Goal: Information Seeking & Learning: Learn about a topic

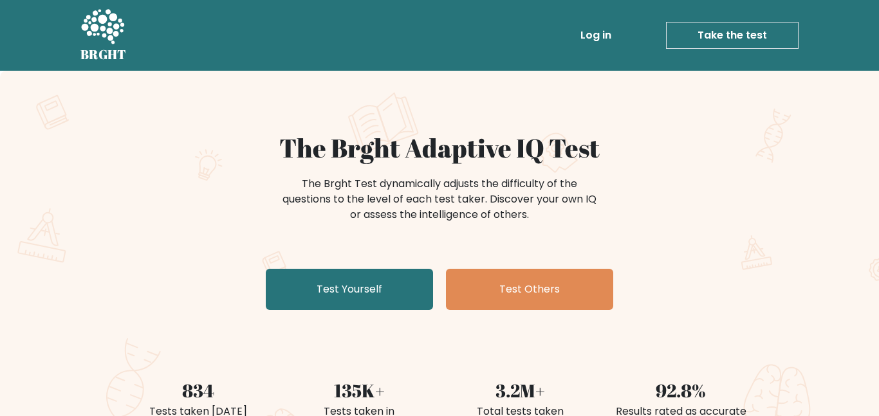
scroll to position [40, 0]
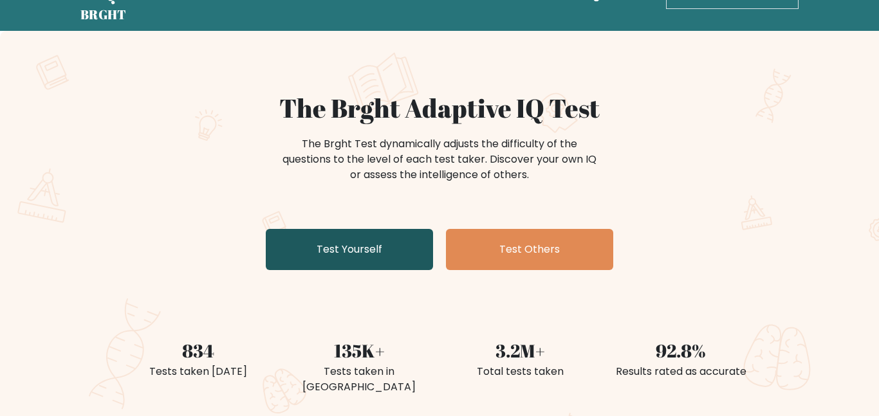
click at [376, 250] on link "Test Yourself" at bounding box center [349, 249] width 167 height 41
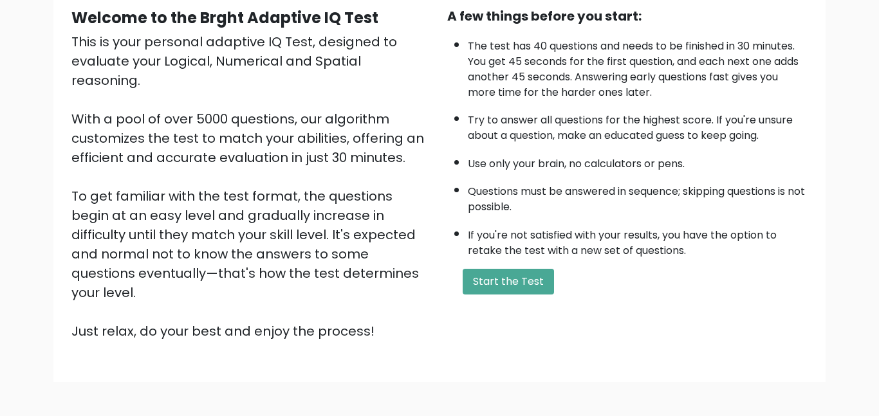
scroll to position [173, 0]
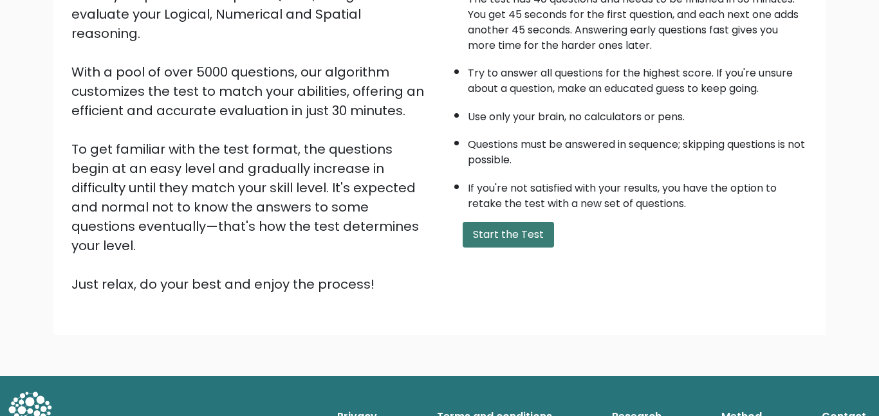
click at [488, 241] on button "Start the Test" at bounding box center [508, 235] width 91 height 26
click at [508, 237] on button "Start the Test" at bounding box center [508, 235] width 91 height 26
click at [463, 222] on button "Start the Test" at bounding box center [508, 235] width 91 height 26
click at [508, 237] on button "Start the Test" at bounding box center [508, 235] width 91 height 26
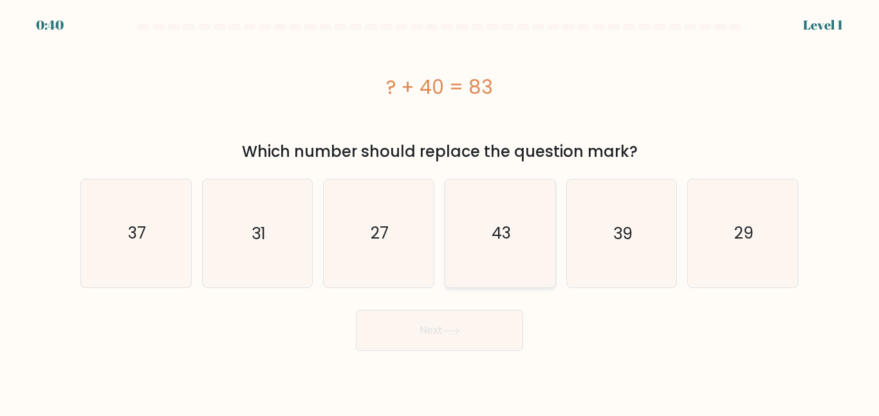
click at [507, 239] on text "43" at bounding box center [501, 233] width 19 height 23
click at [440, 212] on input "d. 43" at bounding box center [439, 209] width 1 height 3
radio input "true"
click at [443, 335] on button "Next" at bounding box center [439, 330] width 167 height 41
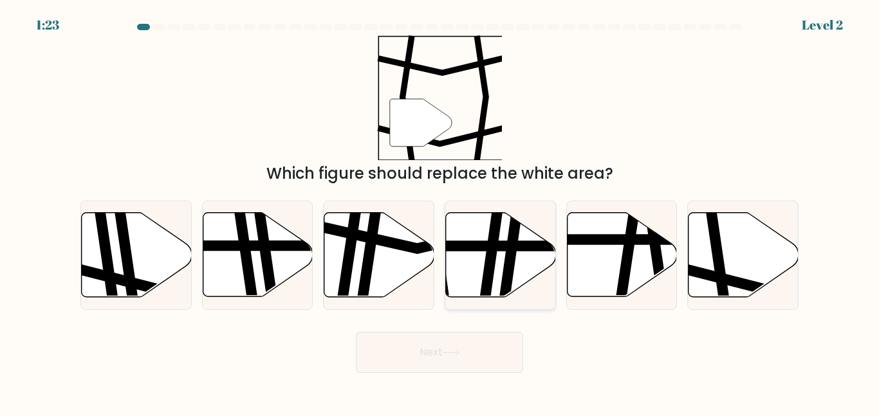
click at [491, 277] on icon at bounding box center [489, 211] width 16 height 221
click at [440, 212] on input "d." at bounding box center [439, 209] width 1 height 3
radio input "true"
click at [458, 335] on button "Next" at bounding box center [439, 352] width 167 height 41
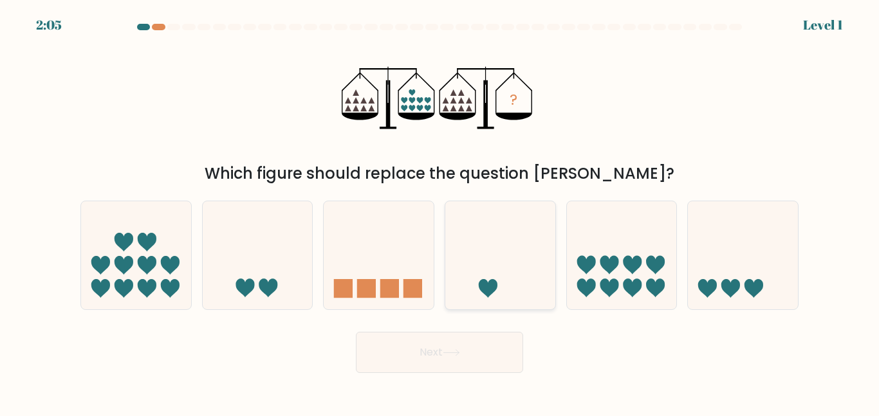
click at [499, 296] on icon at bounding box center [500, 255] width 110 height 91
click at [440, 212] on input "d." at bounding box center [439, 209] width 1 height 3
radio input "true"
click at [447, 373] on body "2:04 Level 1" at bounding box center [439, 208] width 879 height 416
click at [448, 367] on button "Next" at bounding box center [439, 352] width 167 height 41
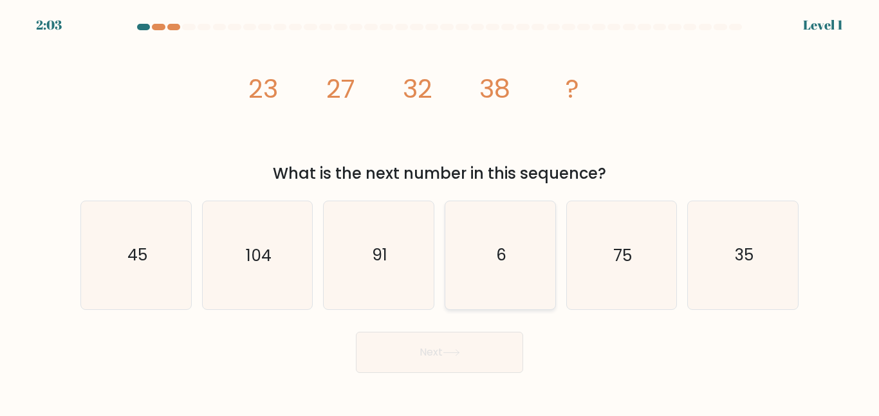
click at [488, 288] on icon "6" at bounding box center [500, 254] width 107 height 107
click at [440, 212] on input "d. 6" at bounding box center [439, 209] width 1 height 3
radio input "true"
click at [452, 345] on button "Next" at bounding box center [439, 352] width 167 height 41
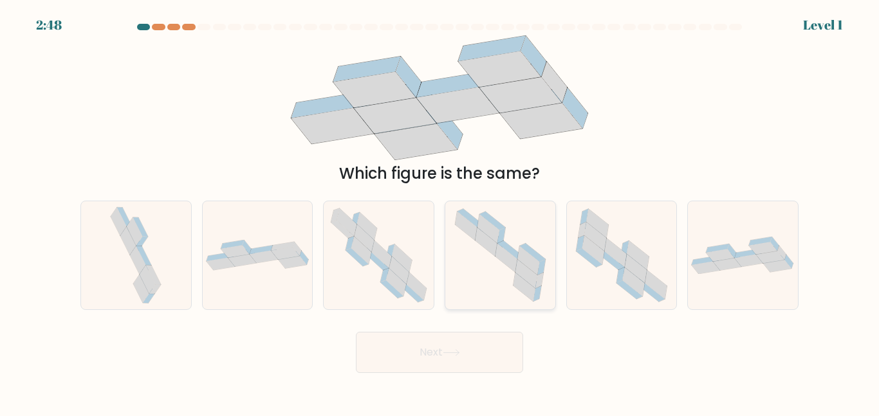
click at [480, 304] on icon at bounding box center [500, 254] width 107 height 107
click at [440, 212] on input "d." at bounding box center [439, 209] width 1 height 3
radio input "true"
click at [463, 339] on button "Next" at bounding box center [439, 352] width 167 height 41
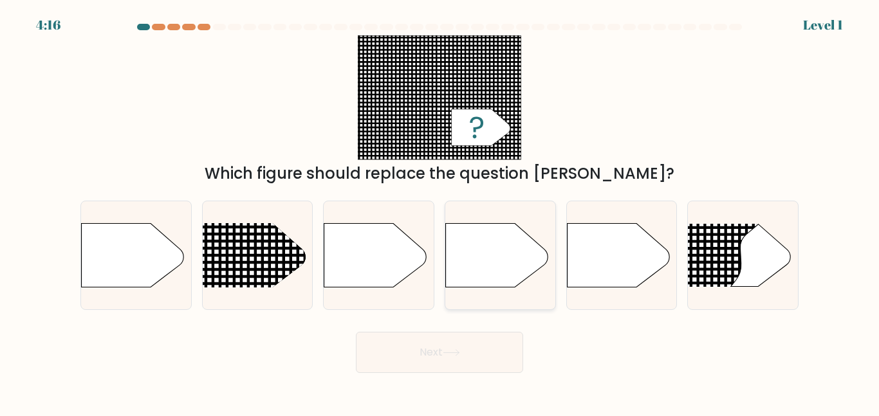
click at [497, 291] on div at bounding box center [500, 255] width 111 height 109
click at [440, 212] on input "d." at bounding box center [439, 209] width 1 height 3
radio input "true"
click at [452, 352] on icon at bounding box center [451, 352] width 17 height 7
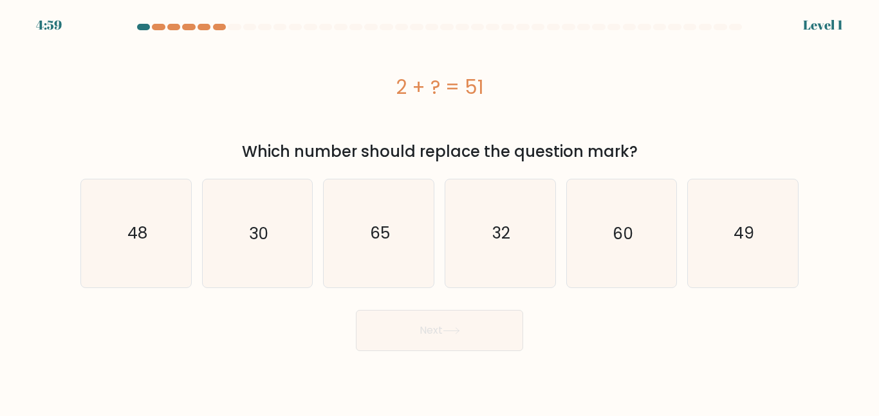
click at [486, 290] on form "a." at bounding box center [439, 188] width 879 height 328
click at [470, 252] on icon "32" at bounding box center [500, 233] width 107 height 107
click at [440, 212] on input "d. 32" at bounding box center [439, 209] width 1 height 3
radio input "true"
click at [444, 320] on button "Next" at bounding box center [439, 330] width 167 height 41
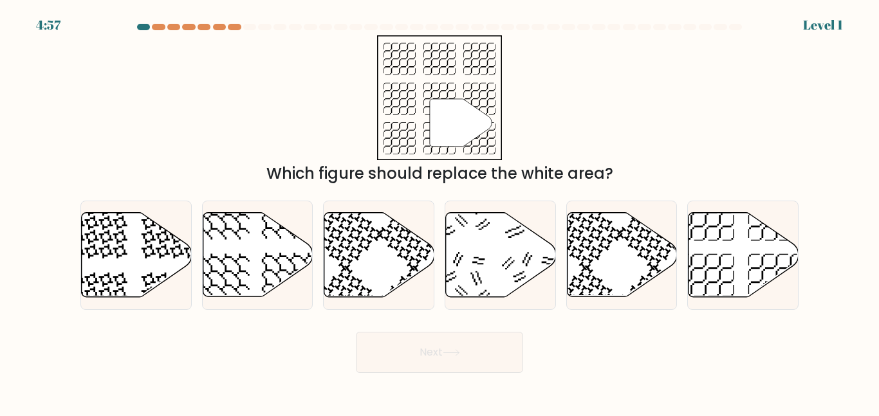
click at [508, 236] on icon at bounding box center [530, 209] width 57 height 57
click at [440, 212] on input "d." at bounding box center [439, 209] width 1 height 3
radio input "true"
click at [356, 332] on button "Next" at bounding box center [439, 352] width 167 height 41
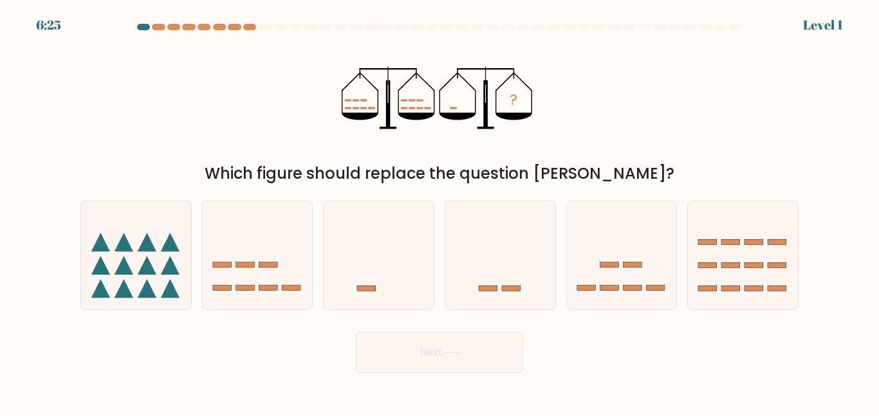
click at [508, 237] on icon at bounding box center [500, 255] width 110 height 91
click at [440, 212] on input "d." at bounding box center [439, 209] width 1 height 3
radio input "true"
click at [356, 332] on button "Next" at bounding box center [439, 352] width 167 height 41
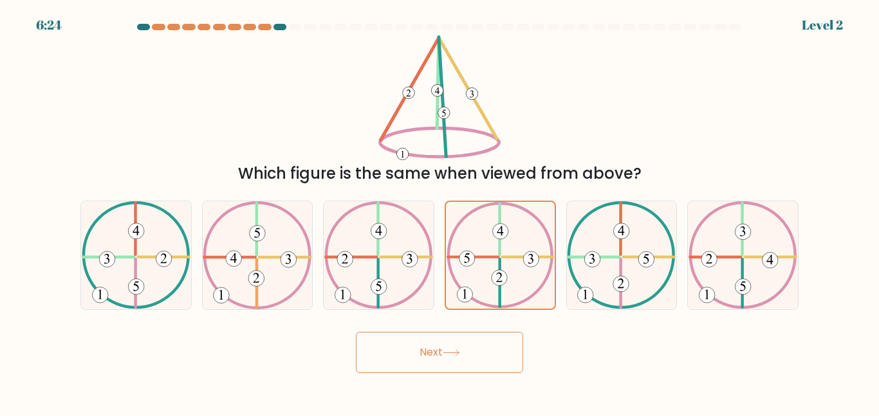
click at [508, 237] on icon at bounding box center [500, 255] width 107 height 106
click at [440, 212] on input "d." at bounding box center [439, 209] width 1 height 3
click at [508, 237] on icon at bounding box center [500, 255] width 107 height 106
click at [440, 212] on input "d." at bounding box center [439, 209] width 1 height 3
click at [508, 237] on icon at bounding box center [500, 255] width 107 height 106
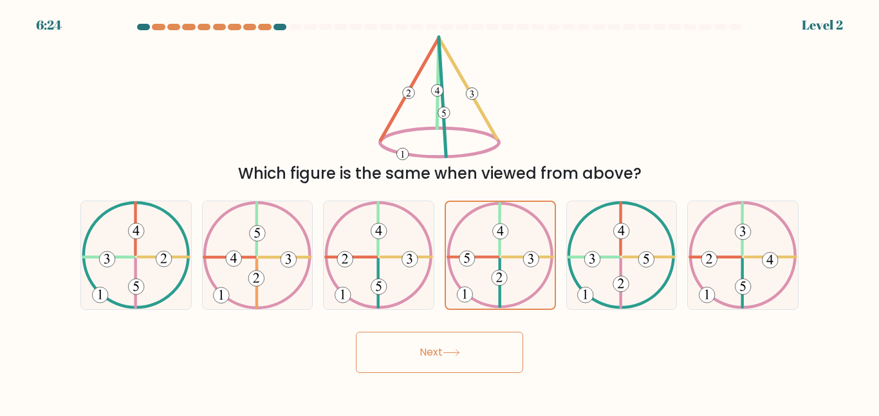
click at [440, 212] on input "d." at bounding box center [439, 209] width 1 height 3
click at [508, 237] on icon at bounding box center [500, 255] width 107 height 106
click at [440, 212] on input "d." at bounding box center [439, 209] width 1 height 3
click at [356, 332] on button "Next" at bounding box center [439, 352] width 167 height 41
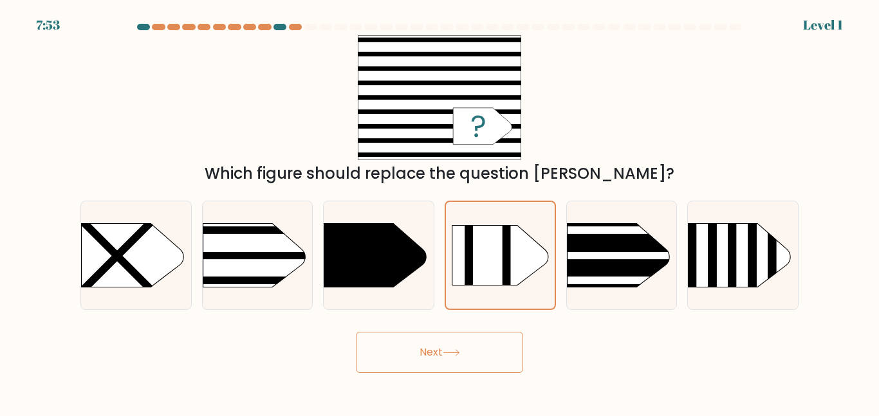
click at [508, 237] on rect at bounding box center [507, 255] width 8 height 60
click at [440, 212] on input "d." at bounding box center [439, 209] width 1 height 3
click at [356, 332] on button "Next" at bounding box center [439, 352] width 167 height 41
click at [508, 237] on rect at bounding box center [507, 255] width 8 height 60
click at [440, 212] on input "d." at bounding box center [439, 209] width 1 height 3
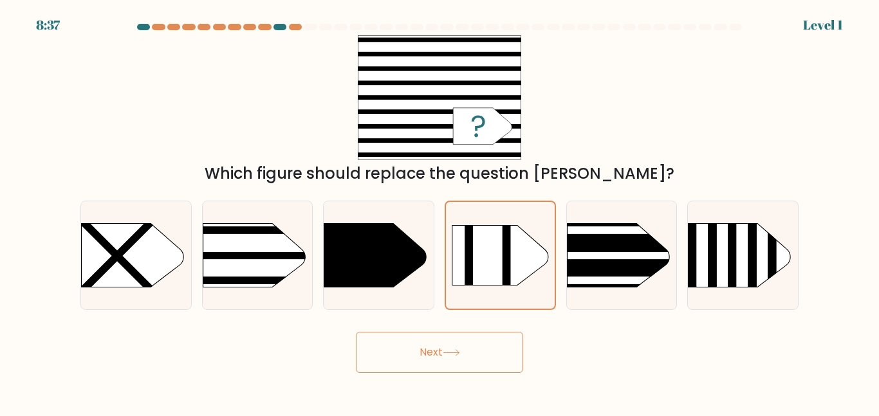
click at [508, 237] on rect at bounding box center [507, 255] width 8 height 60
click at [440, 212] on input "d." at bounding box center [439, 209] width 1 height 3
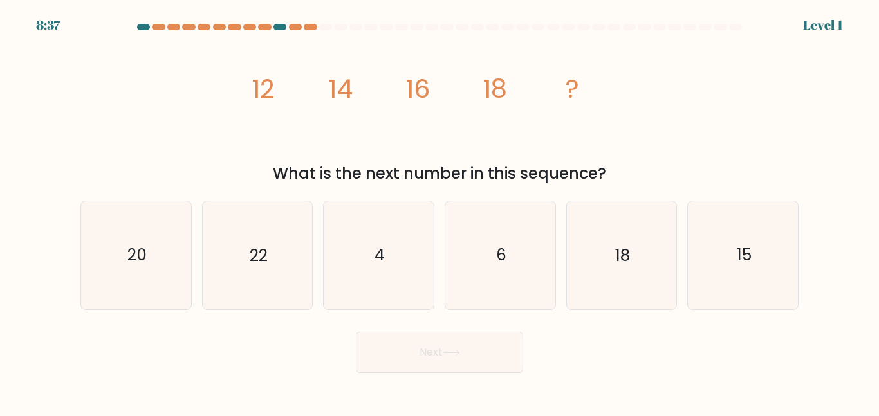
click at [508, 237] on icon "6" at bounding box center [500, 254] width 107 height 107
click at [440, 212] on input "d. 6" at bounding box center [439, 209] width 1 height 3
radio input "true"
click at [356, 332] on button "Next" at bounding box center [439, 352] width 167 height 41
click at [508, 237] on icon "6" at bounding box center [500, 255] width 106 height 106
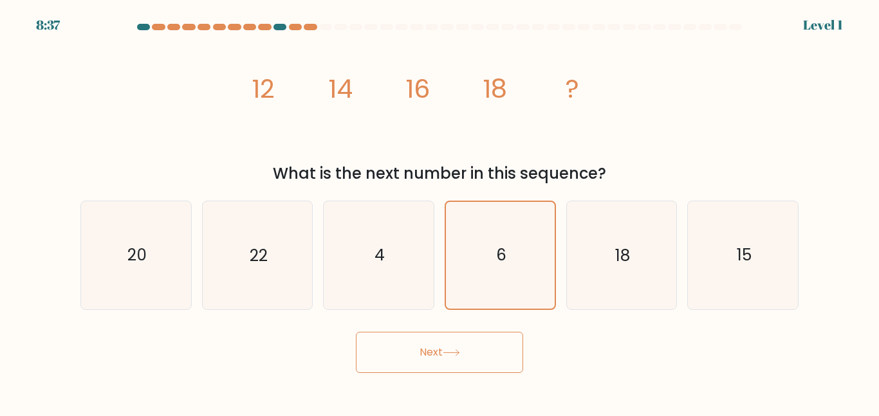
click at [440, 212] on input "d. 6" at bounding box center [439, 209] width 1 height 3
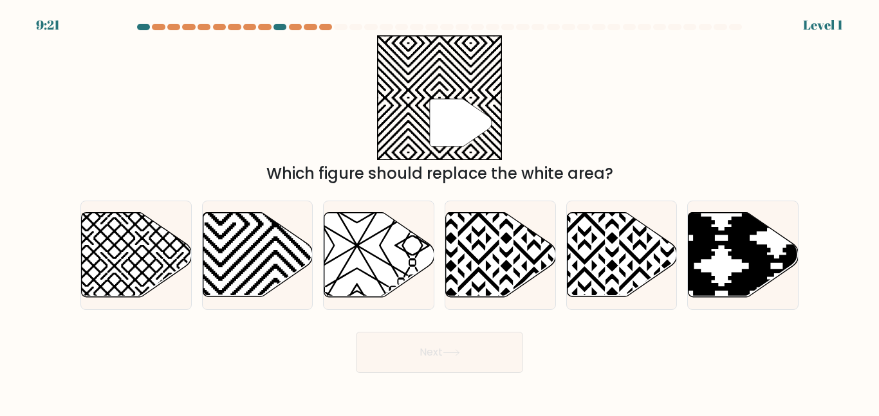
click at [508, 237] on icon at bounding box center [533, 210] width 221 height 221
click at [440, 212] on input "d." at bounding box center [439, 209] width 1 height 3
radio input "true"
click at [356, 332] on button "Next" at bounding box center [439, 352] width 167 height 41
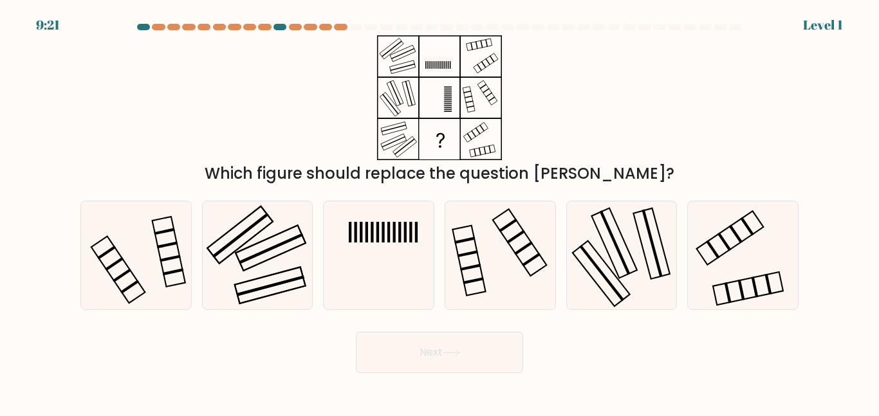
click at [508, 237] on icon at bounding box center [500, 254] width 107 height 107
click at [440, 212] on input "d." at bounding box center [439, 209] width 1 height 3
radio input "true"
click at [508, 237] on icon at bounding box center [500, 255] width 106 height 106
click at [440, 212] on input "d." at bounding box center [439, 209] width 1 height 3
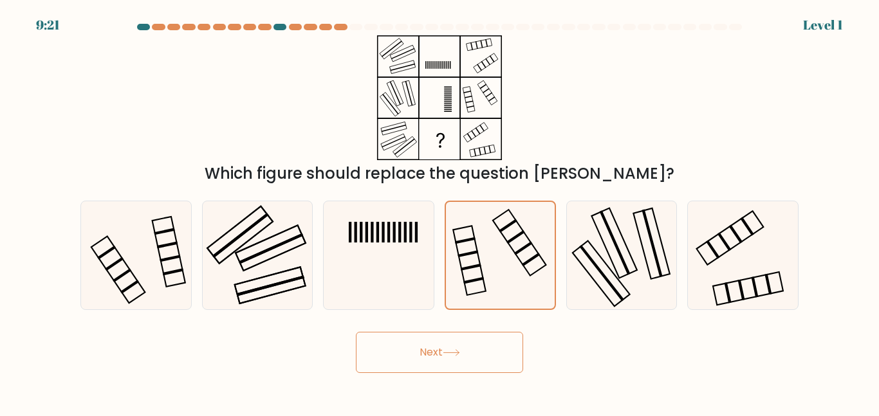
click at [508, 237] on icon at bounding box center [500, 255] width 106 height 106
click at [440, 212] on input "d." at bounding box center [439, 209] width 1 height 3
click at [356, 332] on button "Next" at bounding box center [439, 352] width 167 height 41
click at [508, 237] on icon at bounding box center [500, 255] width 106 height 106
click at [440, 212] on input "d." at bounding box center [439, 209] width 1 height 3
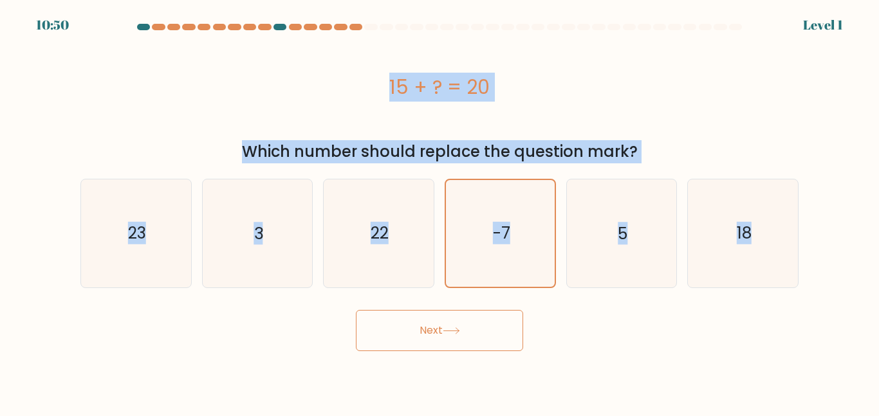
click at [508, 237] on text "-7" at bounding box center [500, 233] width 17 height 23
click at [440, 212] on input "d. -7" at bounding box center [439, 209] width 1 height 3
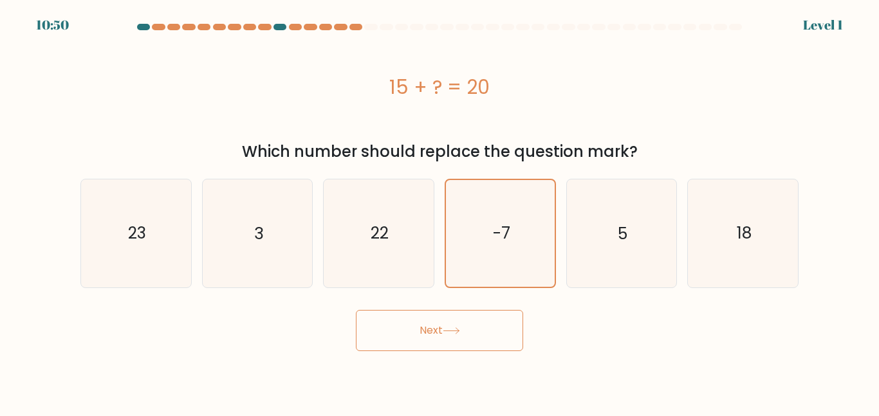
click at [356, 310] on button "Next" at bounding box center [439, 330] width 167 height 41
click at [508, 237] on text "-7" at bounding box center [500, 233] width 17 height 23
click at [440, 212] on input "d. -7" at bounding box center [439, 209] width 1 height 3
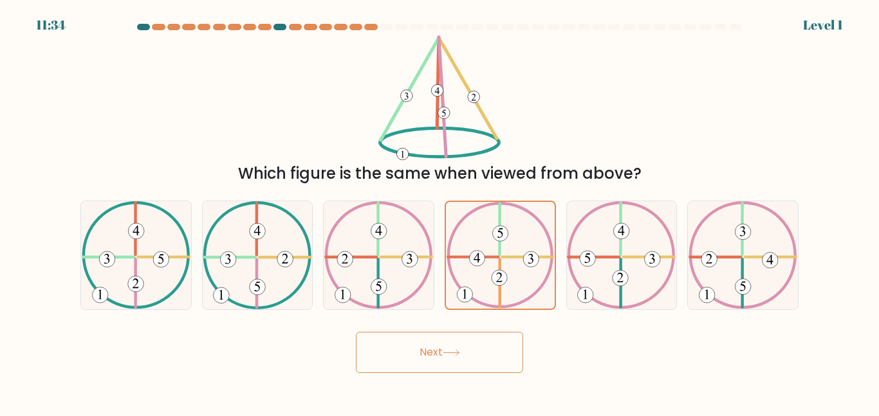
click at [508, 237] on icon at bounding box center [500, 255] width 107 height 106
click at [440, 212] on input "d." at bounding box center [439, 209] width 1 height 3
click at [356, 332] on button "Next" at bounding box center [439, 352] width 167 height 41
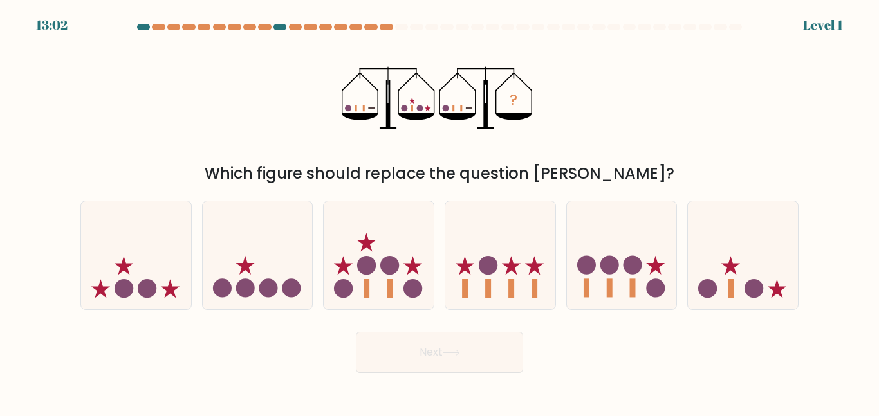
click at [508, 237] on icon at bounding box center [500, 255] width 110 height 91
click at [440, 212] on input "d." at bounding box center [439, 209] width 1 height 3
radio input "true"
click at [508, 237] on icon at bounding box center [500, 255] width 109 height 90
click at [440, 212] on input "d." at bounding box center [439, 209] width 1 height 3
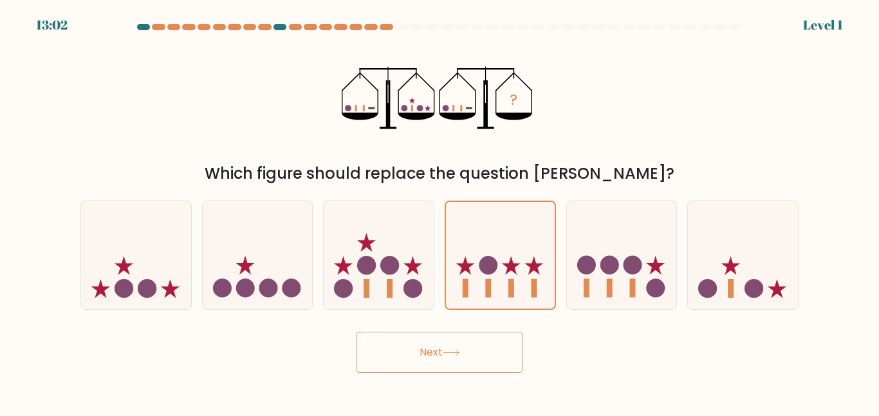
click at [356, 332] on button "Next" at bounding box center [439, 352] width 167 height 41
click at [508, 237] on icon at bounding box center [500, 255] width 109 height 90
click at [440, 212] on input "d." at bounding box center [439, 209] width 1 height 3
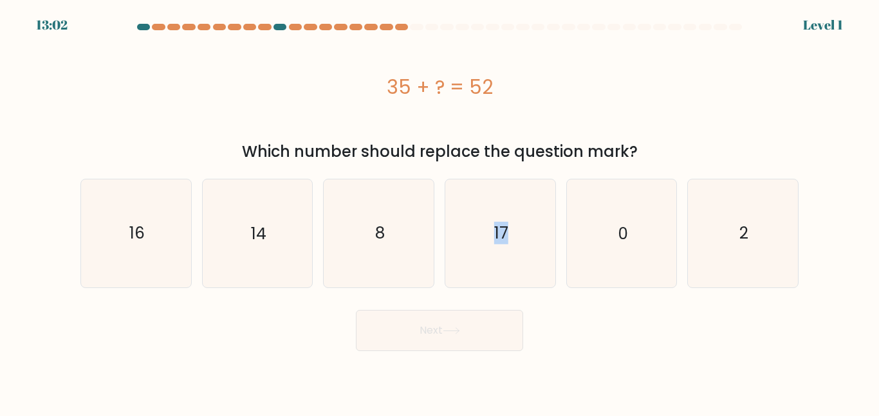
click at [508, 237] on icon "17" at bounding box center [500, 233] width 107 height 107
click at [440, 212] on input "d. 17" at bounding box center [439, 209] width 1 height 3
radio input "true"
click at [508, 237] on icon "17" at bounding box center [500, 233] width 106 height 106
click at [440, 212] on input "d. 17" at bounding box center [439, 209] width 1 height 3
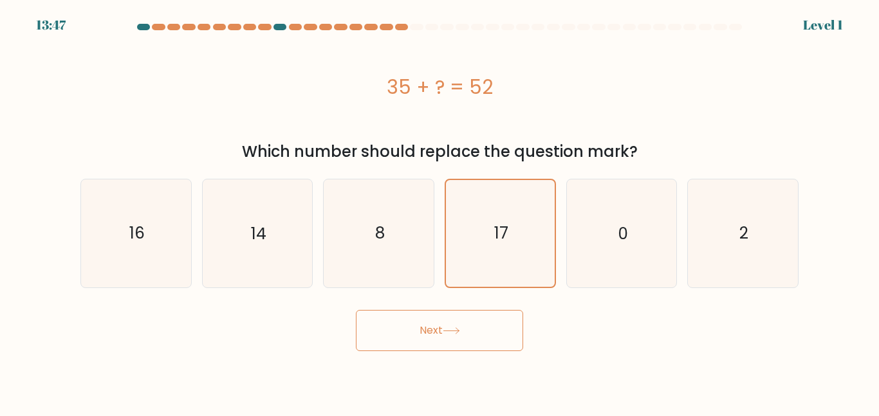
click at [356, 310] on button "Next" at bounding box center [439, 330] width 167 height 41
click at [508, 237] on icon "17" at bounding box center [500, 233] width 106 height 106
click at [440, 212] on input "d. 17" at bounding box center [439, 209] width 1 height 3
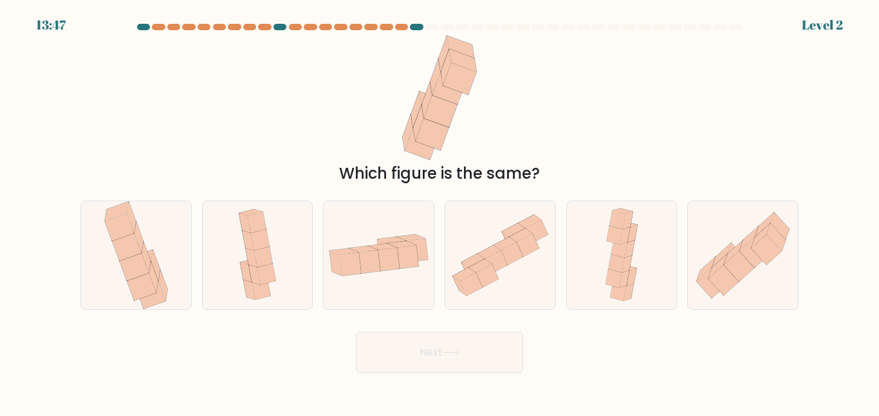
click at [508, 237] on icon at bounding box center [504, 244] width 23 height 14
click at [440, 212] on input "d." at bounding box center [439, 209] width 1 height 3
radio input "true"
click at [508, 237] on icon at bounding box center [504, 244] width 23 height 14
click at [440, 212] on input "d." at bounding box center [439, 209] width 1 height 3
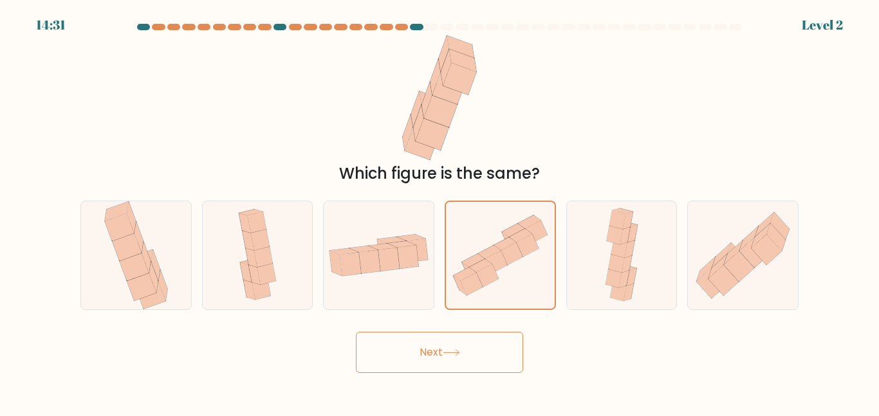
click at [356, 332] on button "Next" at bounding box center [439, 352] width 167 height 41
click button "Next" at bounding box center [439, 352] width 167 height 41
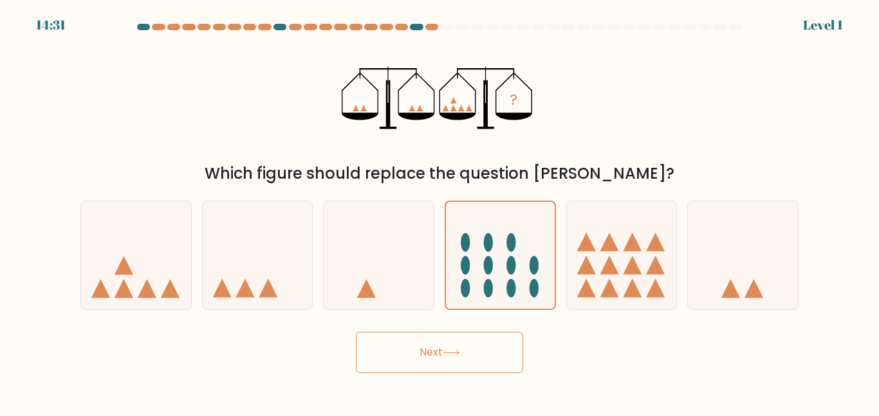
click at [508, 237] on ellipse at bounding box center [510, 243] width 9 height 19
click at [440, 212] on input "d." at bounding box center [439, 209] width 1 height 3
click at [356, 332] on button "Next" at bounding box center [439, 352] width 167 height 41
click at [508, 237] on ellipse at bounding box center [510, 243] width 9 height 19
click at [440, 212] on input "d." at bounding box center [439, 209] width 1 height 3
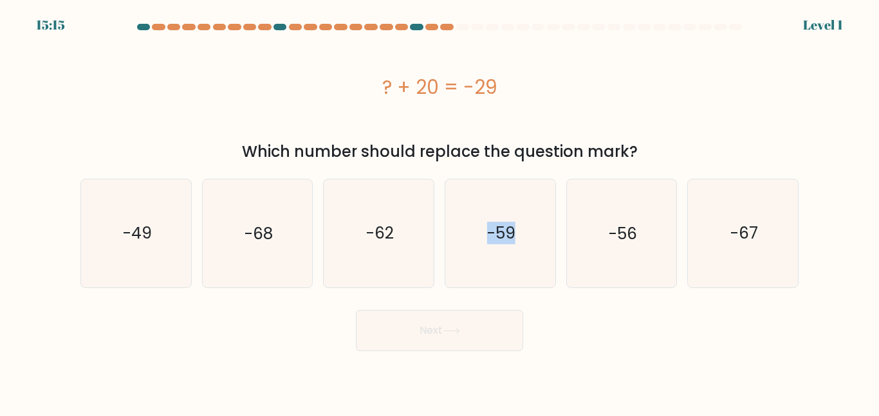
click at [508, 237] on text "-59" at bounding box center [501, 233] width 28 height 23
click at [440, 212] on input "d. -59" at bounding box center [439, 209] width 1 height 3
radio input "true"
click at [508, 237] on text "-59" at bounding box center [501, 233] width 28 height 23
click at [440, 212] on input "d. -59" at bounding box center [439, 209] width 1 height 3
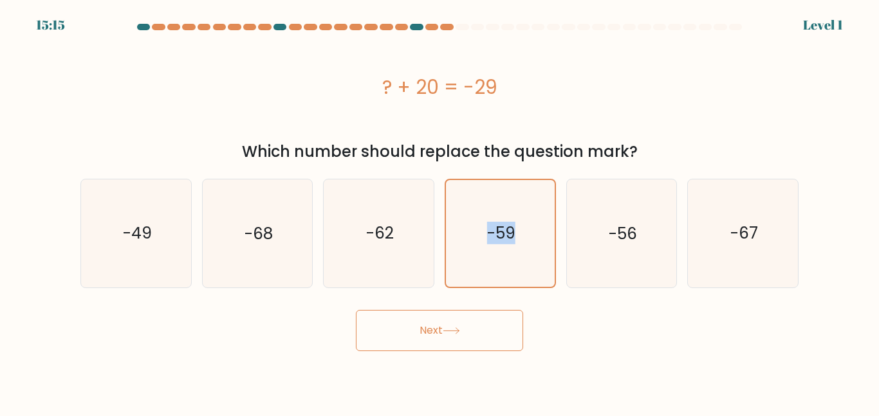
click at [356, 310] on button "Next" at bounding box center [439, 330] width 167 height 41
click at [508, 237] on text "-59" at bounding box center [501, 233] width 28 height 23
click at [440, 212] on input "d. -59" at bounding box center [439, 209] width 1 height 3
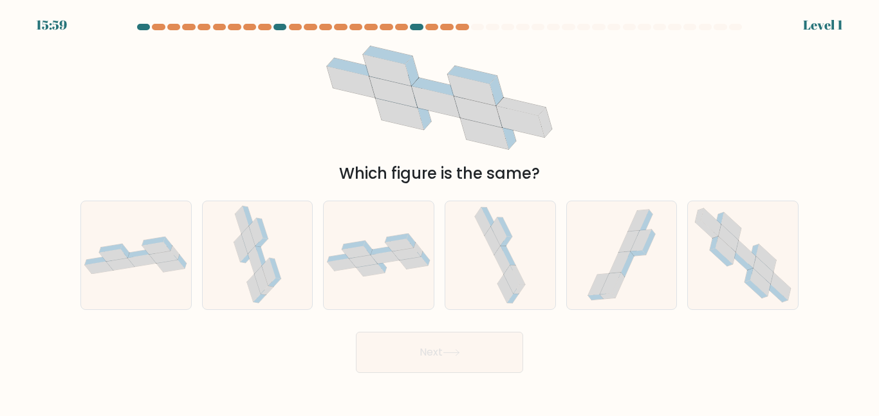
click at [508, 237] on icon at bounding box center [507, 241] width 12 height 9
click at [440, 212] on input "d." at bounding box center [439, 209] width 1 height 3
radio input "true"
click at [508, 237] on icon at bounding box center [507, 241] width 12 height 9
click at [440, 212] on input "d." at bounding box center [439, 209] width 1 height 3
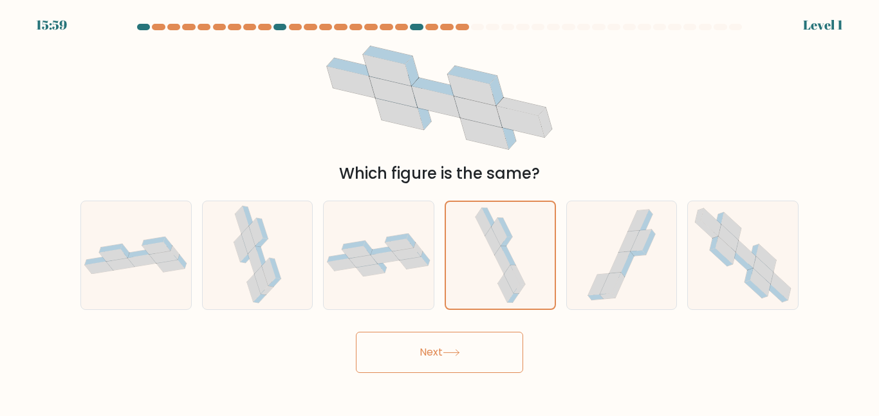
click at [356, 332] on button "Next" at bounding box center [439, 352] width 167 height 41
click at [508, 237] on icon at bounding box center [507, 241] width 12 height 9
click at [440, 212] on input "d." at bounding box center [439, 209] width 1 height 3
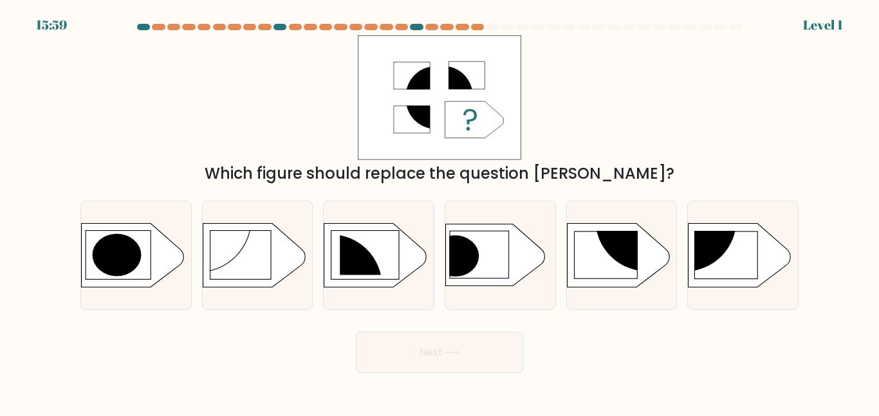
click at [508, 237] on rect at bounding box center [479, 256] width 59 height 48
click at [440, 212] on input "d." at bounding box center [439, 209] width 1 height 3
radio input "true"
click at [508, 237] on rect at bounding box center [479, 255] width 59 height 47
click at [440, 212] on input "d." at bounding box center [439, 209] width 1 height 3
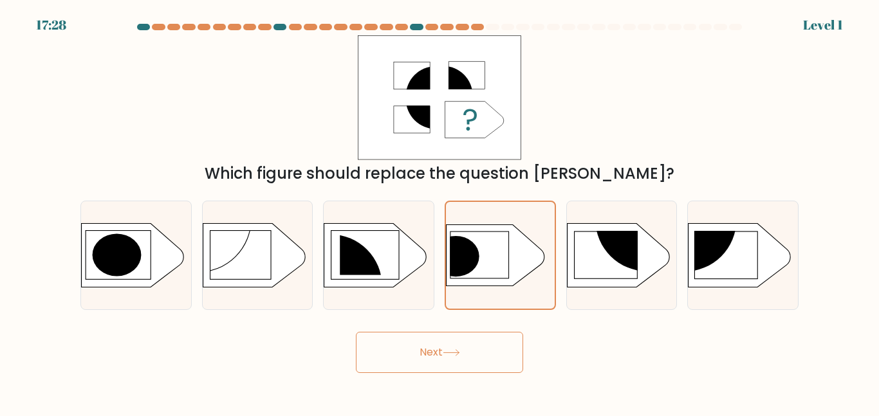
click at [356, 332] on button "Next" at bounding box center [439, 352] width 167 height 41
click at [508, 237] on rect at bounding box center [479, 255] width 59 height 47
click at [440, 212] on input "d." at bounding box center [439, 209] width 1 height 3
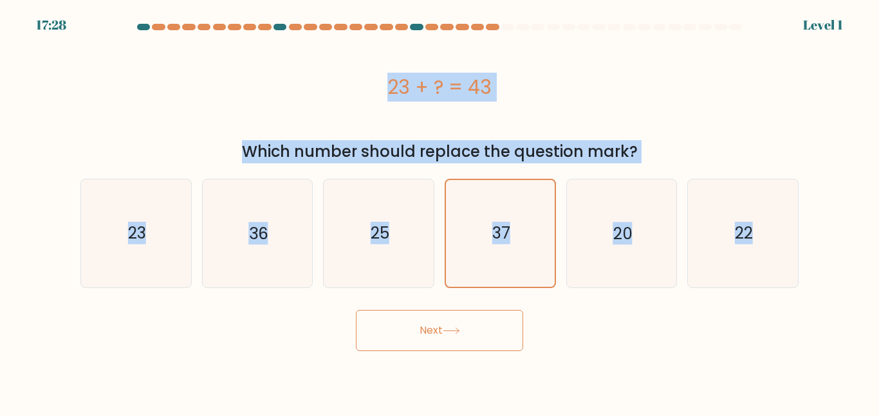
click at [508, 237] on text "37" at bounding box center [501, 233] width 18 height 23
click at [440, 212] on input "d. 37" at bounding box center [439, 209] width 1 height 3
click at [356, 310] on button "Next" at bounding box center [439, 330] width 167 height 41
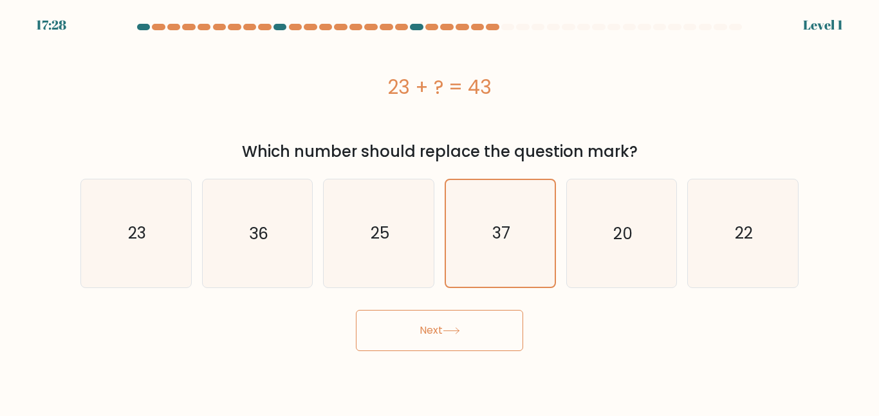
click at [508, 237] on text "37" at bounding box center [501, 233] width 18 height 23
click at [440, 212] on input "d. 37" at bounding box center [439, 209] width 1 height 3
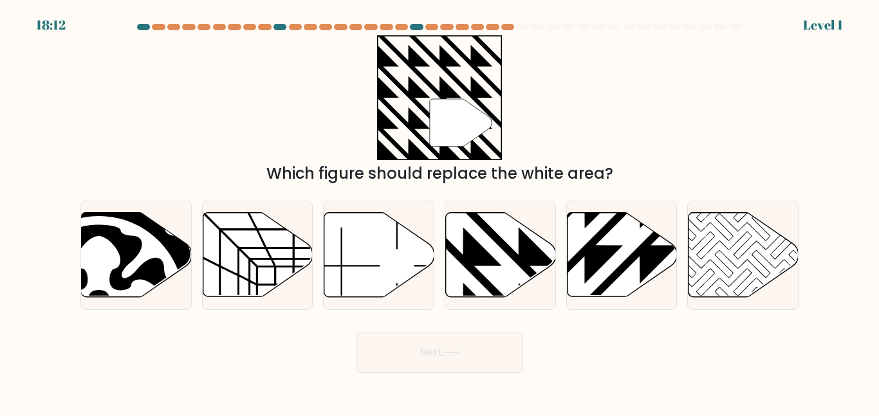
click at [508, 237] on icon at bounding box center [501, 255] width 110 height 84
click at [440, 212] on input "d." at bounding box center [439, 209] width 1 height 3
radio input "true"
click at [508, 237] on icon at bounding box center [501, 255] width 109 height 83
click at [440, 212] on input "d." at bounding box center [439, 209] width 1 height 3
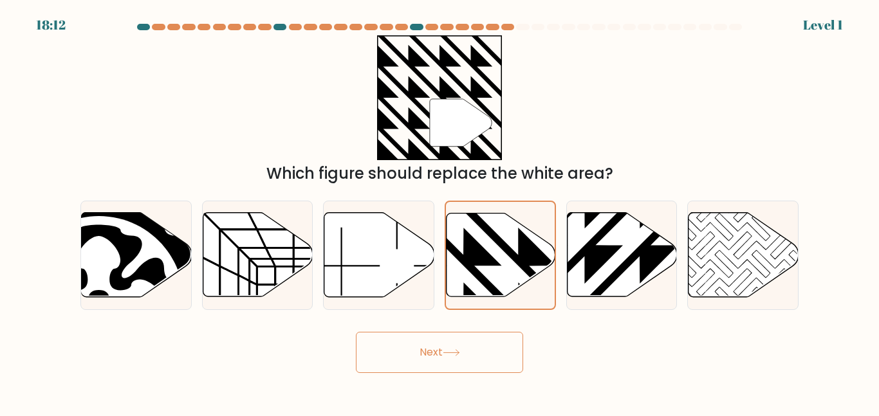
click at [356, 332] on button "Next" at bounding box center [439, 352] width 167 height 41
click at [508, 237] on icon at bounding box center [501, 255] width 109 height 83
click at [440, 212] on input "d." at bounding box center [439, 209] width 1 height 3
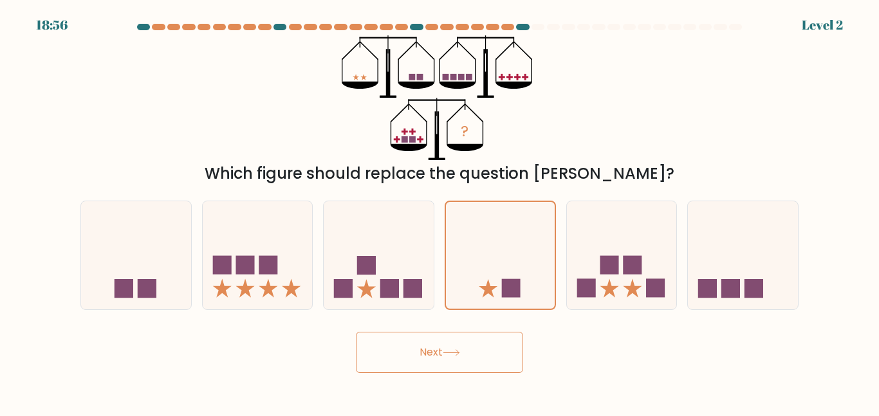
click at [508, 237] on icon at bounding box center [500, 255] width 109 height 90
click at [440, 212] on input "d." at bounding box center [439, 209] width 1 height 3
click at [356, 332] on button "Next" at bounding box center [439, 352] width 167 height 41
click at [508, 237] on icon at bounding box center [500, 255] width 109 height 90
click at [440, 212] on input "d." at bounding box center [439, 209] width 1 height 3
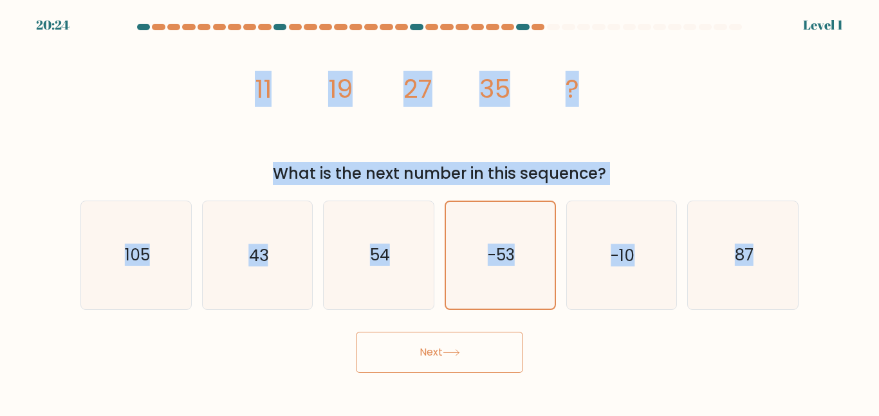
click at [508, 237] on icon "-53" at bounding box center [500, 255] width 106 height 106
click at [440, 212] on input "d. -53" at bounding box center [439, 209] width 1 height 3
click at [356, 332] on button "Next" at bounding box center [439, 352] width 167 height 41
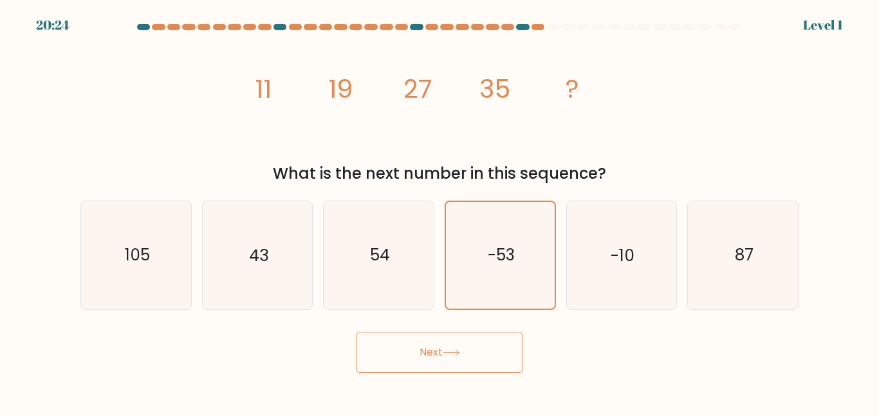
click at [508, 237] on icon "-53" at bounding box center [500, 255] width 106 height 106
click at [440, 212] on input "d. -53" at bounding box center [439, 209] width 1 height 3
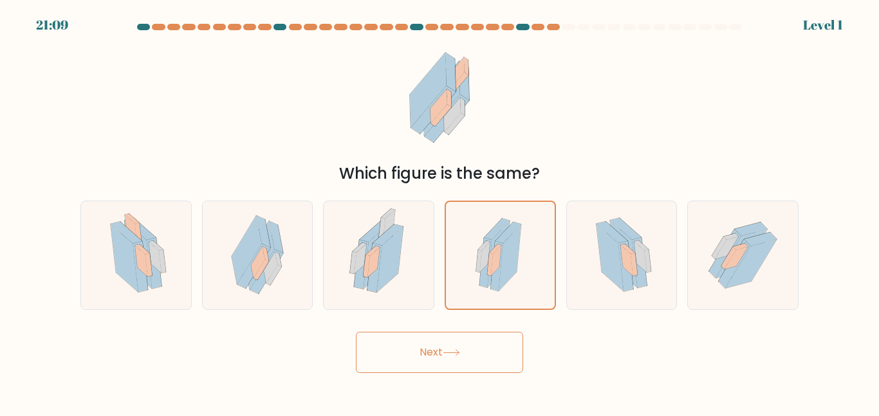
click at [508, 237] on icon at bounding box center [510, 259] width 23 height 68
click at [440, 212] on input "d." at bounding box center [439, 209] width 1 height 3
click at [508, 237] on icon at bounding box center [510, 259] width 23 height 68
click at [440, 212] on input "d." at bounding box center [439, 209] width 1 height 3
click at [508, 237] on icon at bounding box center [510, 259] width 23 height 68
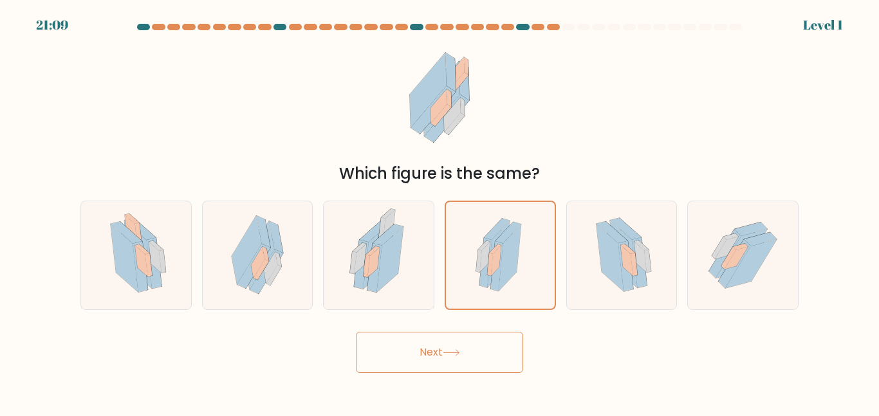
click at [440, 212] on input "d." at bounding box center [439, 209] width 1 height 3
click at [508, 237] on icon at bounding box center [510, 259] width 23 height 68
click at [440, 212] on input "d." at bounding box center [439, 209] width 1 height 3
click at [356, 332] on button "Next" at bounding box center [439, 352] width 167 height 41
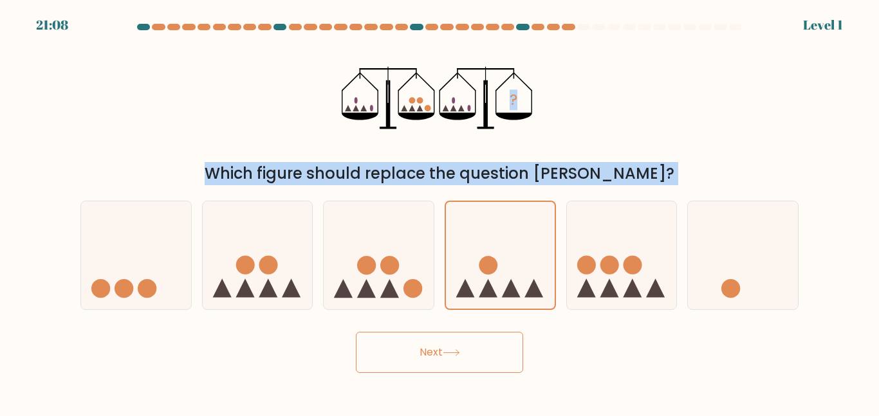
click at [508, 237] on icon at bounding box center [500, 255] width 109 height 90
click at [440, 212] on input "d." at bounding box center [439, 209] width 1 height 3
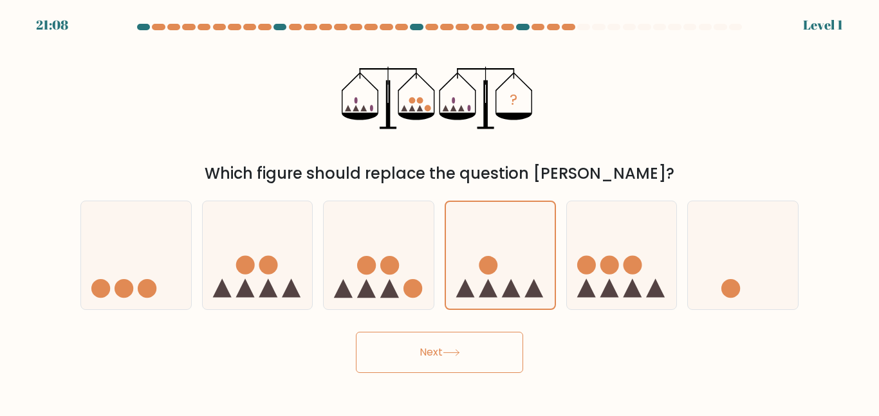
click at [508, 237] on icon at bounding box center [500, 255] width 109 height 90
click at [440, 212] on input "d." at bounding box center [439, 209] width 1 height 3
click at [356, 332] on button "Next" at bounding box center [439, 352] width 167 height 41
click at [508, 237] on icon at bounding box center [500, 255] width 109 height 90
click at [440, 212] on input "d." at bounding box center [439, 209] width 1 height 3
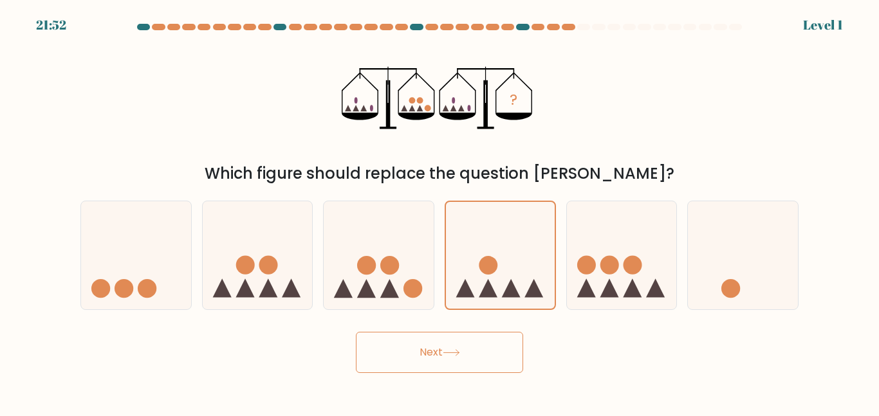
click at [508, 237] on icon at bounding box center [500, 255] width 109 height 90
click at [440, 212] on input "d." at bounding box center [439, 209] width 1 height 3
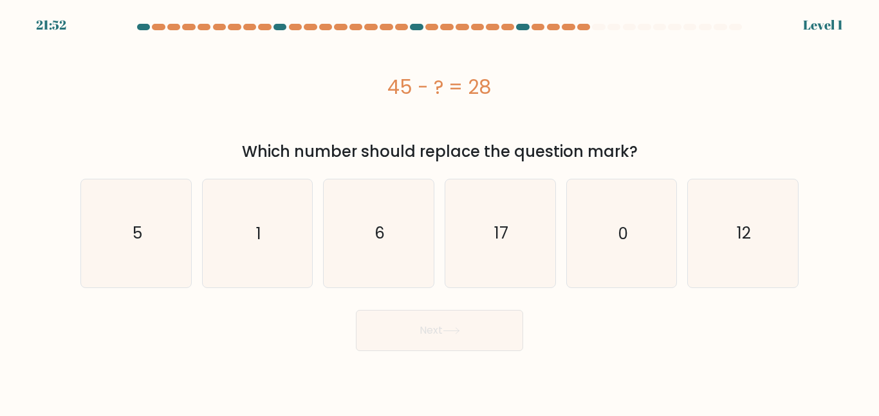
click at [508, 237] on icon "17" at bounding box center [500, 233] width 107 height 107
click at [440, 212] on input "d. 17" at bounding box center [439, 209] width 1 height 3
radio input "true"
click at [356, 310] on button "Next" at bounding box center [439, 330] width 167 height 41
click at [508, 237] on icon "17" at bounding box center [500, 233] width 106 height 106
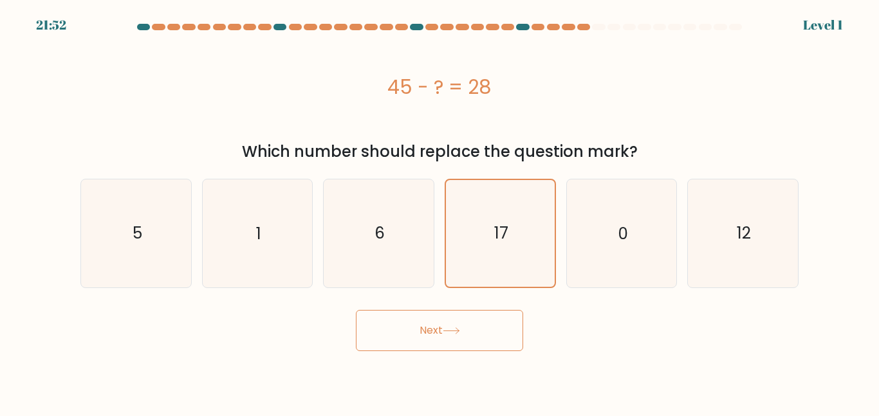
click at [440, 212] on input "d. 17" at bounding box center [439, 209] width 1 height 3
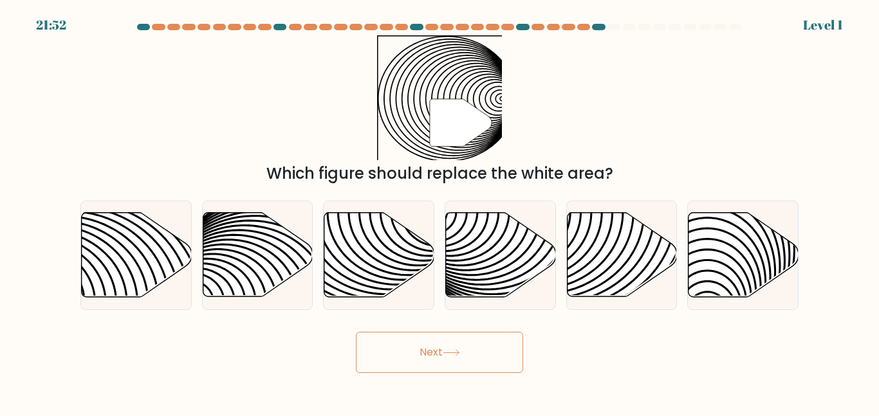
click at [508, 237] on icon at bounding box center [501, 255] width 110 height 84
click at [440, 212] on input "d." at bounding box center [439, 209] width 1 height 3
radio input "true"
click at [508, 237] on icon at bounding box center [501, 255] width 109 height 83
click at [440, 212] on input "d." at bounding box center [439, 209] width 1 height 3
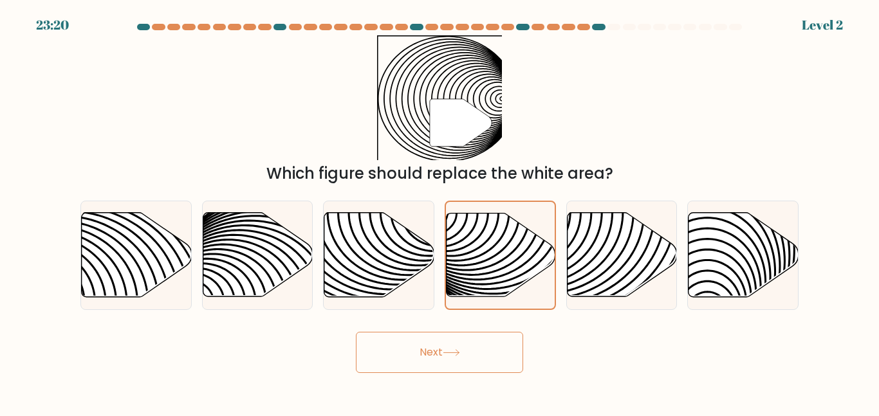
click at [356, 332] on button "Next" at bounding box center [439, 352] width 167 height 41
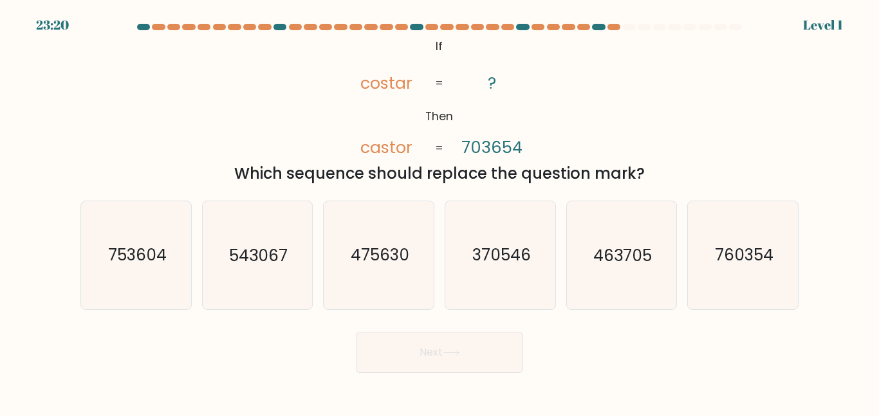
click at [508, 237] on icon "370546" at bounding box center [500, 254] width 107 height 107
click at [440, 212] on input "d. 370546" at bounding box center [439, 209] width 1 height 3
radio input "true"
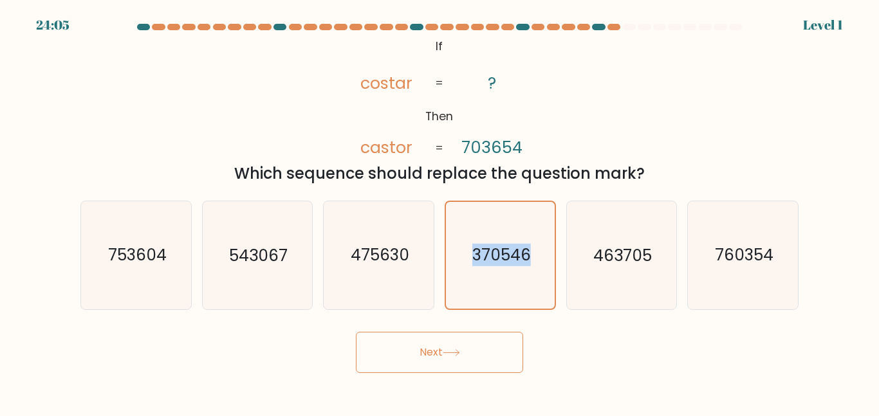
click at [508, 237] on icon "370546" at bounding box center [500, 255] width 106 height 106
click at [440, 212] on input "d. 370546" at bounding box center [439, 209] width 1 height 3
click at [508, 237] on icon "370546" at bounding box center [500, 255] width 106 height 106
click at [440, 212] on input "d. 370546" at bounding box center [439, 209] width 1 height 3
click at [356, 332] on button "Next" at bounding box center [439, 352] width 167 height 41
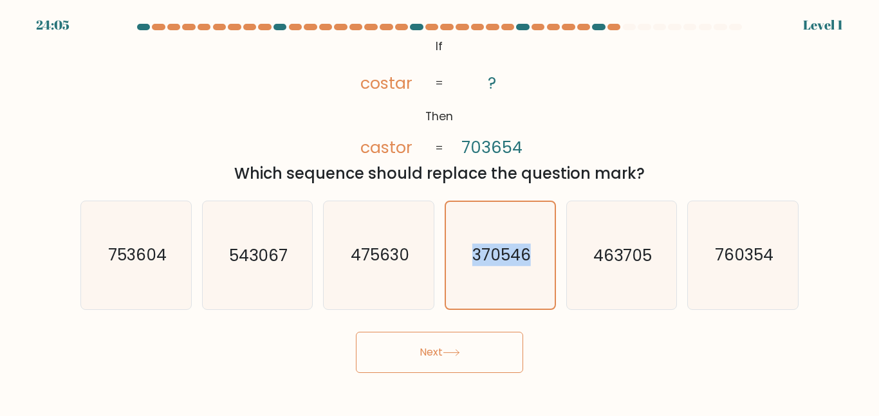
click at [508, 237] on icon "370546" at bounding box center [500, 255] width 106 height 106
click at [440, 212] on input "d. 370546" at bounding box center [439, 209] width 1 height 3
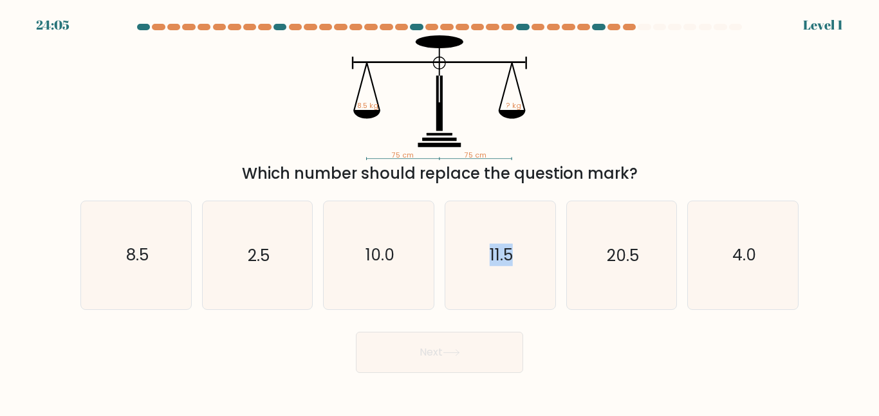
click at [508, 237] on icon "11.5" at bounding box center [500, 254] width 107 height 107
click at [440, 212] on input "d. 11.5" at bounding box center [439, 209] width 1 height 3
radio input "true"
click at [508, 237] on icon "11.5" at bounding box center [500, 255] width 106 height 106
click at [440, 212] on input "d. 11.5" at bounding box center [439, 209] width 1 height 3
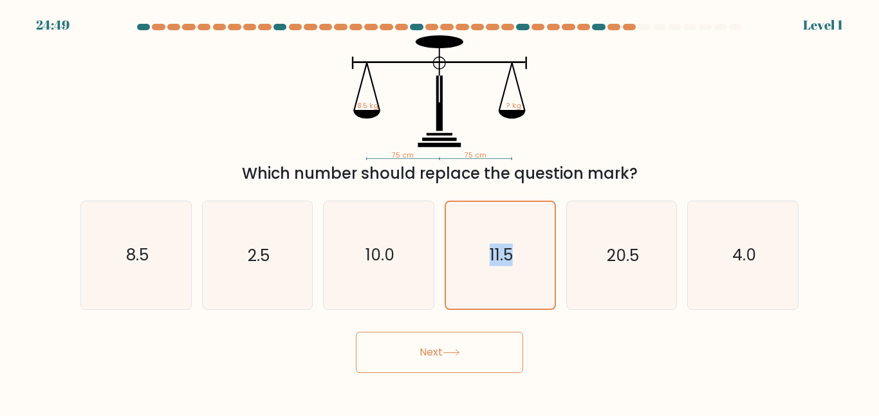
click at [356, 332] on button "Next" at bounding box center [439, 352] width 167 height 41
click at [508, 237] on icon "11.5" at bounding box center [500, 255] width 106 height 106
click at [440, 212] on input "d. 11.5" at bounding box center [439, 209] width 1 height 3
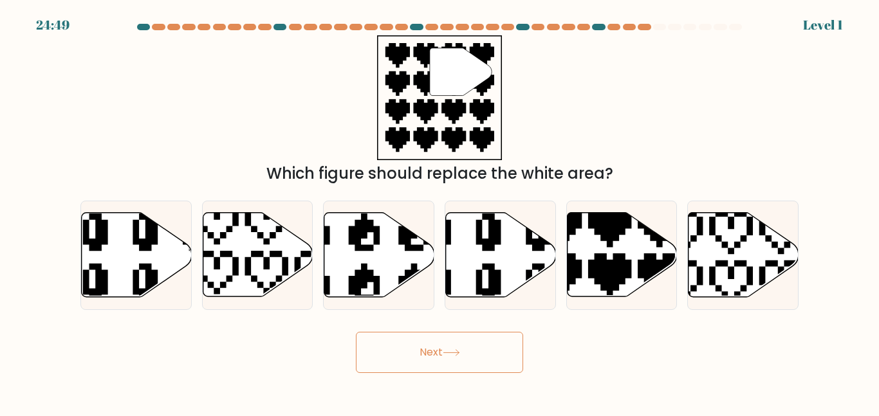
click at [508, 237] on icon at bounding box center [501, 255] width 110 height 84
click at [440, 212] on input "d." at bounding box center [439, 209] width 1 height 3
radio input "true"
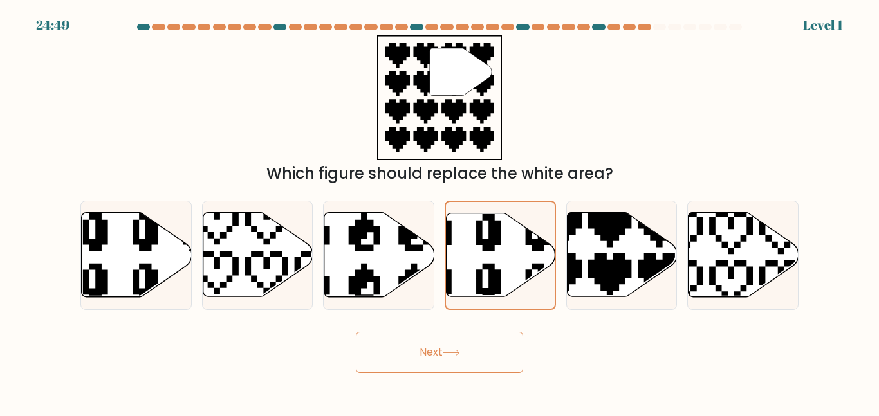
click at [508, 237] on icon at bounding box center [501, 255] width 109 height 83
click at [440, 212] on input "d." at bounding box center [439, 209] width 1 height 3
click at [356, 332] on button "Next" at bounding box center [439, 352] width 167 height 41
click at [508, 237] on icon at bounding box center [501, 255] width 109 height 83
click at [440, 212] on input "d." at bounding box center [439, 209] width 1 height 3
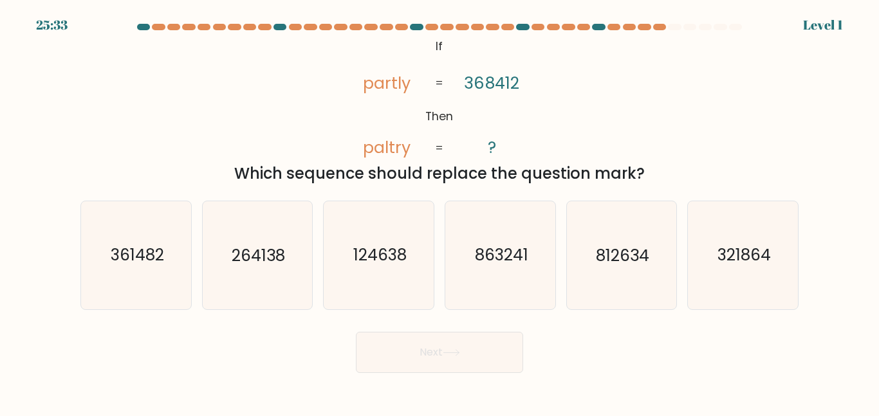
click at [508, 237] on icon "863241" at bounding box center [500, 254] width 107 height 107
click at [440, 212] on input "d. 863241" at bounding box center [439, 209] width 1 height 3
radio input "true"
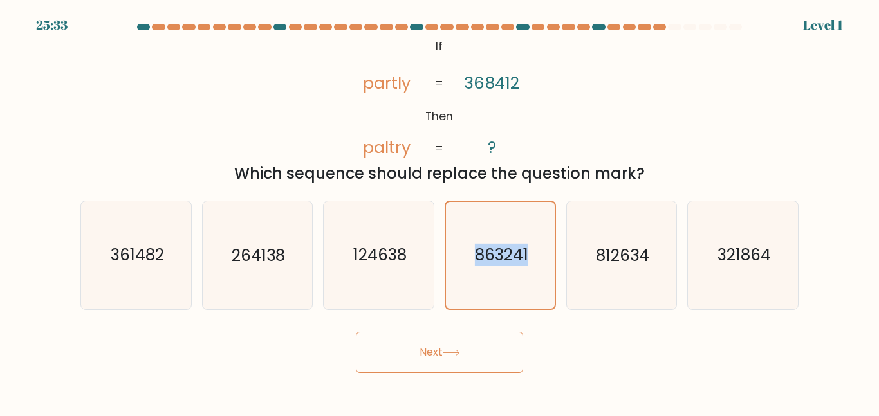
click at [508, 237] on icon "863241" at bounding box center [500, 255] width 106 height 106
click at [440, 212] on input "d. 863241" at bounding box center [439, 209] width 1 height 3
click at [356, 332] on button "Next" at bounding box center [439, 352] width 167 height 41
click at [508, 237] on icon "863241" at bounding box center [500, 255] width 106 height 106
click at [440, 212] on input "d. 863241" at bounding box center [439, 209] width 1 height 3
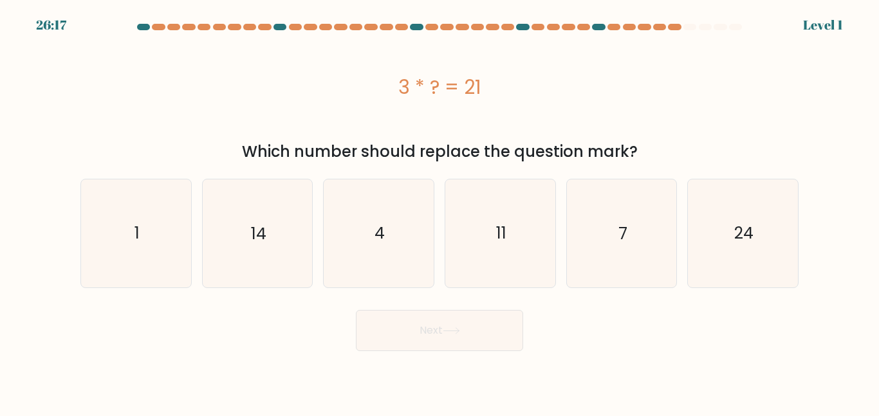
click at [508, 237] on icon "11" at bounding box center [500, 233] width 107 height 107
click at [440, 212] on input "d. 11" at bounding box center [439, 209] width 1 height 3
radio input "true"
click at [356, 310] on button "Next" at bounding box center [439, 330] width 167 height 41
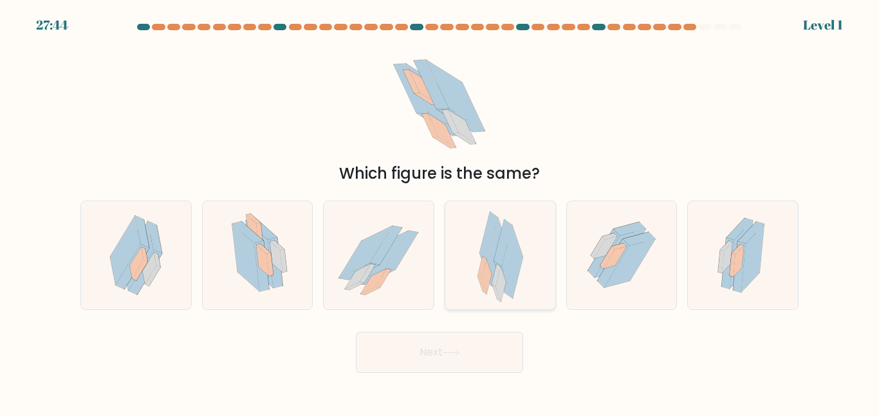
click at [498, 242] on icon at bounding box center [504, 255] width 21 height 73
click at [440, 212] on input "d." at bounding box center [439, 209] width 1 height 3
radio input "true"
click at [356, 332] on button "Next" at bounding box center [439, 352] width 167 height 41
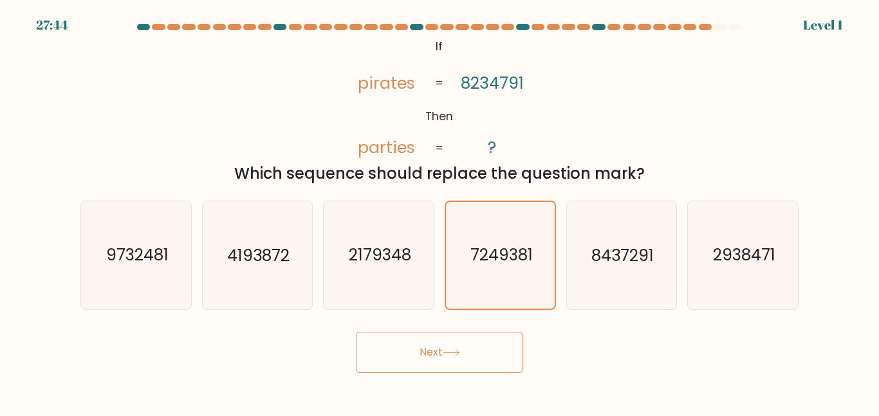
click at [498, 242] on icon "7249381" at bounding box center [500, 255] width 106 height 106
click at [440, 212] on input "d. 7249381" at bounding box center [439, 209] width 1 height 3
click at [498, 242] on icon "7249381" at bounding box center [500, 255] width 106 height 106
click at [440, 212] on input "d. 7249381" at bounding box center [439, 209] width 1 height 3
click at [498, 242] on icon "7249381" at bounding box center [500, 255] width 106 height 106
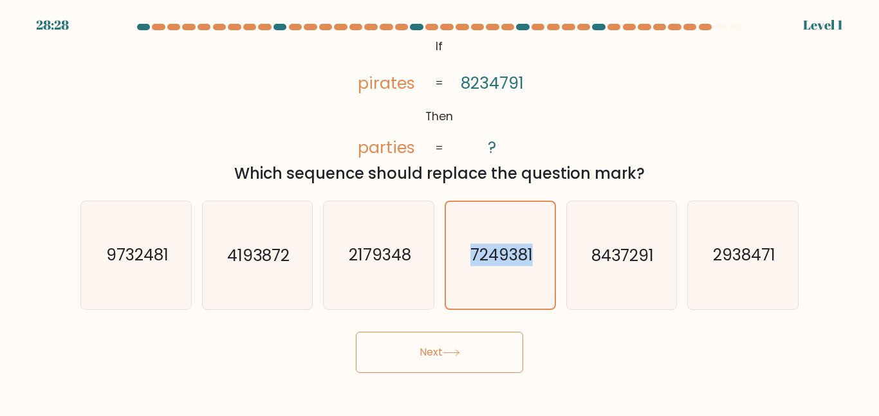
click at [440, 212] on input "d. 7249381" at bounding box center [439, 209] width 1 height 3
click at [498, 242] on icon "7249381" at bounding box center [500, 255] width 106 height 106
click at [440, 212] on input "d. 7249381" at bounding box center [439, 209] width 1 height 3
click at [498, 242] on icon "7249381" at bounding box center [500, 255] width 106 height 106
click at [440, 212] on input "d. 7249381" at bounding box center [439, 209] width 1 height 3
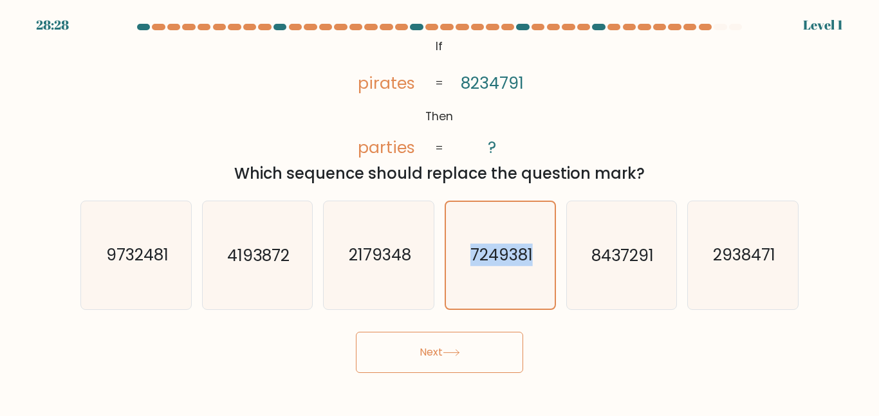
click at [498, 242] on icon "7249381" at bounding box center [500, 255] width 106 height 106
click at [440, 212] on input "d. 7249381" at bounding box center [439, 209] width 1 height 3
click at [498, 242] on icon "7249381" at bounding box center [500, 255] width 106 height 106
click at [440, 212] on input "d. 7249381" at bounding box center [439, 209] width 1 height 3
click at [498, 242] on icon "7249381" at bounding box center [500, 255] width 106 height 106
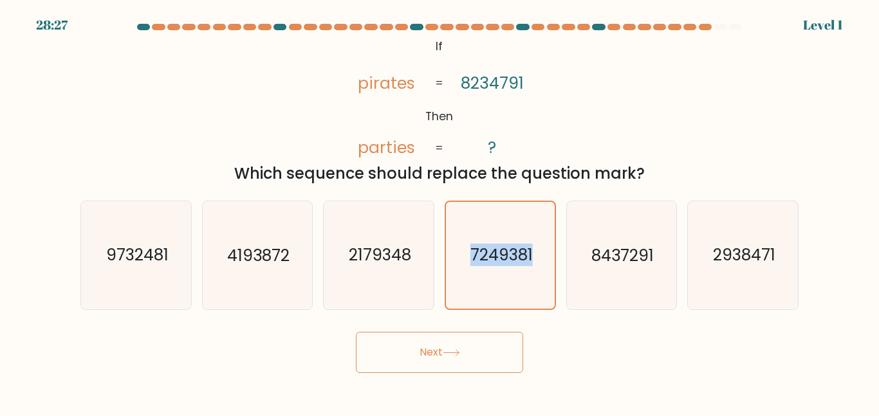
click at [440, 212] on input "d. 7249381" at bounding box center [439, 209] width 1 height 3
click at [562, 178] on div "Which sequence should replace the question mark?" at bounding box center [439, 173] width 703 height 23
click at [495, 263] on text "7249381" at bounding box center [501, 255] width 62 height 23
click at [440, 212] on input "d. 7249381" at bounding box center [439, 209] width 1 height 3
click at [356, 332] on button "Next" at bounding box center [439, 352] width 167 height 41
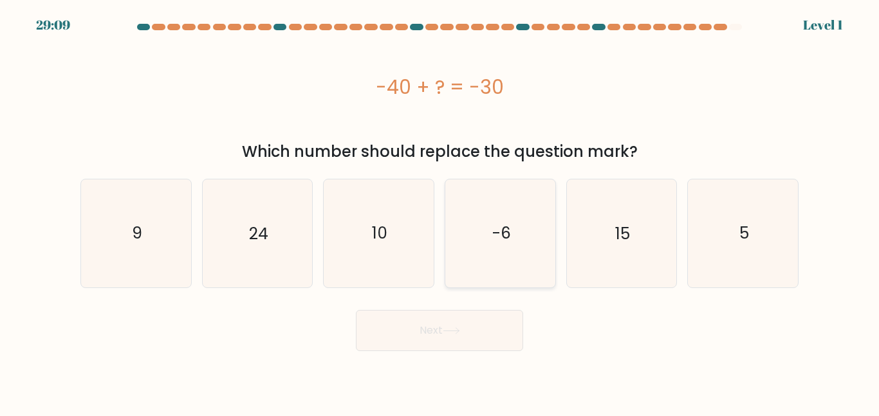
click at [485, 269] on icon "-6" at bounding box center [500, 233] width 107 height 107
click at [440, 212] on input "d. -6" at bounding box center [439, 209] width 1 height 3
radio input "true"
click at [356, 310] on button "Next" at bounding box center [439, 330] width 167 height 41
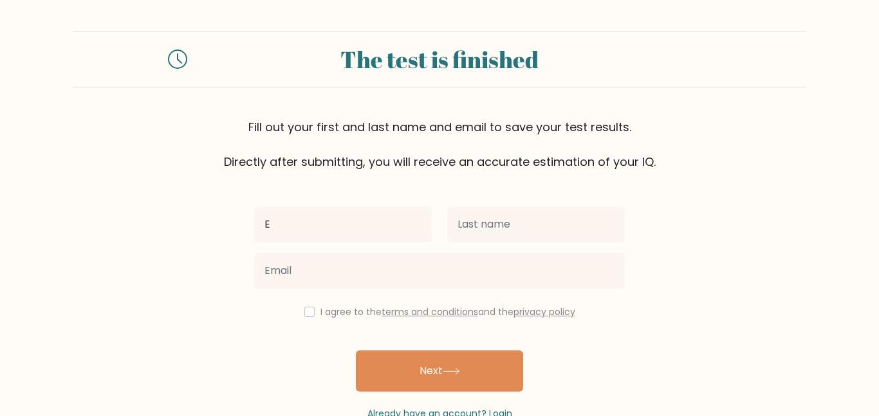
type input "E"
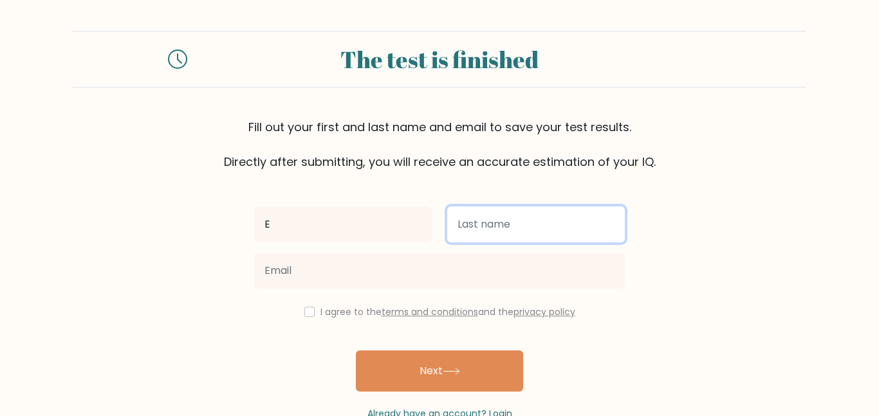
click at [457, 230] on input "text" at bounding box center [536, 225] width 178 height 36
type input "E"
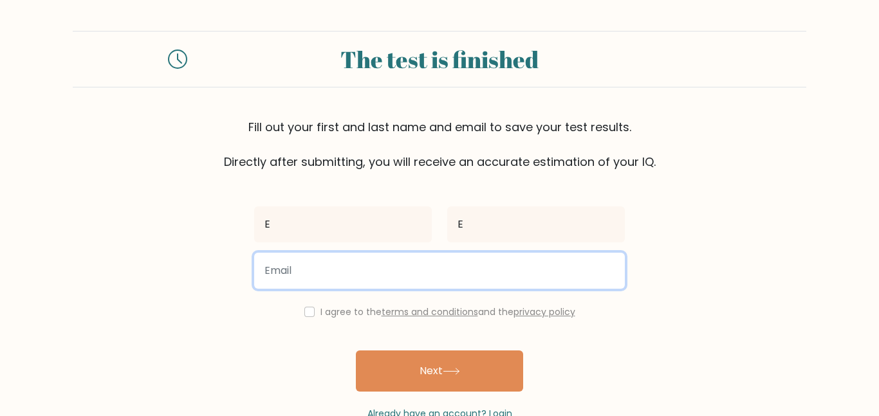
click at [383, 282] on input "email" at bounding box center [439, 271] width 371 height 36
type input "[EMAIL_ADDRESS][DOMAIN_NAME]"
drag, startPoint x: 376, startPoint y: 278, endPoint x: 187, endPoint y: 252, distance: 191.5
click at [187, 252] on form "The test is finished Fill out your first and last name and email to save your t…" at bounding box center [439, 226] width 879 height 390
type input "kylelin.kgl@gmail.com"
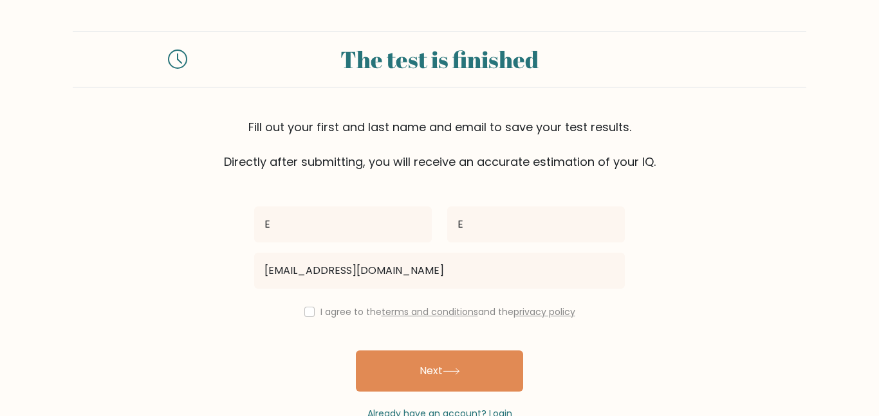
click at [306, 317] on div "I agree to the terms and conditions and the privacy policy" at bounding box center [439, 311] width 386 height 15
click at [306, 313] on input "checkbox" at bounding box center [309, 312] width 10 height 10
checkbox input "true"
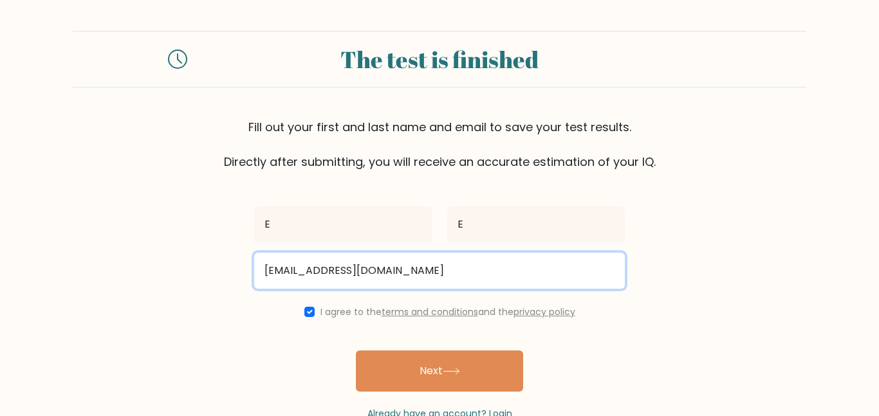
click at [315, 268] on input "kylelin.kgl@gmail.com" at bounding box center [439, 271] width 371 height 36
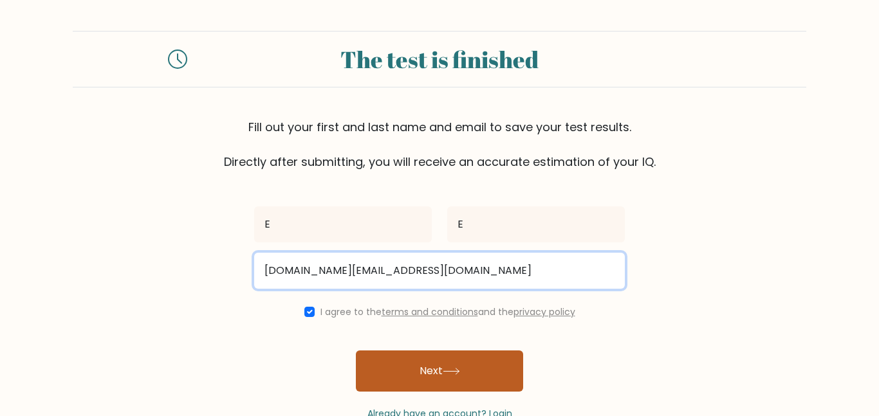
type input "kylelin.business@gmail.com"
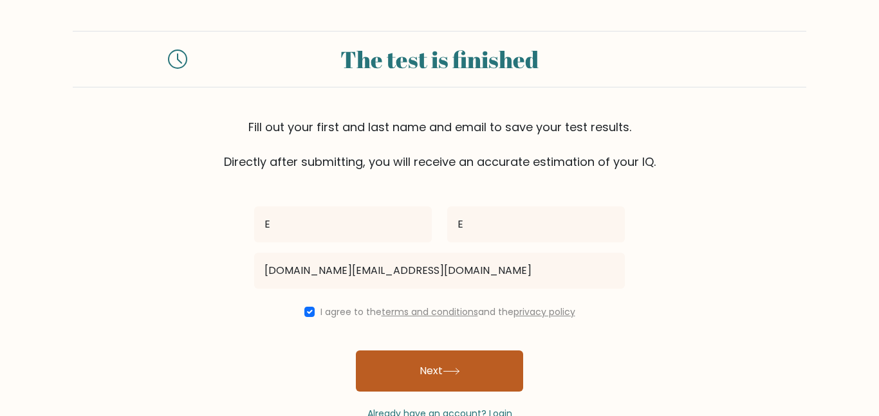
click at [387, 374] on button "Next" at bounding box center [439, 371] width 167 height 41
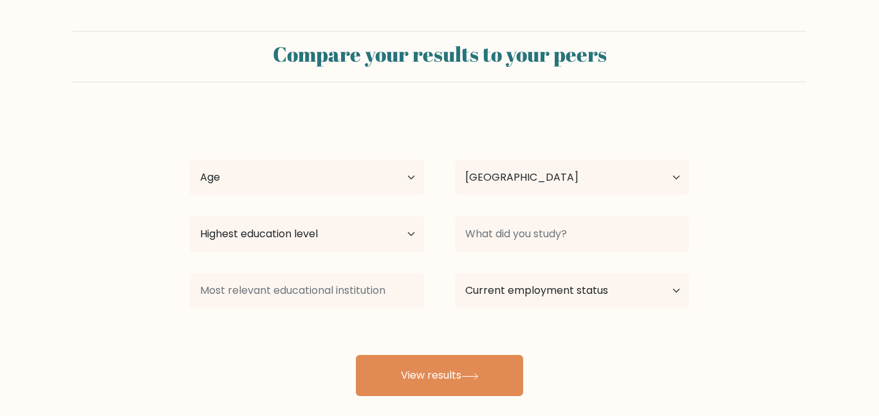
select select "US"
click at [364, 227] on select "Highest education level No schooling Primary Lower Secondary Upper Secondary Oc…" at bounding box center [307, 234] width 234 height 36
select select "primary"
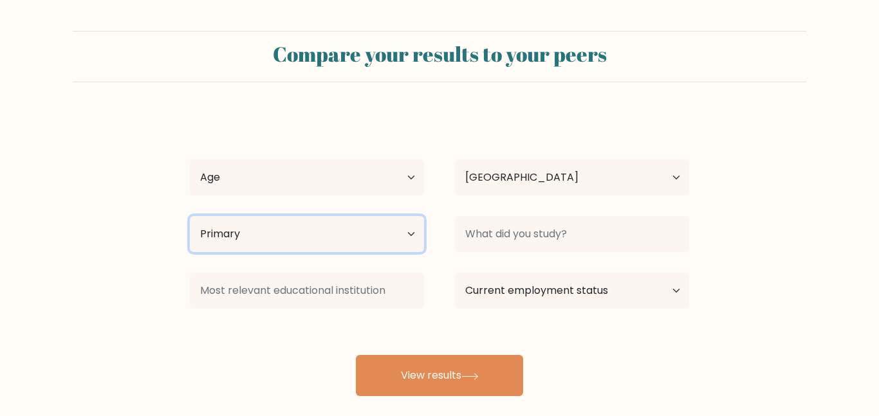
click at [190, 216] on select "Highest education level No schooling Primary Lower Secondary Upper Secondary Oc…" at bounding box center [307, 234] width 234 height 36
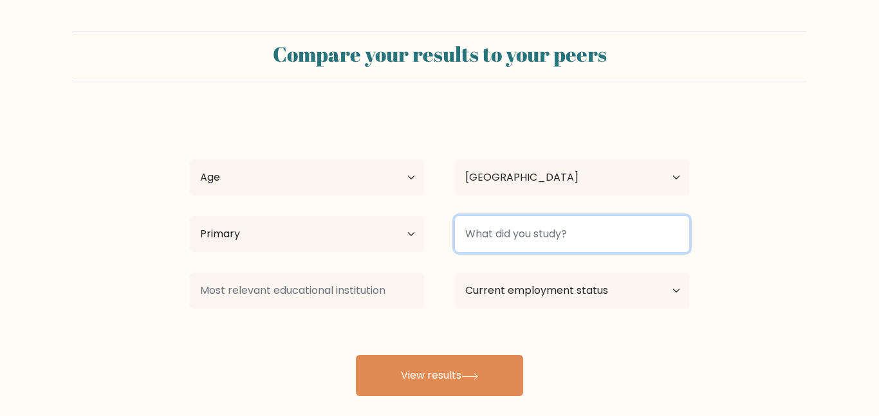
click at [537, 229] on input at bounding box center [572, 234] width 234 height 36
type input "2"
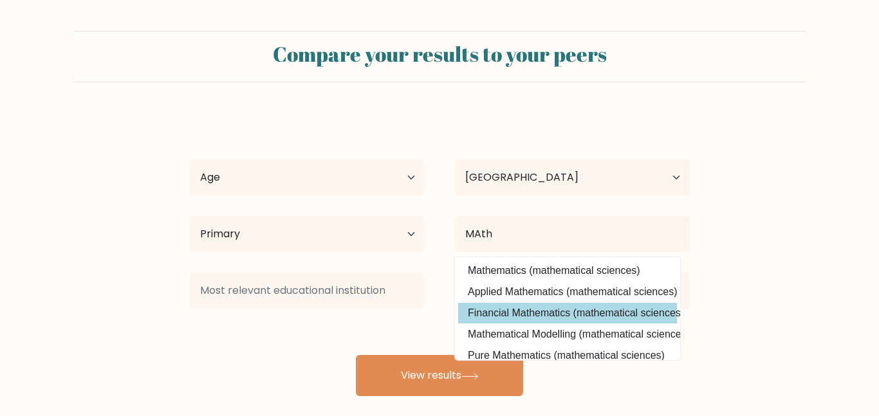
click at [544, 309] on option "Financial Mathematics (mathematical sciences)" at bounding box center [567, 313] width 219 height 21
type input "Financial Mathematics"
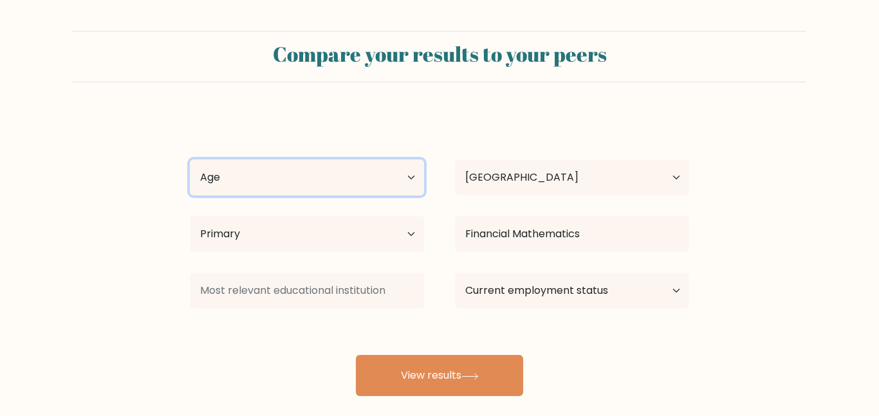
click at [346, 187] on select "Age Under [DEMOGRAPHIC_DATA] [DEMOGRAPHIC_DATA] [DEMOGRAPHIC_DATA] [DEMOGRAPHIC…" at bounding box center [307, 178] width 234 height 36
select select "25_34"
click at [190, 160] on select "Age Under [DEMOGRAPHIC_DATA] [DEMOGRAPHIC_DATA] [DEMOGRAPHIC_DATA] [DEMOGRAPHIC…" at bounding box center [307, 178] width 234 height 36
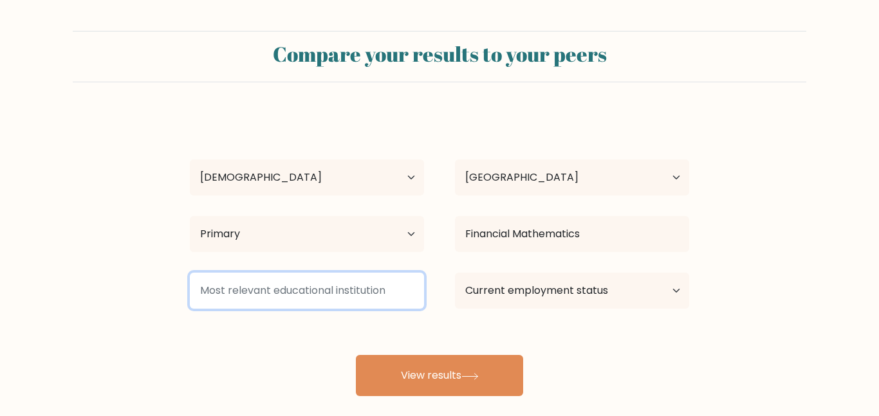
click at [310, 290] on input at bounding box center [307, 291] width 234 height 36
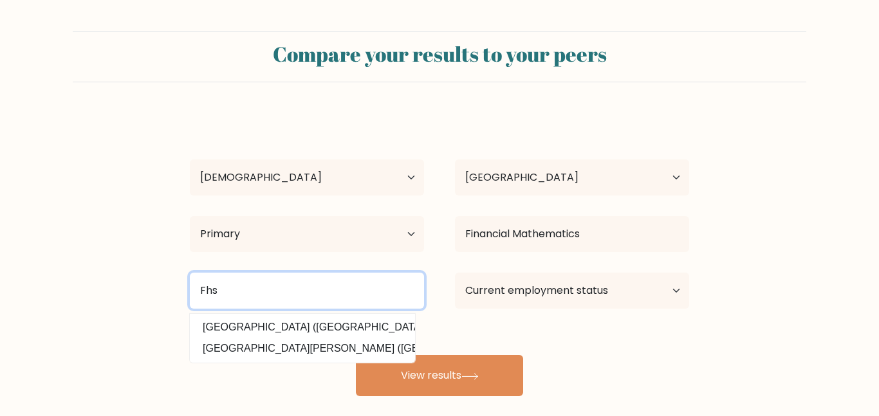
type input "Fhs"
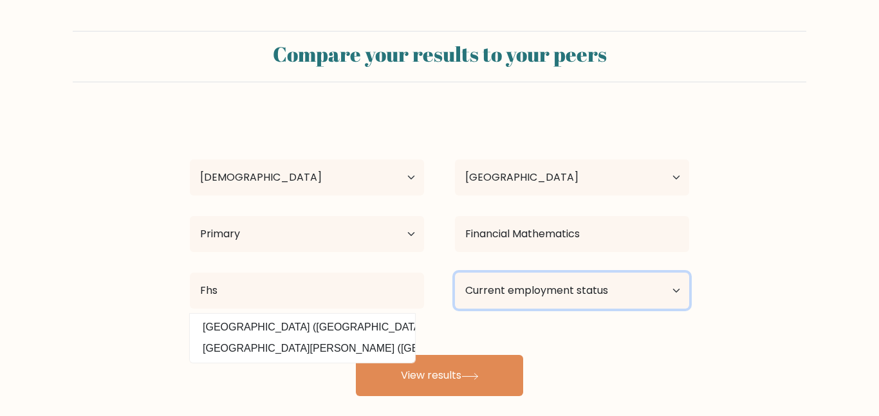
click at [478, 284] on select "Current employment status Employed Student Retired Other / prefer not to answer" at bounding box center [572, 291] width 234 height 36
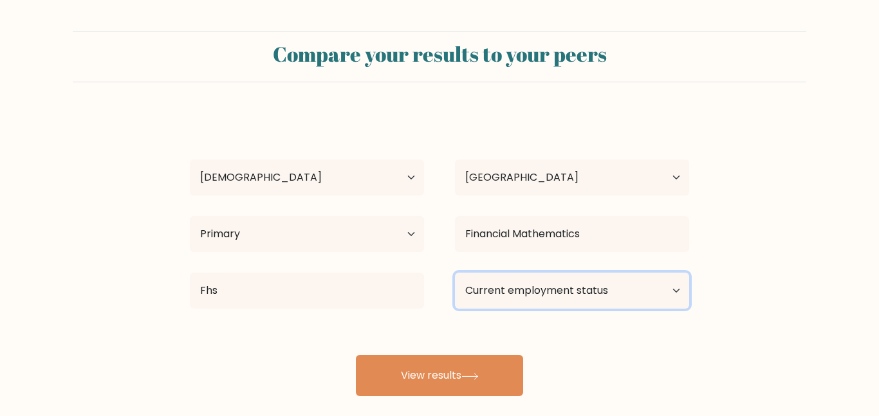
select select "student"
click at [455, 273] on select "Current employment status Employed Student Retired Other / prefer not to answer" at bounding box center [572, 291] width 234 height 36
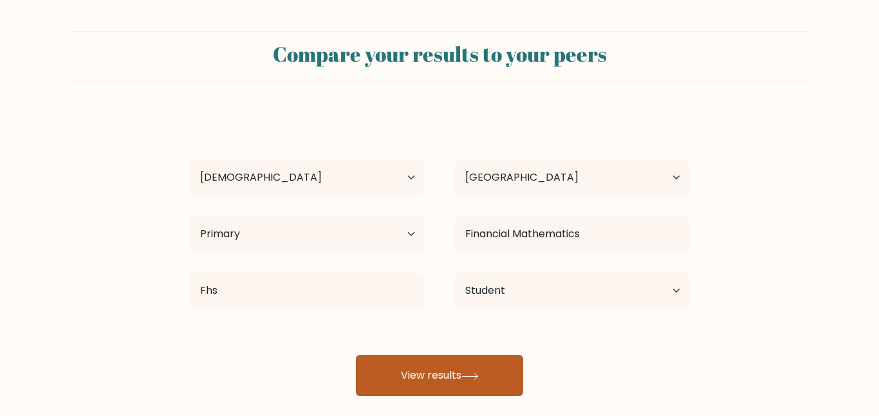
click at [459, 380] on button "View results" at bounding box center [439, 375] width 167 height 41
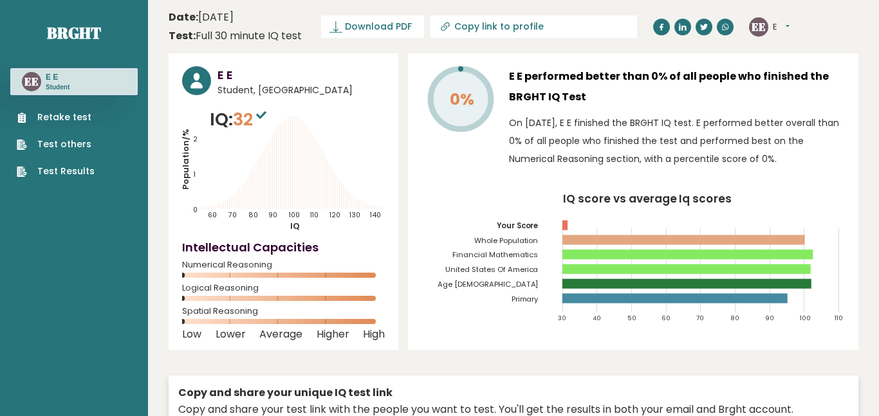
click at [227, 198] on icon "Population/% IQ 0 1 2 60 70 80 90 100 110 120 130 140" at bounding box center [283, 169] width 203 height 125
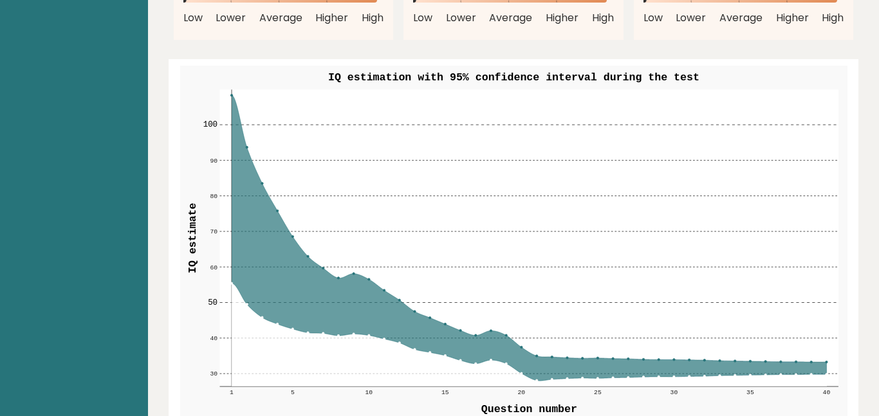
scroll to position [1484, 0]
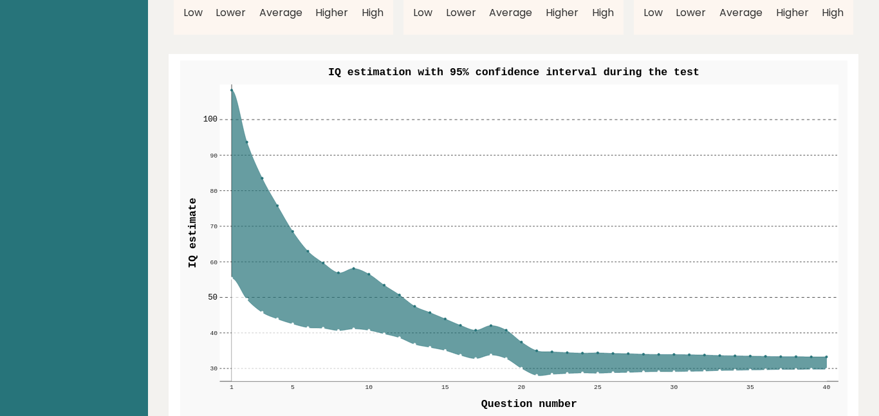
click at [308, 234] on icon at bounding box center [529, 233] width 595 height 286
click at [232, 89] on circle at bounding box center [231, 90] width 2 height 2
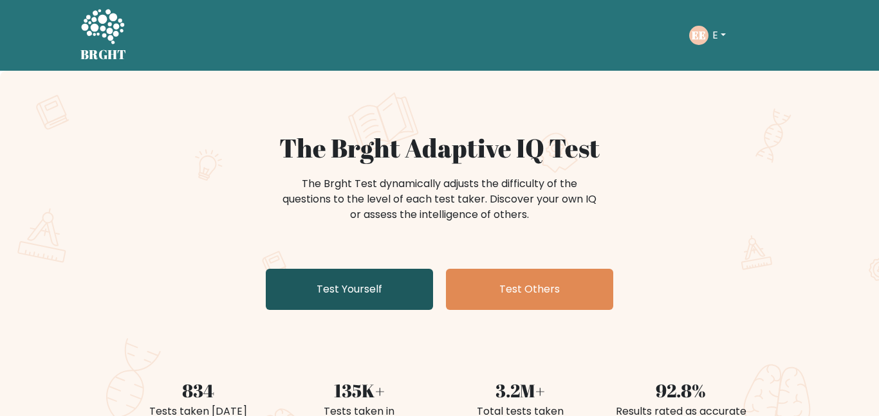
click at [373, 287] on link "Test Yourself" at bounding box center [349, 289] width 167 height 41
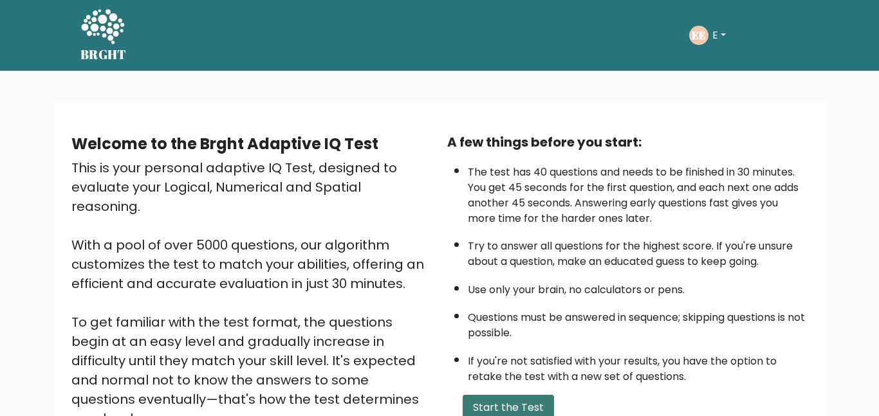
click at [487, 402] on button "Start the Test" at bounding box center [508, 408] width 91 height 26
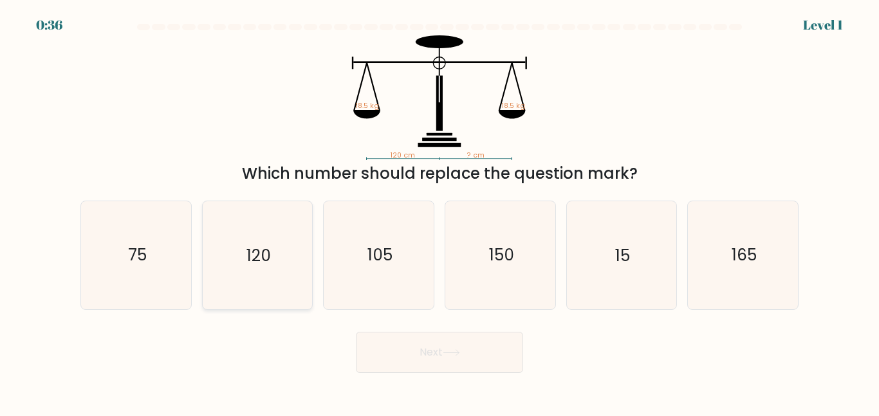
click at [270, 281] on icon "120" at bounding box center [256, 254] width 107 height 107
click at [439, 212] on input "b. 120" at bounding box center [439, 209] width 1 height 3
radio input "true"
click at [435, 360] on button "Next" at bounding box center [439, 352] width 167 height 41
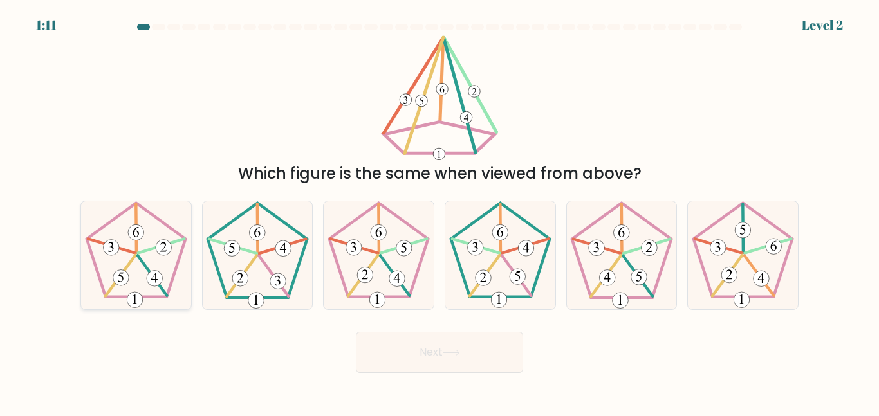
click at [145, 255] on icon at bounding box center [135, 254] width 107 height 107
click at [439, 212] on input "a." at bounding box center [439, 209] width 1 height 3
radio input "true"
click at [456, 356] on icon at bounding box center [451, 352] width 17 height 7
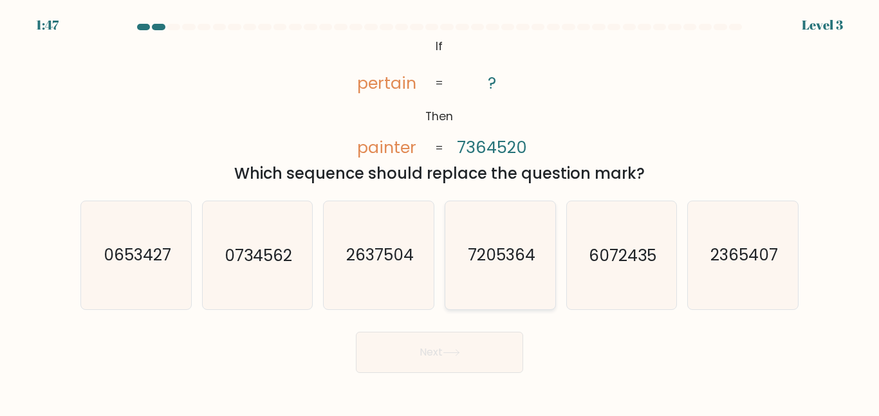
click at [505, 263] on text "7205364" at bounding box center [501, 255] width 68 height 23
click at [440, 212] on input "d. 7205364" at bounding box center [439, 209] width 1 height 3
radio input "true"
click at [437, 347] on button "Next" at bounding box center [439, 352] width 167 height 41
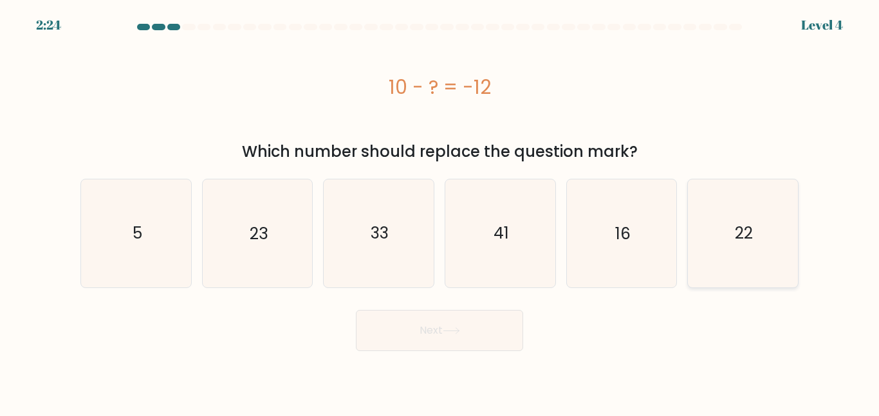
click at [725, 250] on icon "22" at bounding box center [742, 233] width 107 height 107
click at [440, 212] on input "f. 22" at bounding box center [439, 209] width 1 height 3
radio input "true"
click at [404, 332] on button "Next" at bounding box center [439, 330] width 167 height 41
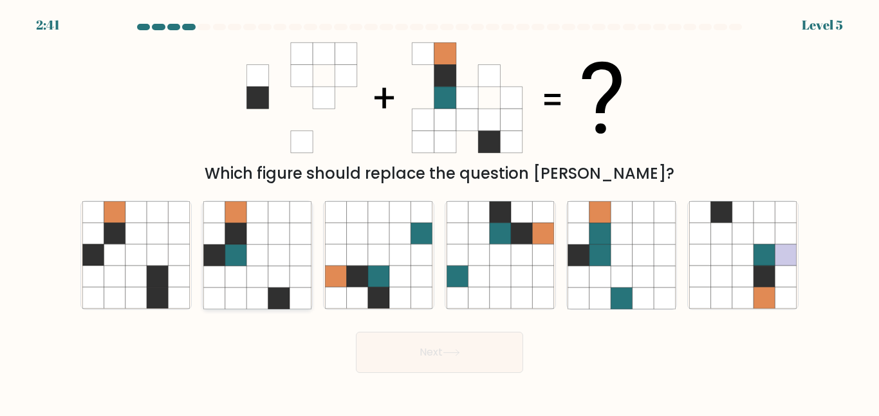
click at [245, 268] on icon at bounding box center [235, 276] width 21 height 21
click at [439, 212] on input "b." at bounding box center [439, 209] width 1 height 3
radio input "true"
click at [434, 352] on button "Next" at bounding box center [439, 352] width 167 height 41
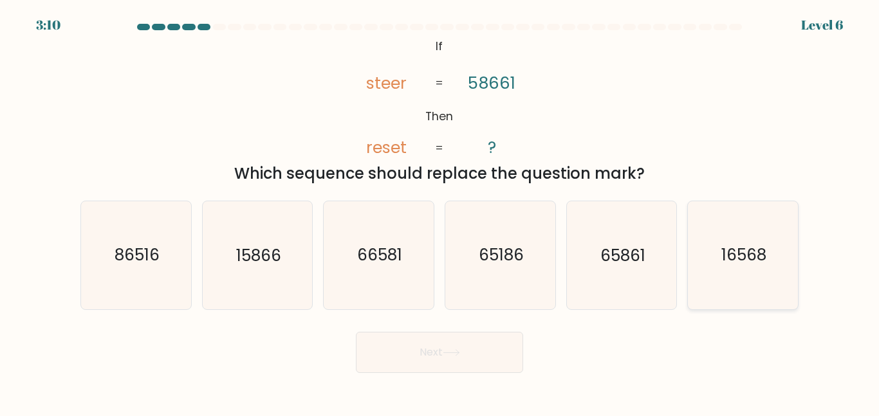
click at [783, 290] on icon "16568" at bounding box center [742, 254] width 107 height 107
click at [440, 212] on input "f. 16568" at bounding box center [439, 209] width 1 height 3
radio input "true"
click at [463, 363] on button "Next" at bounding box center [439, 352] width 167 height 41
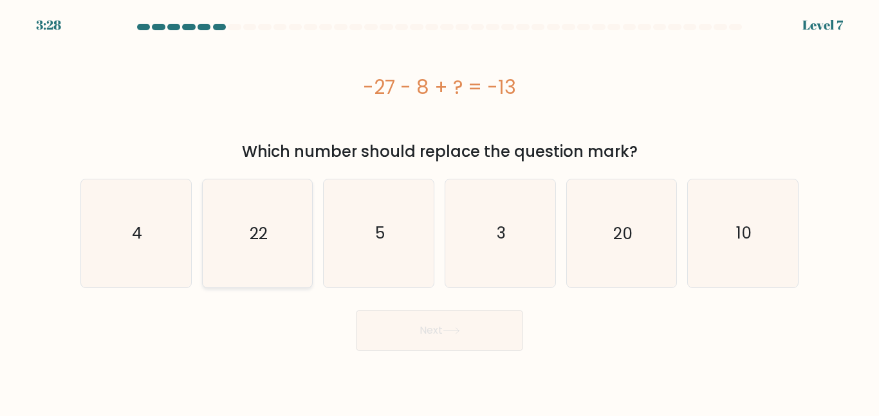
click at [239, 228] on icon "22" at bounding box center [256, 233] width 107 height 107
click at [439, 212] on input "b. 22" at bounding box center [439, 209] width 1 height 3
radio input "true"
click at [423, 329] on button "Next" at bounding box center [439, 330] width 167 height 41
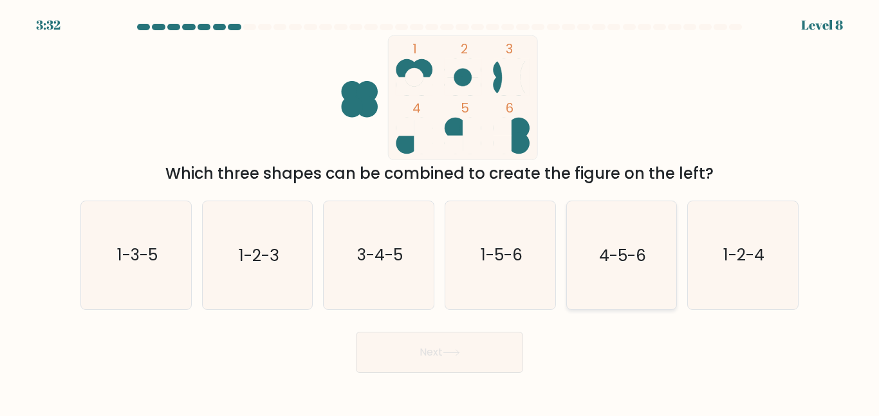
click at [605, 260] on text "4-5-6" at bounding box center [622, 255] width 47 height 23
click at [440, 212] on input "e. 4-5-6" at bounding box center [439, 209] width 1 height 3
radio input "true"
click at [439, 375] on body "3:31 Level 8" at bounding box center [439, 208] width 879 height 416
click at [423, 359] on button "Next" at bounding box center [439, 352] width 167 height 41
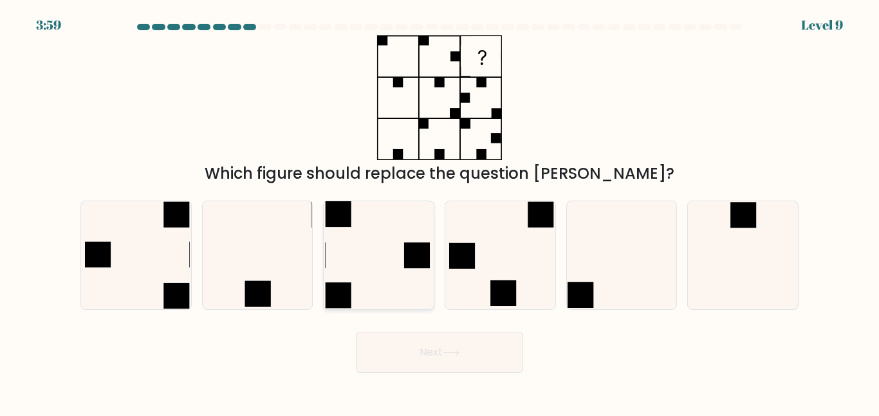
click at [385, 259] on icon at bounding box center [378, 254] width 107 height 107
click at [439, 212] on input "c." at bounding box center [439, 209] width 1 height 3
radio input "true"
click at [456, 355] on icon at bounding box center [451, 352] width 17 height 7
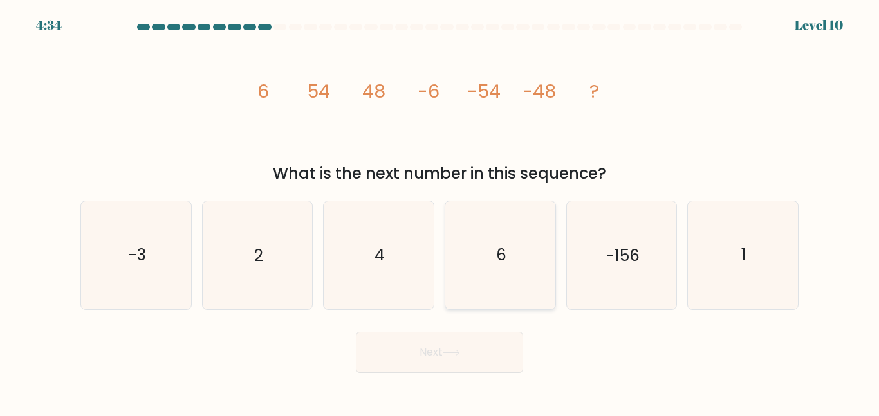
click at [506, 272] on icon "6" at bounding box center [500, 254] width 107 height 107
click at [440, 212] on input "d. 6" at bounding box center [439, 209] width 1 height 3
radio input "true"
click at [431, 351] on button "Next" at bounding box center [439, 352] width 167 height 41
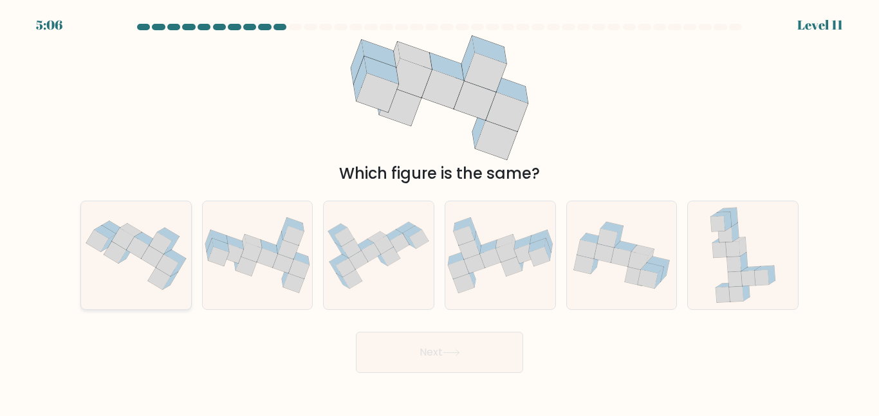
click at [131, 273] on icon at bounding box center [136, 255] width 110 height 82
click at [439, 212] on input "a." at bounding box center [439, 209] width 1 height 3
radio input "true"
click at [370, 351] on button "Next" at bounding box center [439, 352] width 167 height 41
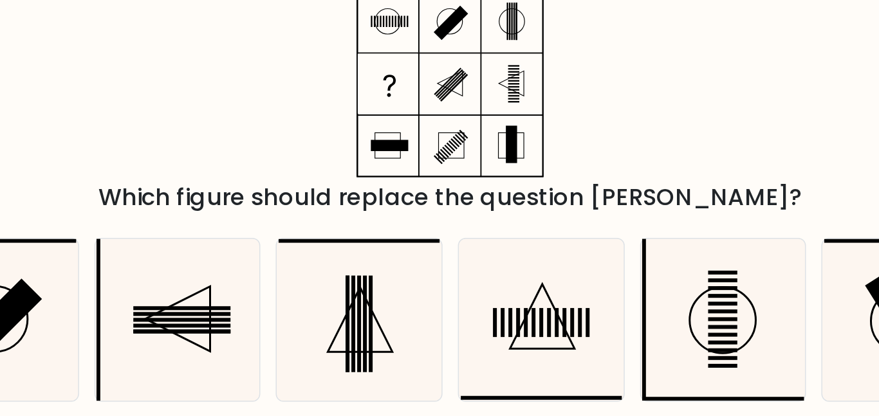
click at [427, 93] on icon at bounding box center [439, 97] width 161 height 125
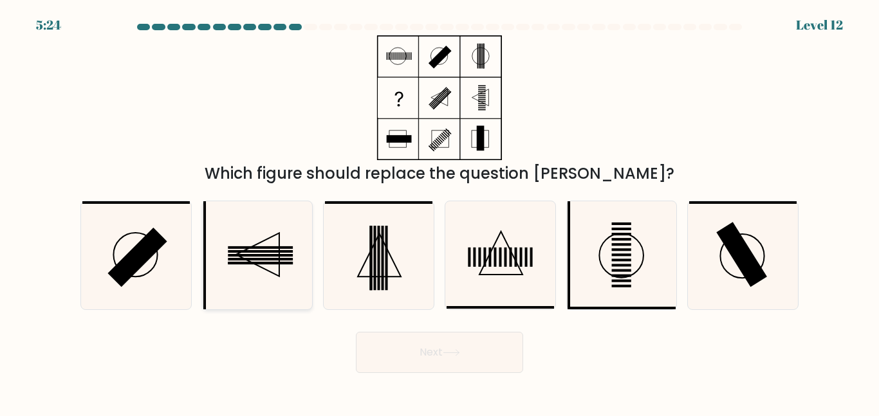
click at [252, 254] on icon at bounding box center [256, 254] width 107 height 107
click at [439, 212] on input "b." at bounding box center [439, 209] width 1 height 3
radio input "true"
click at [443, 357] on button "Next" at bounding box center [439, 352] width 167 height 41
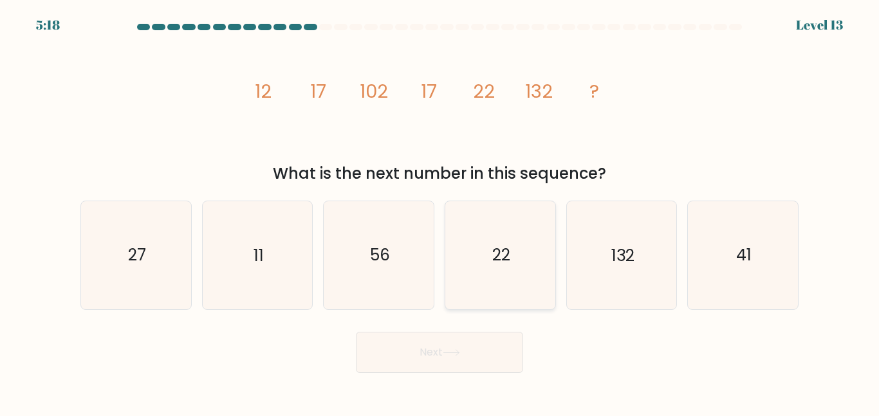
click at [529, 273] on icon "22" at bounding box center [500, 254] width 107 height 107
click at [440, 212] on input "d. 22" at bounding box center [439, 209] width 1 height 3
radio input "true"
click at [458, 358] on button "Next" at bounding box center [439, 352] width 167 height 41
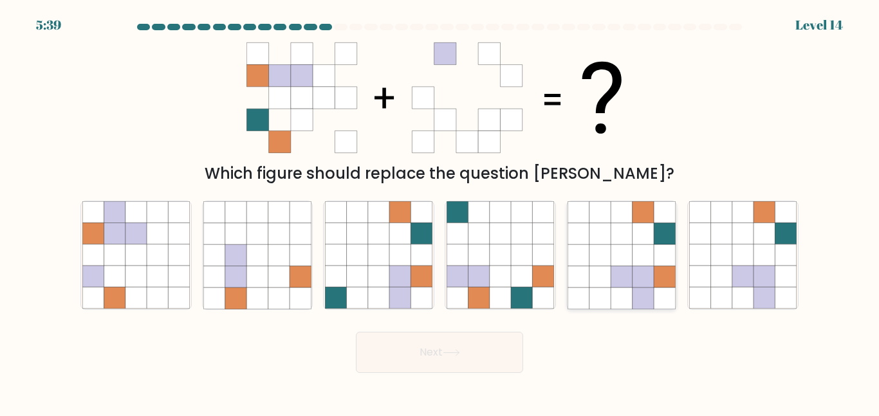
click at [648, 287] on icon at bounding box center [642, 276] width 21 height 21
click at [440, 212] on input "e." at bounding box center [439, 209] width 1 height 3
radio input "true"
click at [417, 366] on button "Next" at bounding box center [439, 352] width 167 height 41
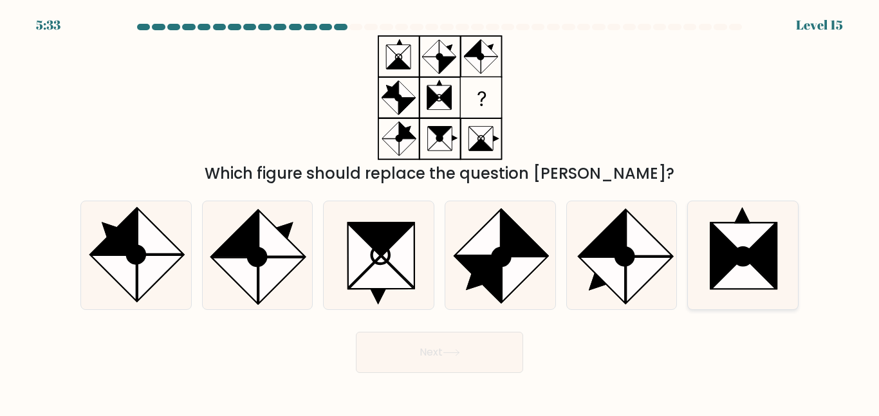
click at [735, 262] on icon at bounding box center [742, 256] width 17 height 17
click at [440, 212] on input "f." at bounding box center [439, 209] width 1 height 3
radio input "true"
click at [422, 348] on button "Next" at bounding box center [439, 352] width 167 height 41
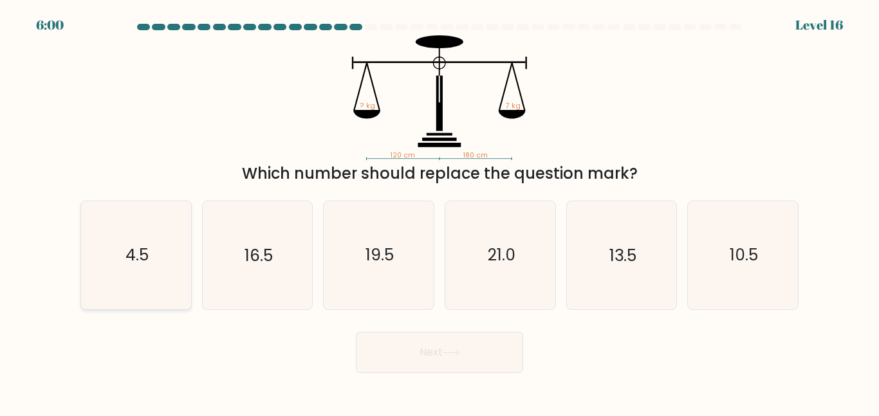
click at [136, 243] on icon "4.5" at bounding box center [135, 254] width 107 height 107
click at [439, 212] on input "a. 4.5" at bounding box center [439, 209] width 1 height 3
radio input "true"
click at [405, 356] on button "Next" at bounding box center [439, 352] width 167 height 41
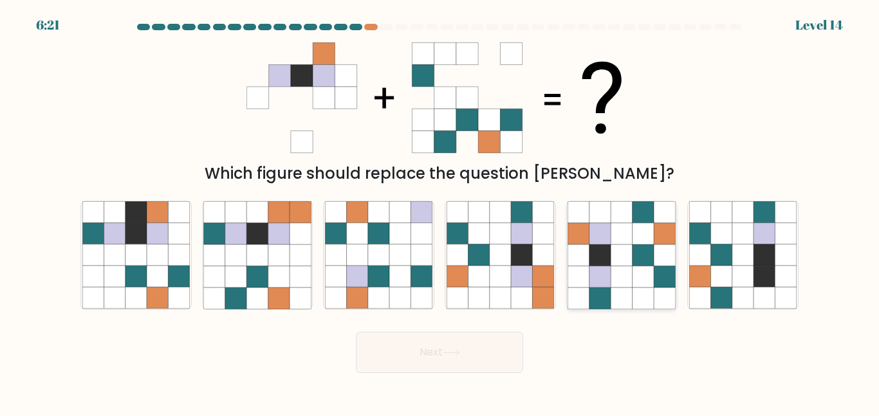
click at [609, 258] on icon at bounding box center [599, 255] width 21 height 21
click at [440, 212] on input "e." at bounding box center [439, 209] width 1 height 3
radio input "true"
click at [472, 353] on button "Next" at bounding box center [439, 352] width 167 height 41
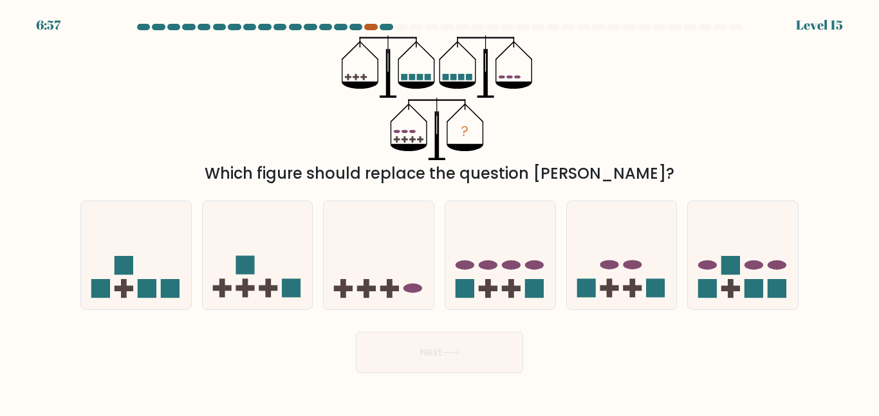
click at [370, 28] on div at bounding box center [370, 27] width 13 height 6
click at [373, 28] on div at bounding box center [370, 27] width 13 height 6
click at [371, 27] on div at bounding box center [370, 27] width 13 height 6
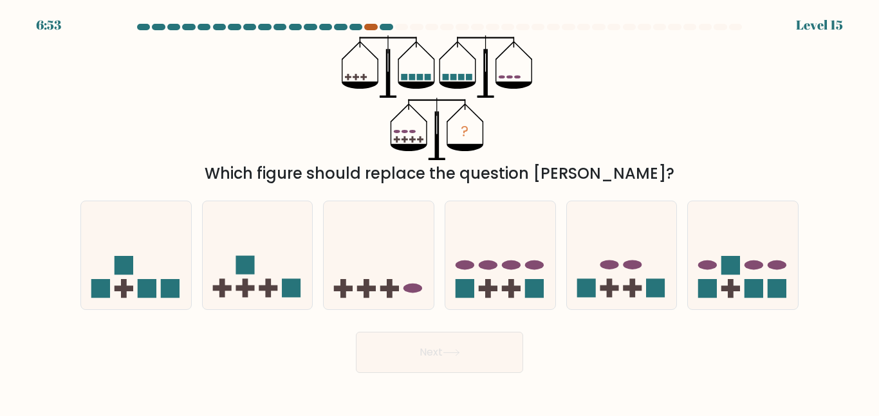
click at [371, 27] on div at bounding box center [370, 27] width 13 height 6
click at [373, 27] on div at bounding box center [370, 27] width 13 height 6
click at [519, 274] on icon at bounding box center [500, 255] width 110 height 91
click at [440, 212] on input "d." at bounding box center [439, 209] width 1 height 3
radio input "true"
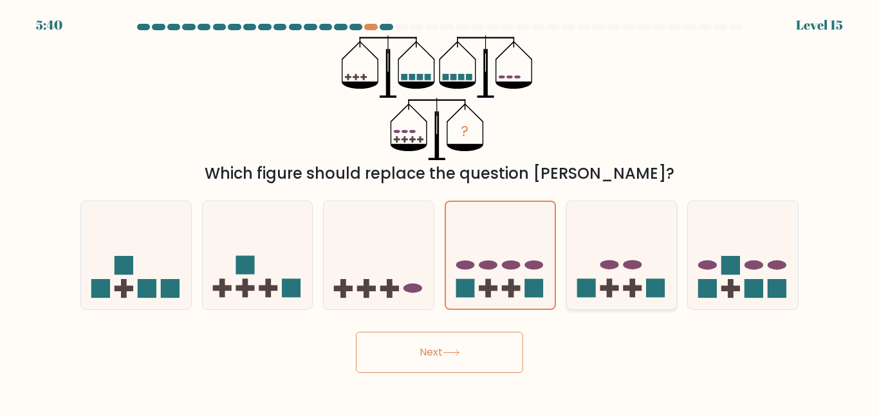
click at [634, 275] on icon at bounding box center [622, 255] width 110 height 91
click at [440, 212] on input "e." at bounding box center [439, 209] width 1 height 3
radio input "true"
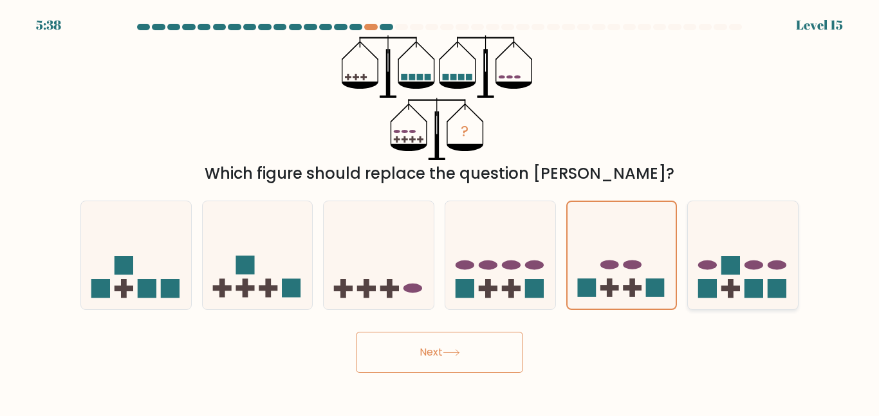
click at [729, 273] on rect at bounding box center [730, 265] width 19 height 19
click at [440, 212] on input "f." at bounding box center [439, 209] width 1 height 3
radio input "true"
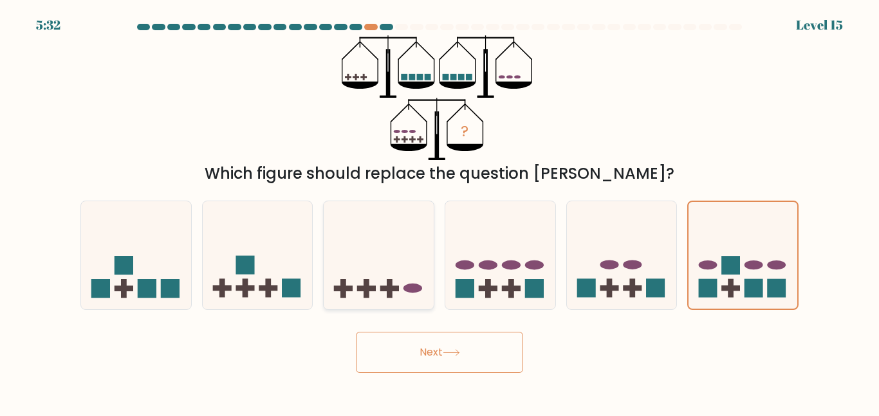
click at [421, 280] on icon at bounding box center [379, 255] width 110 height 91
click at [439, 212] on input "c." at bounding box center [439, 209] width 1 height 3
radio input "true"
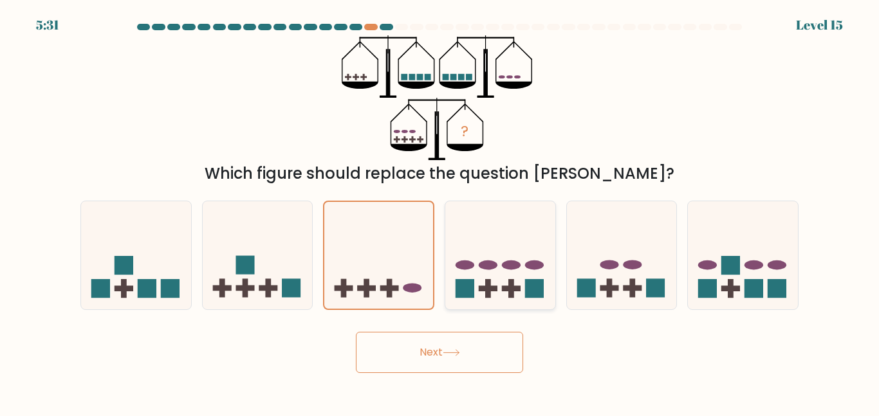
click at [472, 282] on rect at bounding box center [465, 288] width 19 height 19
click at [440, 212] on input "d." at bounding box center [439, 209] width 1 height 3
radio input "true"
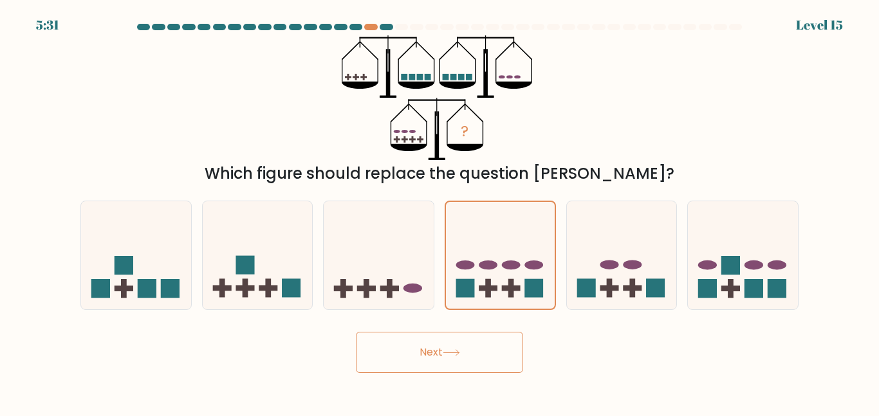
click at [450, 360] on button "Next" at bounding box center [439, 352] width 167 height 41
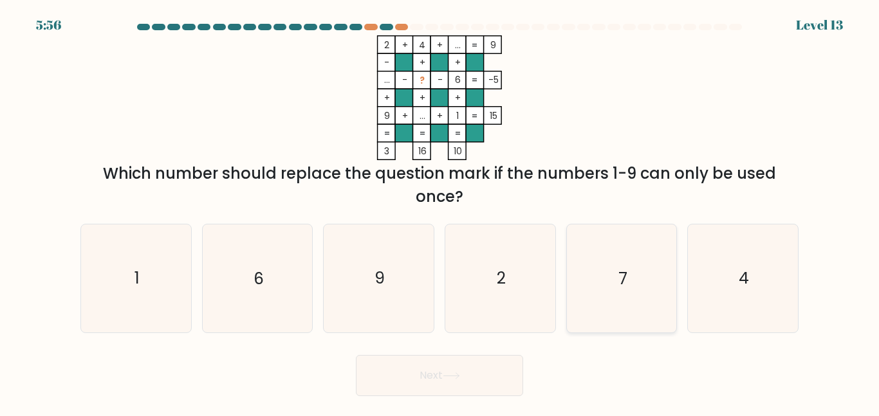
click at [615, 318] on icon "7" at bounding box center [621, 278] width 107 height 107
click at [440, 212] on input "e. 7" at bounding box center [439, 209] width 1 height 3
radio input "true"
click at [454, 387] on button "Next" at bounding box center [439, 375] width 167 height 41
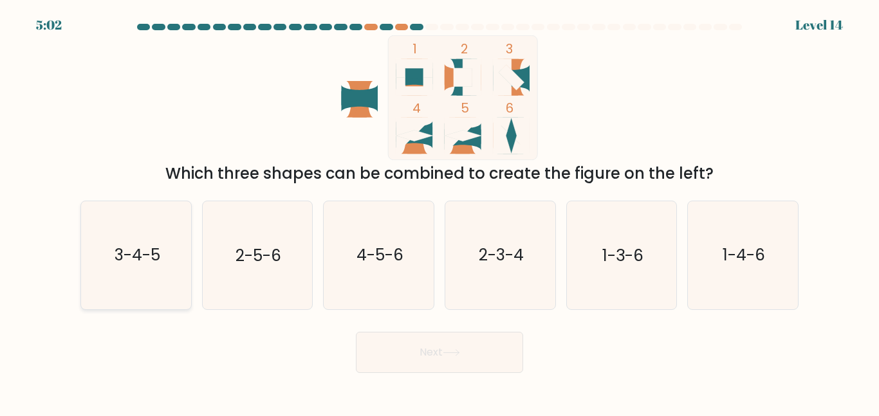
click at [87, 250] on icon "3-4-5" at bounding box center [135, 254] width 107 height 107
click at [439, 212] on input "a. 3-4-5" at bounding box center [439, 209] width 1 height 3
radio input "true"
click at [398, 356] on button "Next" at bounding box center [439, 352] width 167 height 41
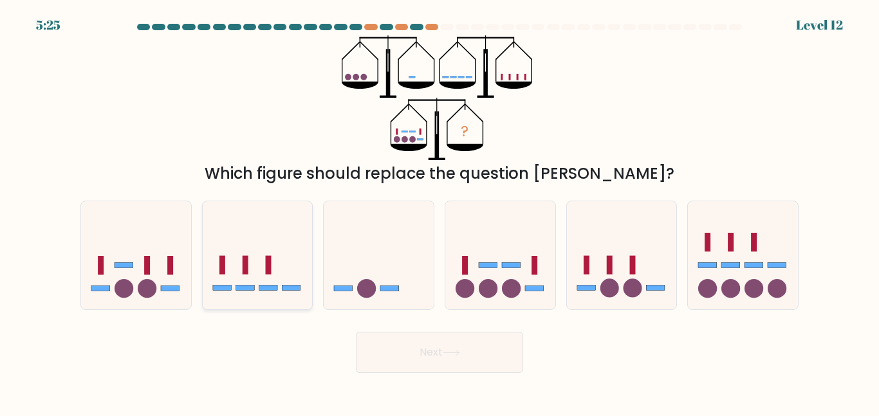
click at [276, 257] on icon at bounding box center [258, 255] width 110 height 91
click at [439, 212] on input "b." at bounding box center [439, 209] width 1 height 3
radio input "true"
click at [499, 292] on icon at bounding box center [500, 255] width 110 height 91
click at [440, 212] on input "d." at bounding box center [439, 209] width 1 height 3
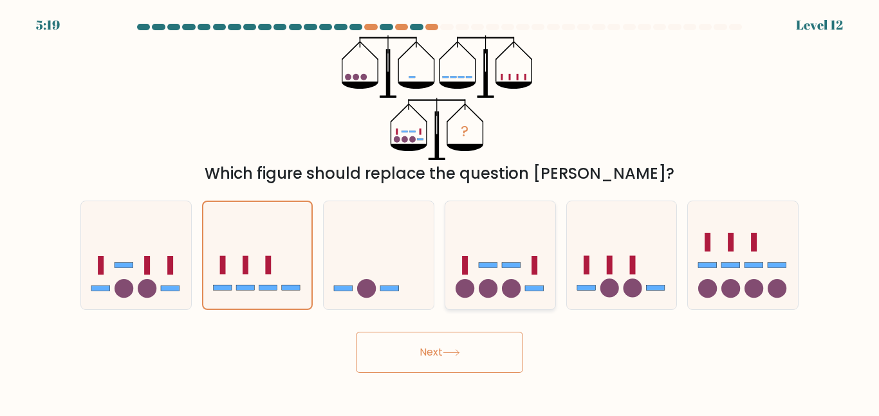
radio input "true"
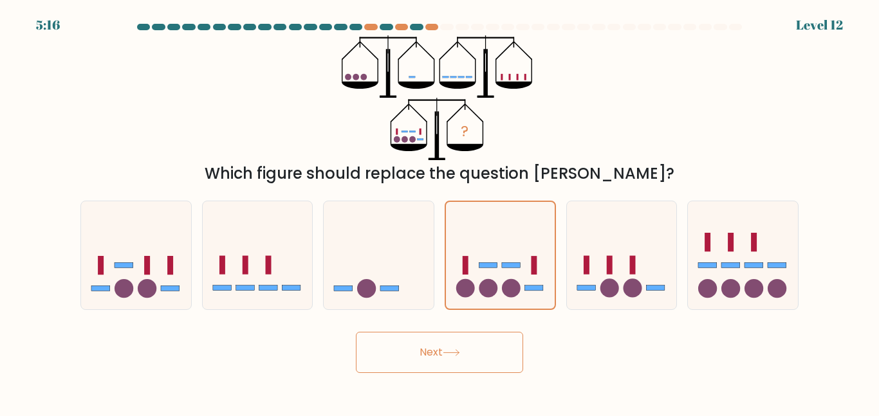
click at [474, 374] on body "5:16 Level 12" at bounding box center [439, 208] width 879 height 416
click at [462, 362] on button "Next" at bounding box center [439, 352] width 167 height 41
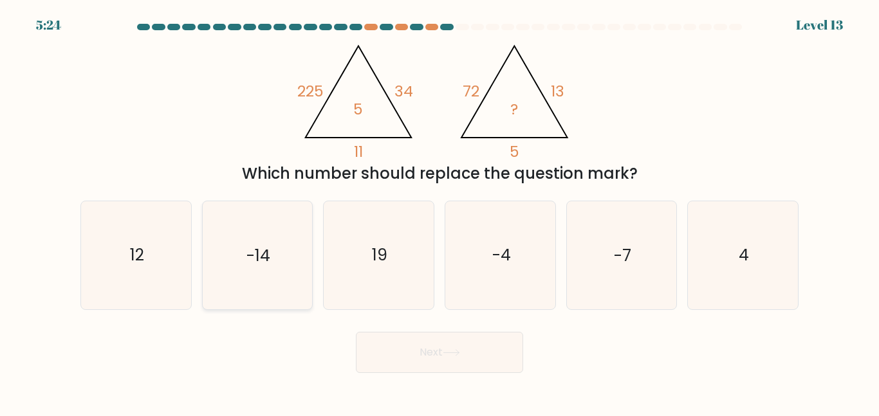
click at [252, 256] on text "-14" at bounding box center [258, 255] width 24 height 23
click at [439, 212] on input "b. -14" at bounding box center [439, 209] width 1 height 3
radio input "true"
click at [369, 247] on icon "19" at bounding box center [378, 254] width 107 height 107
click at [439, 212] on input "c. 19" at bounding box center [439, 209] width 1 height 3
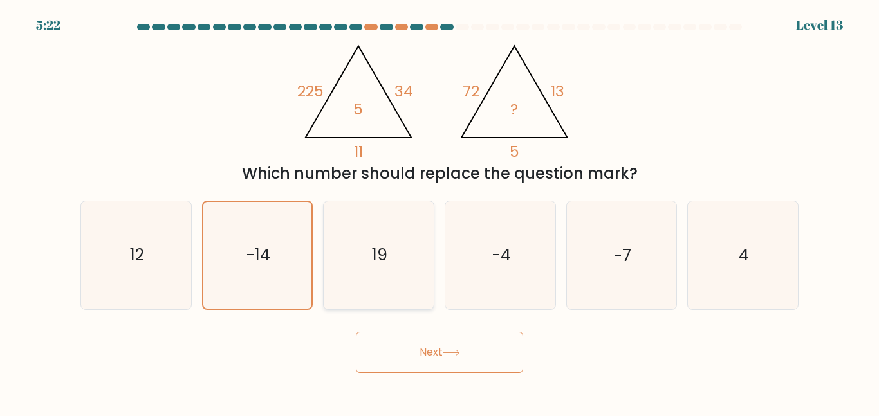
radio input "true"
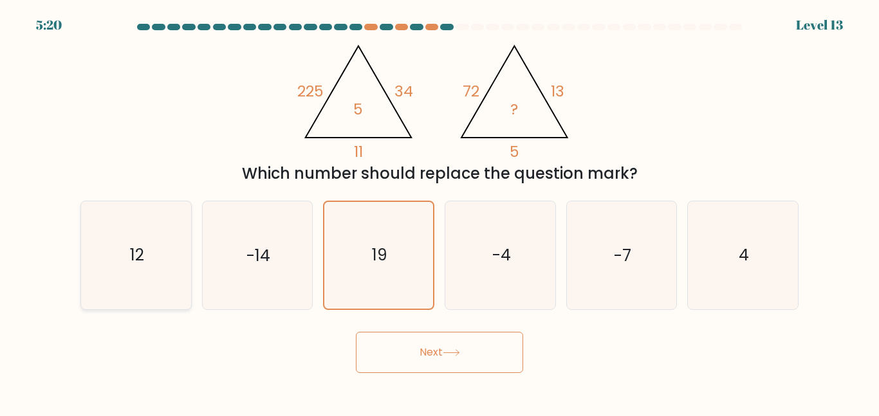
click at [124, 264] on icon "12" at bounding box center [135, 254] width 107 height 107
click at [439, 212] on input "a. 12" at bounding box center [439, 209] width 1 height 3
radio input "true"
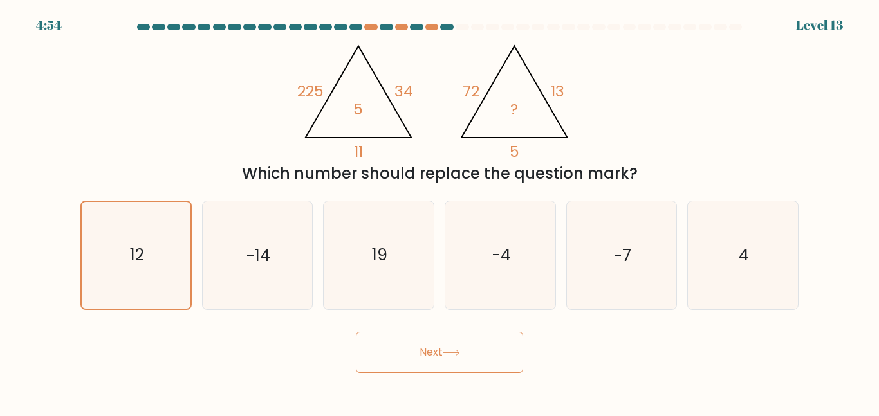
click at [434, 359] on button "Next" at bounding box center [439, 352] width 167 height 41
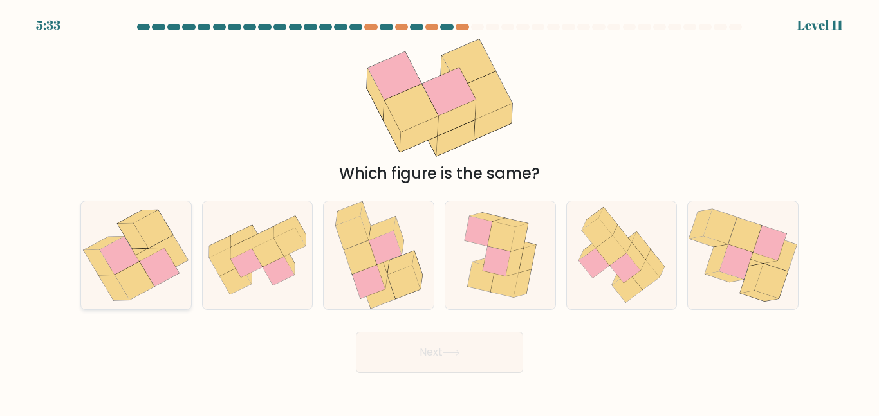
click at [132, 261] on icon at bounding box center [119, 256] width 39 height 38
click at [439, 212] on input "a." at bounding box center [439, 209] width 1 height 3
radio input "true"
click at [489, 345] on button "Next" at bounding box center [439, 352] width 167 height 41
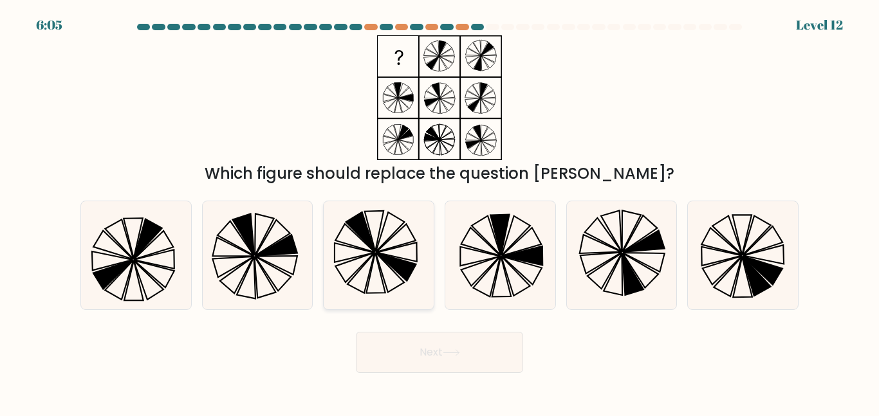
click at [360, 272] on icon at bounding box center [378, 254] width 107 height 107
click at [439, 212] on input "c." at bounding box center [439, 209] width 1 height 3
radio input "true"
click at [437, 355] on button "Next" at bounding box center [439, 352] width 167 height 41
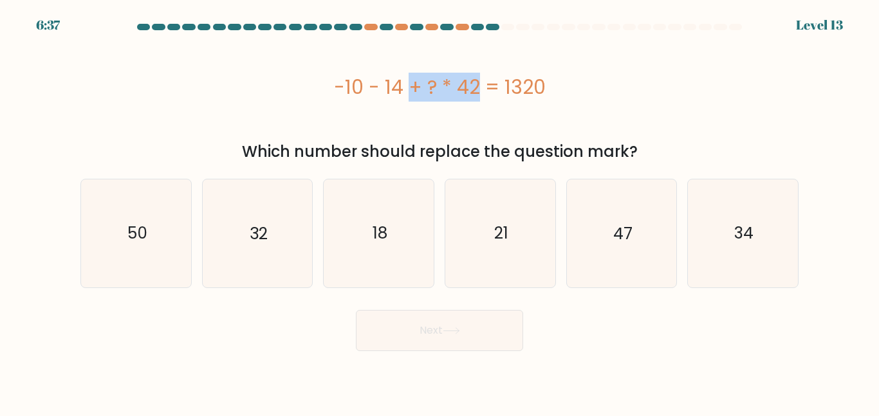
drag, startPoint x: 401, startPoint y: 88, endPoint x: 330, endPoint y: 91, distance: 71.5
click at [330, 91] on div "-10 - 14 + ? * 42 = 1320" at bounding box center [439, 87] width 718 height 29
click at [382, 98] on div "-10 - 14 + ? * 42 = 1320" at bounding box center [439, 87] width 718 height 29
click at [257, 226] on text "32" at bounding box center [259, 233] width 18 height 23
click at [439, 212] on input "b. 32" at bounding box center [439, 209] width 1 height 3
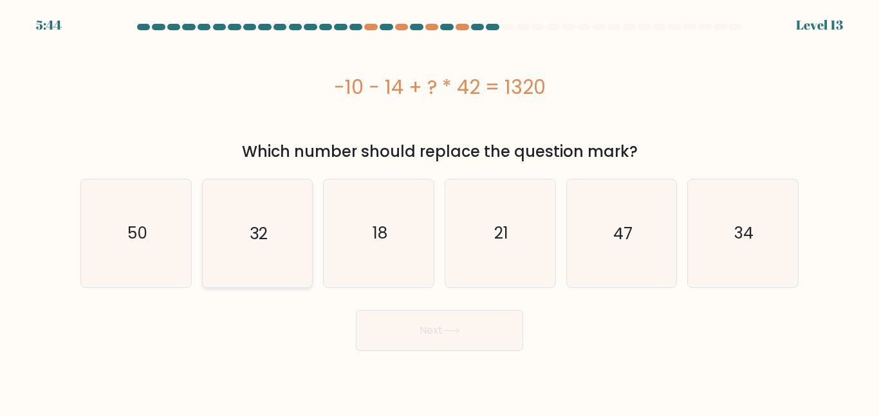
radio input "true"
click at [421, 333] on button "Next" at bounding box center [439, 330] width 167 height 41
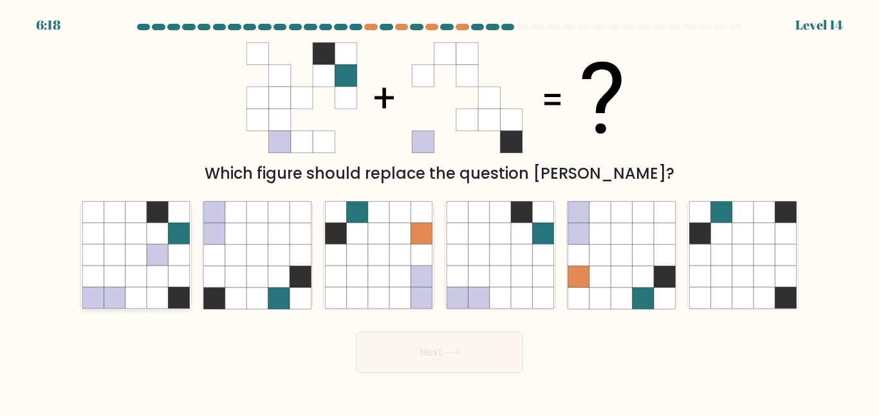
click at [158, 269] on icon at bounding box center [157, 276] width 21 height 21
click at [439, 212] on input "a." at bounding box center [439, 209] width 1 height 3
radio input "true"
click at [454, 356] on button "Next" at bounding box center [439, 352] width 167 height 41
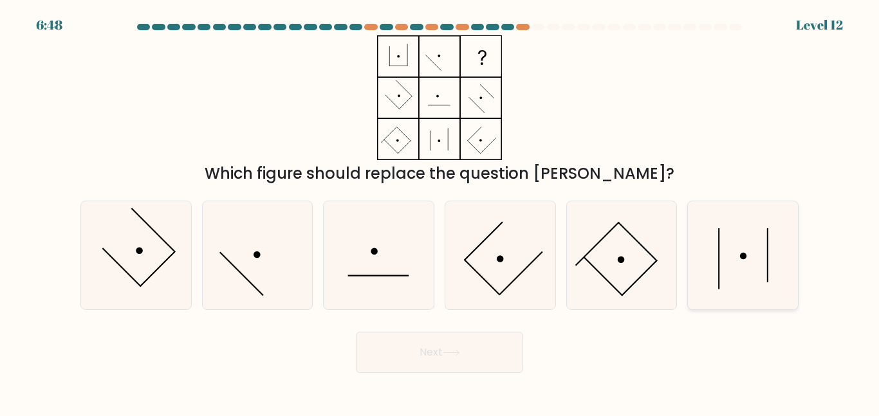
click at [750, 256] on icon at bounding box center [742, 254] width 107 height 107
click at [440, 212] on input "f." at bounding box center [439, 209] width 1 height 3
radio input "true"
click at [401, 367] on button "Next" at bounding box center [439, 352] width 167 height 41
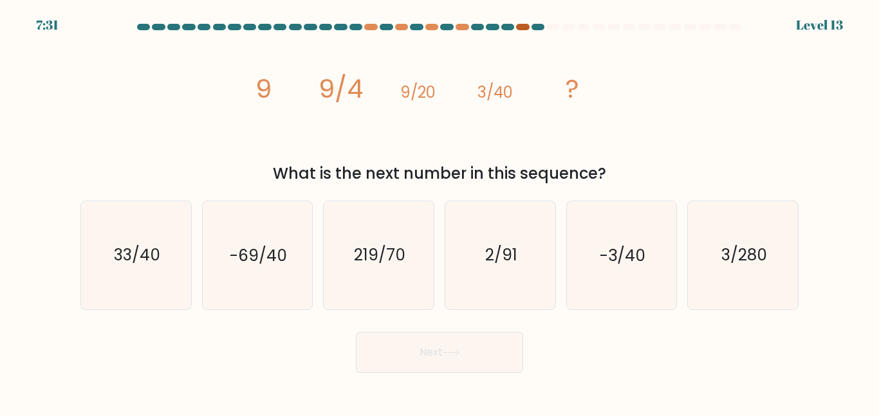
click at [522, 26] on div at bounding box center [522, 27] width 13 height 6
click at [721, 268] on icon "3/280" at bounding box center [742, 254] width 107 height 107
click at [440, 212] on input "f. 3/280" at bounding box center [439, 209] width 1 height 3
radio input "true"
click at [449, 355] on icon at bounding box center [451, 352] width 17 height 7
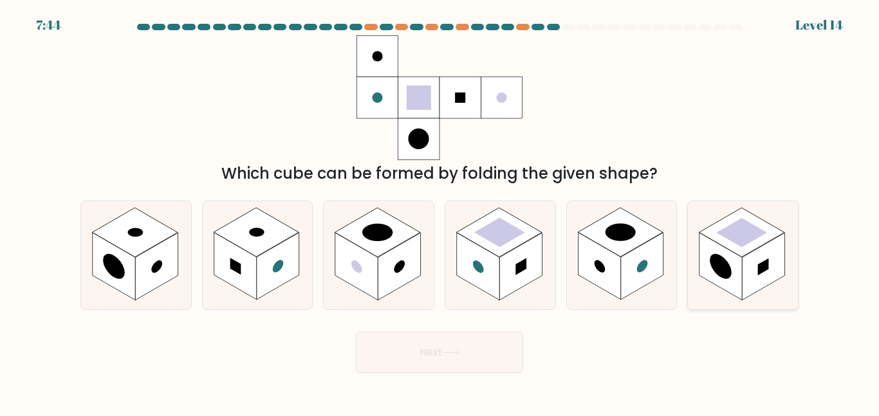
click at [721, 269] on circle at bounding box center [720, 267] width 21 height 34
click at [440, 212] on input "f." at bounding box center [439, 209] width 1 height 3
radio input "true"
click at [464, 347] on button "Next" at bounding box center [439, 352] width 167 height 41
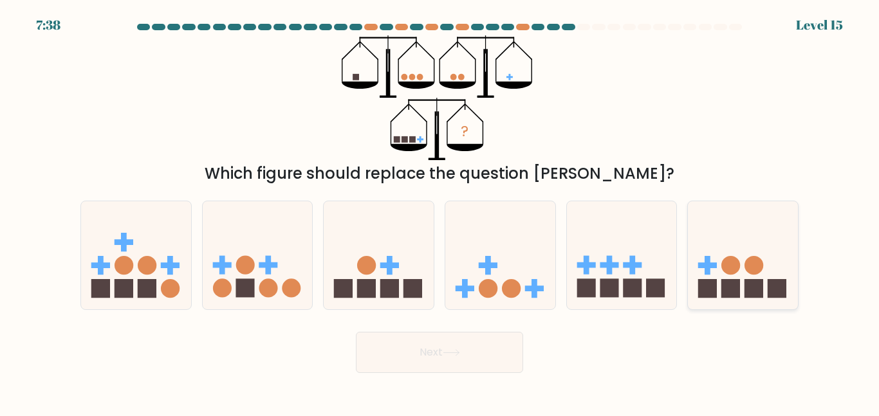
click at [759, 279] on rect at bounding box center [753, 288] width 19 height 19
click at [440, 212] on input "f." at bounding box center [439, 209] width 1 height 3
radio input "true"
click at [261, 254] on icon at bounding box center [258, 255] width 110 height 91
click at [439, 212] on input "b." at bounding box center [439, 209] width 1 height 3
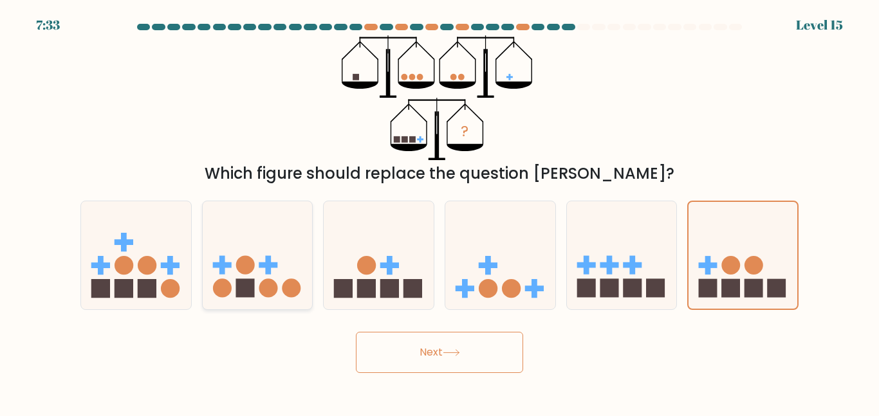
radio input "true"
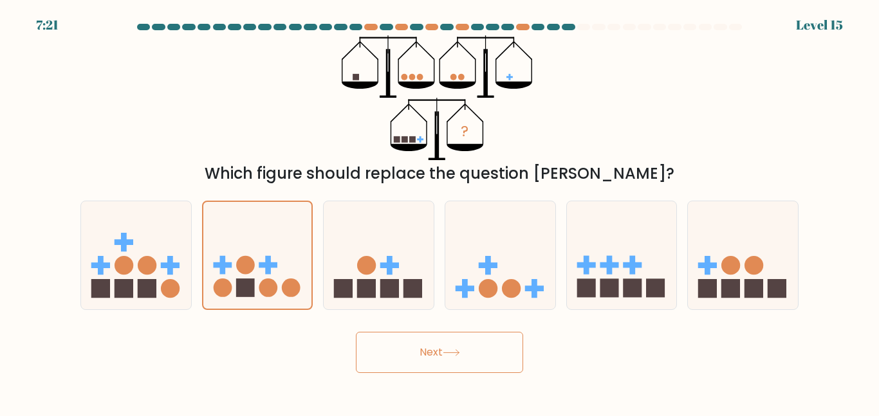
click at [391, 347] on button "Next" at bounding box center [439, 352] width 167 height 41
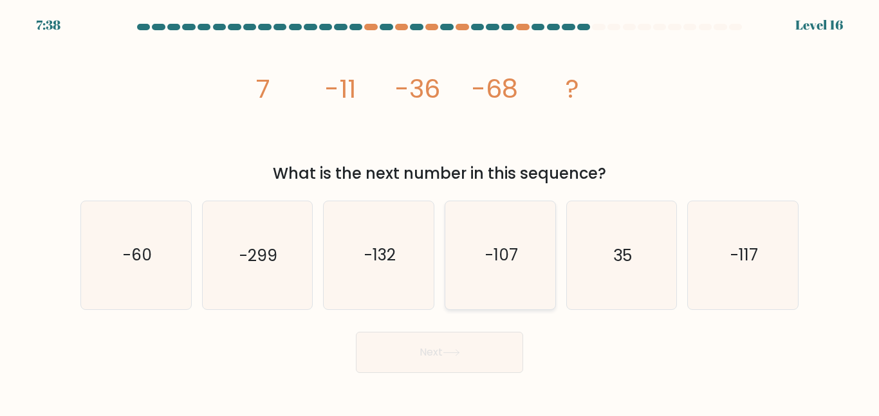
click at [514, 267] on icon "-107" at bounding box center [500, 254] width 107 height 107
click at [440, 212] on input "d. -107" at bounding box center [439, 209] width 1 height 3
radio input "true"
click at [457, 356] on button "Next" at bounding box center [439, 352] width 167 height 41
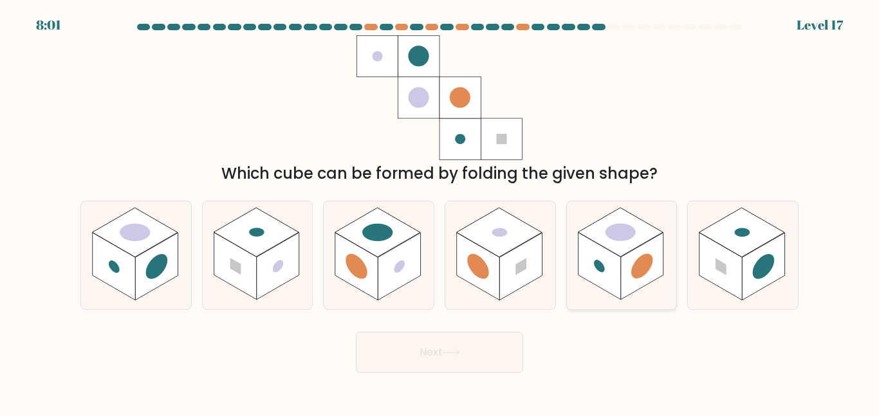
click at [643, 286] on rect at bounding box center [642, 267] width 42 height 68
click at [440, 212] on input "e." at bounding box center [439, 209] width 1 height 3
radio input "true"
click at [477, 345] on button "Next" at bounding box center [439, 352] width 167 height 41
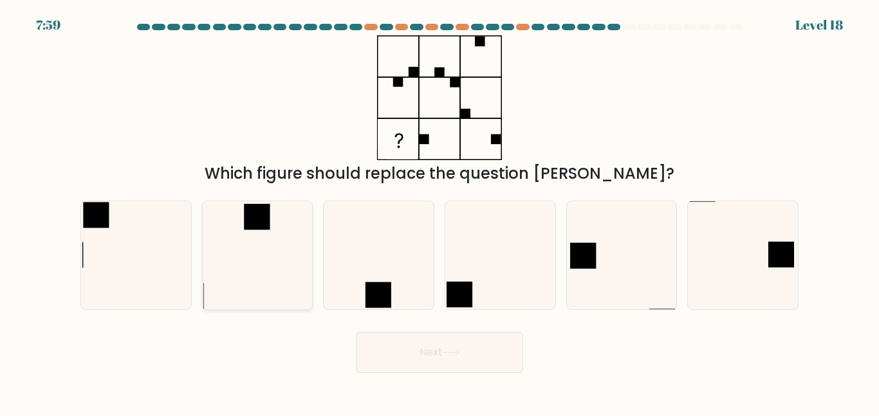
click at [268, 284] on icon at bounding box center [256, 254] width 107 height 107
click at [439, 212] on input "b." at bounding box center [439, 209] width 1 height 3
radio input "true"
click at [425, 341] on button "Next" at bounding box center [439, 352] width 167 height 41
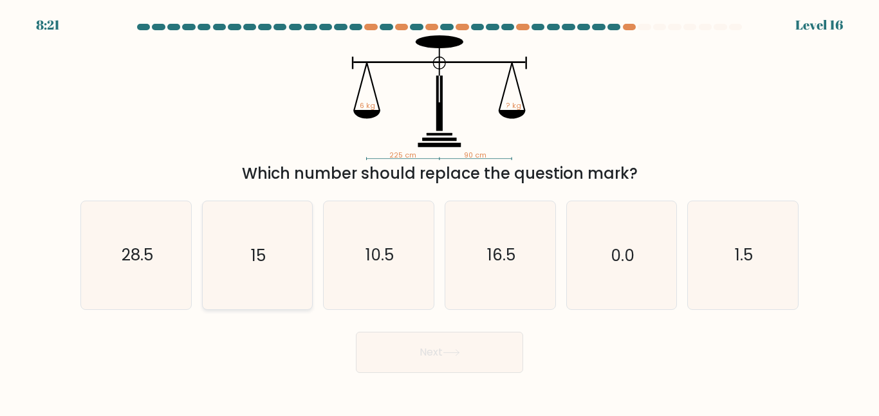
click at [202, 235] on div "15" at bounding box center [257, 255] width 111 height 109
click at [439, 212] on input "b. 15" at bounding box center [439, 209] width 1 height 3
radio input "true"
click at [415, 348] on button "Next" at bounding box center [439, 352] width 167 height 41
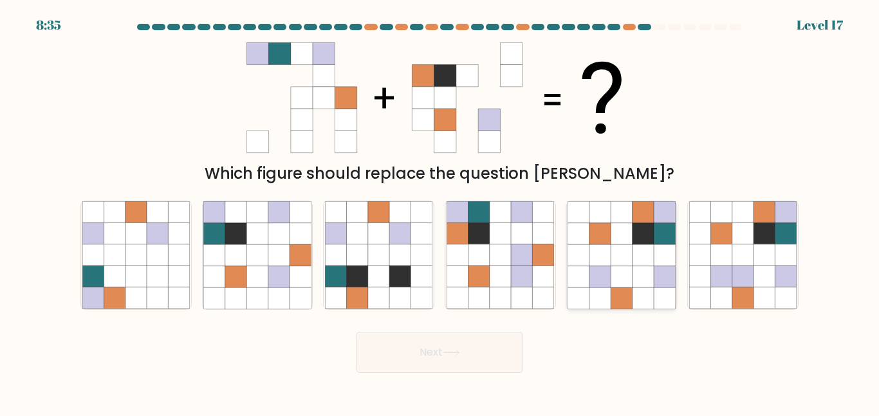
click at [615, 283] on icon at bounding box center [621, 276] width 21 height 21
click at [440, 212] on input "e." at bounding box center [439, 209] width 1 height 3
radio input "true"
click at [479, 347] on button "Next" at bounding box center [439, 352] width 167 height 41
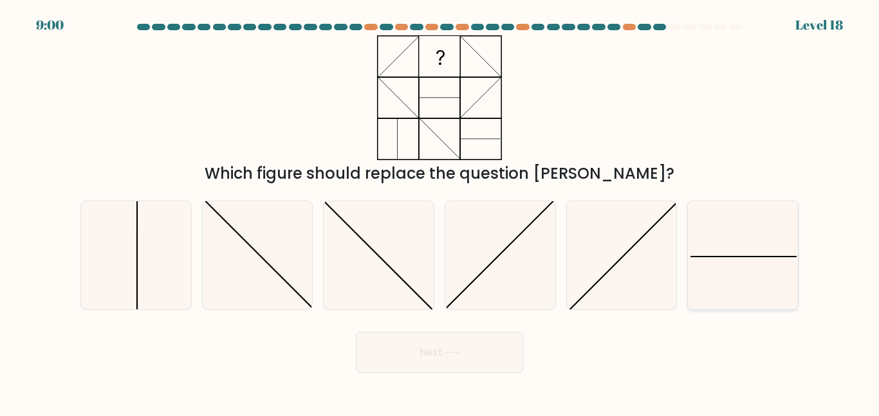
click at [722, 264] on icon at bounding box center [742, 254] width 107 height 107
click at [440, 212] on input "f." at bounding box center [439, 209] width 1 height 3
radio input "true"
click at [435, 351] on button "Next" at bounding box center [439, 352] width 167 height 41
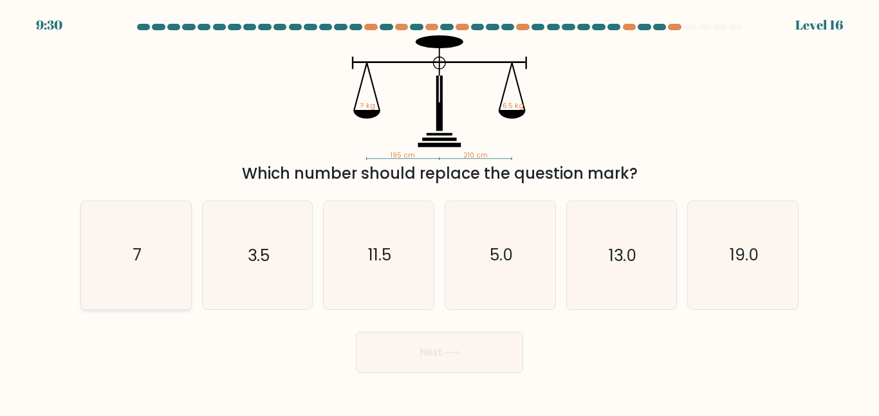
click at [154, 232] on icon "7" at bounding box center [135, 254] width 107 height 107
click at [439, 212] on input "a. 7" at bounding box center [439, 209] width 1 height 3
radio input "true"
click at [461, 346] on button "Next" at bounding box center [439, 352] width 167 height 41
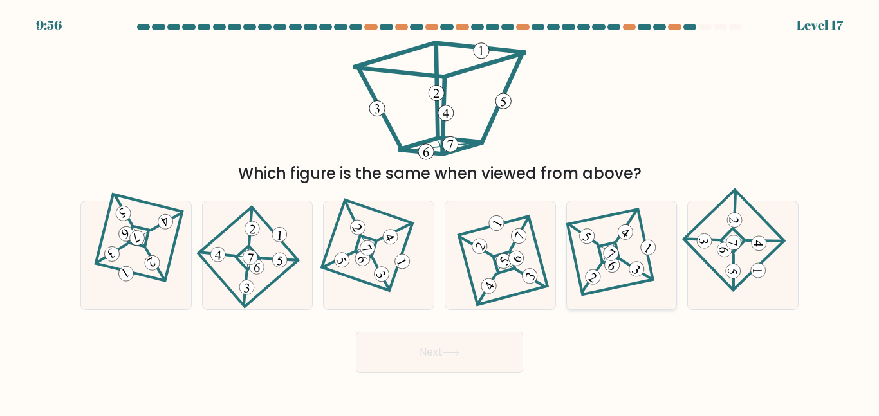
click at [607, 279] on icon at bounding box center [621, 255] width 75 height 86
click at [440, 212] on input "e." at bounding box center [439, 209] width 1 height 3
radio input "true"
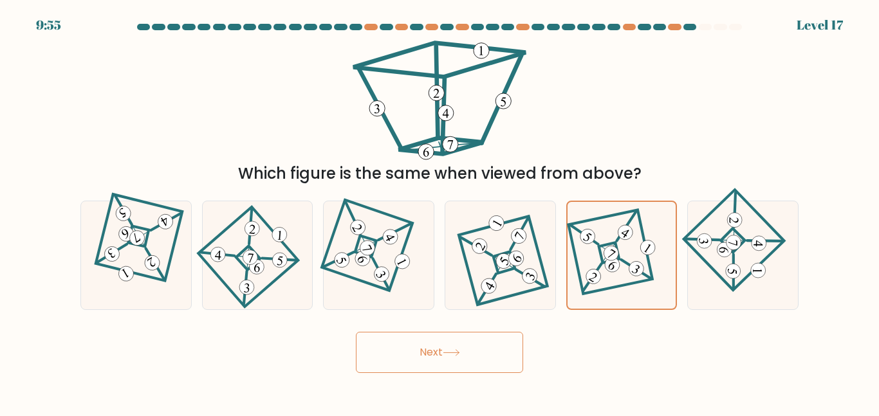
click at [468, 351] on button "Next" at bounding box center [439, 352] width 167 height 41
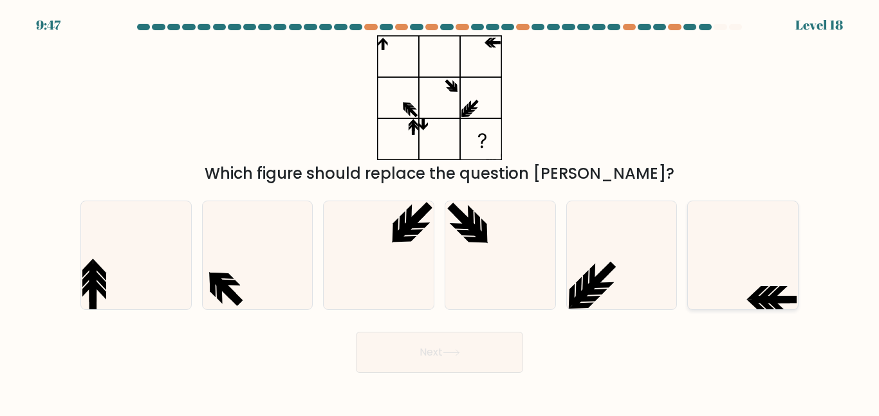
click at [759, 270] on icon at bounding box center [742, 254] width 107 height 107
click at [440, 212] on input "f." at bounding box center [439, 209] width 1 height 3
radio input "true"
click at [428, 372] on button "Next" at bounding box center [439, 352] width 167 height 41
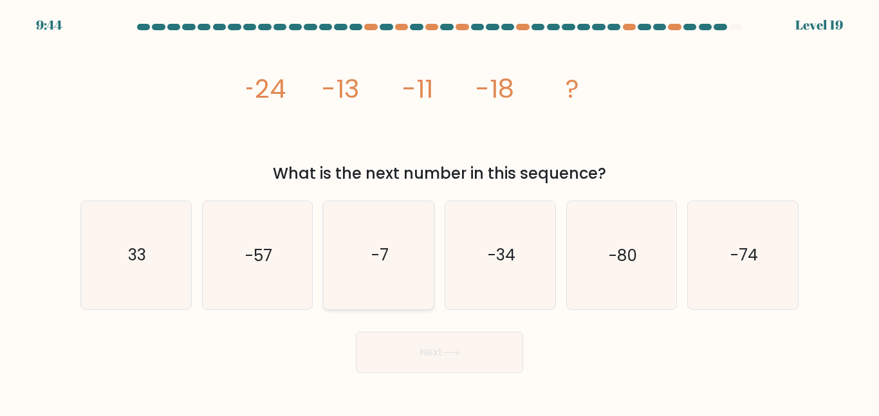
click at [414, 277] on icon "-7" at bounding box center [378, 254] width 107 height 107
click at [439, 212] on input "c. -7" at bounding box center [439, 209] width 1 height 3
radio input "true"
click at [457, 339] on button "Next" at bounding box center [439, 352] width 167 height 41
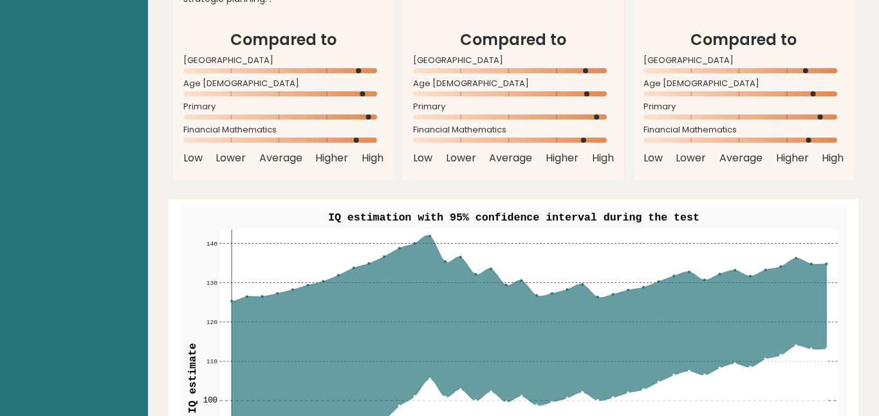
scroll to position [1338, 0]
click at [423, 235] on rect at bounding box center [528, 378] width 618 height 297
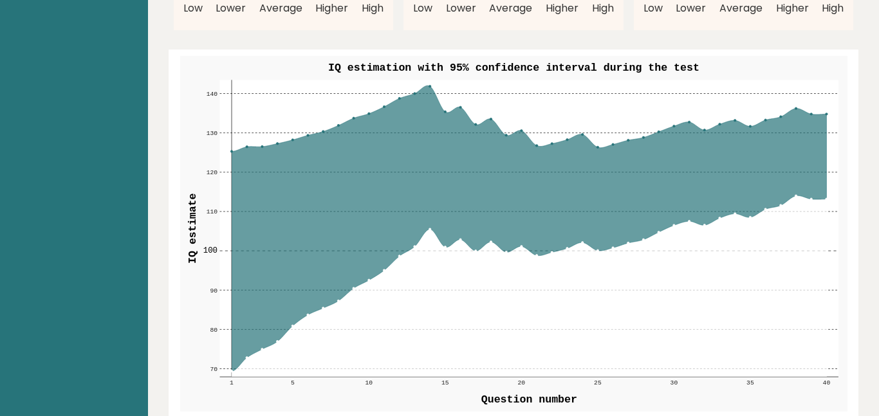
scroll to position [1493, 0]
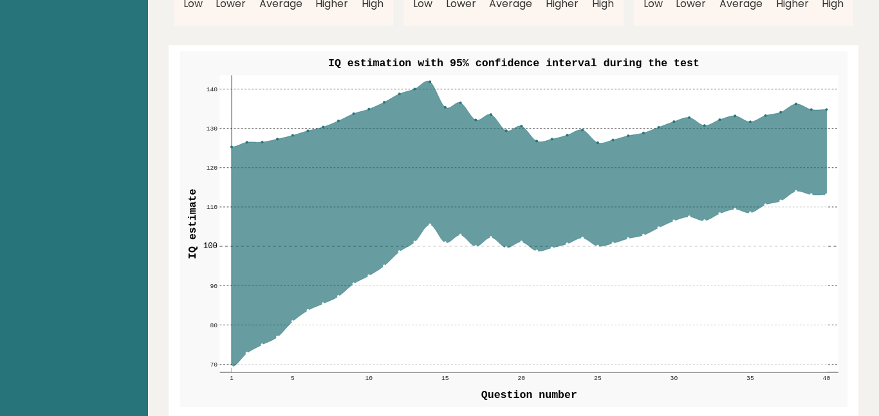
click at [430, 84] on icon at bounding box center [529, 224] width 595 height 286
click at [544, 142] on icon at bounding box center [529, 224] width 595 height 286
click at [827, 111] on rect at bounding box center [528, 223] width 618 height 297
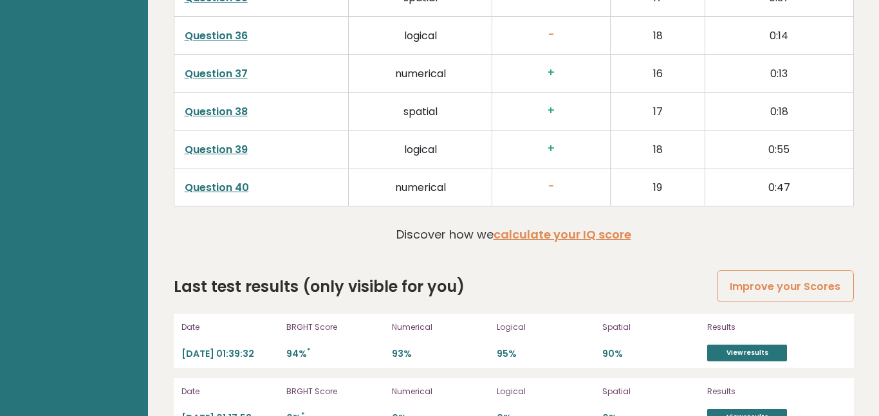
scroll to position [3388, 0]
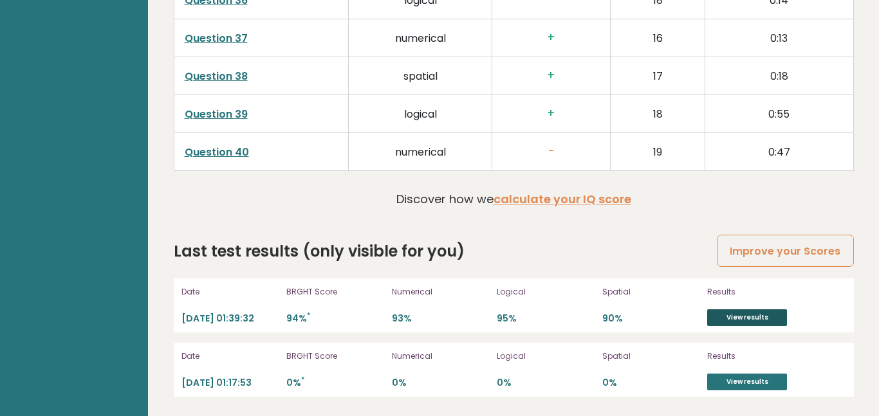
click at [718, 319] on link "View results" at bounding box center [747, 317] width 80 height 17
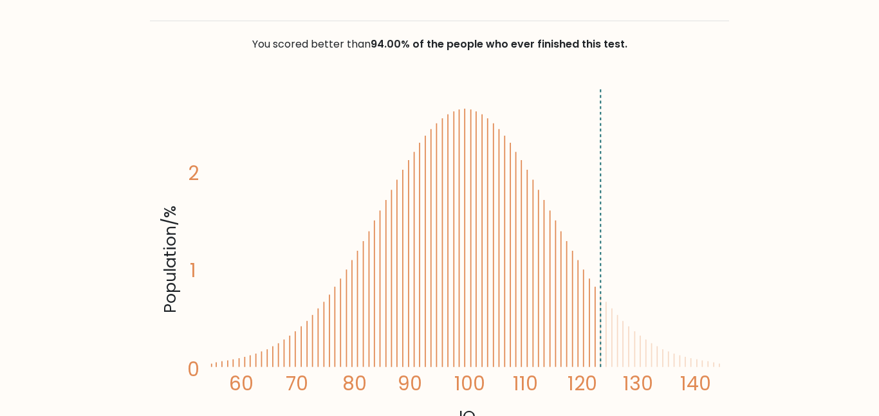
scroll to position [176, 0]
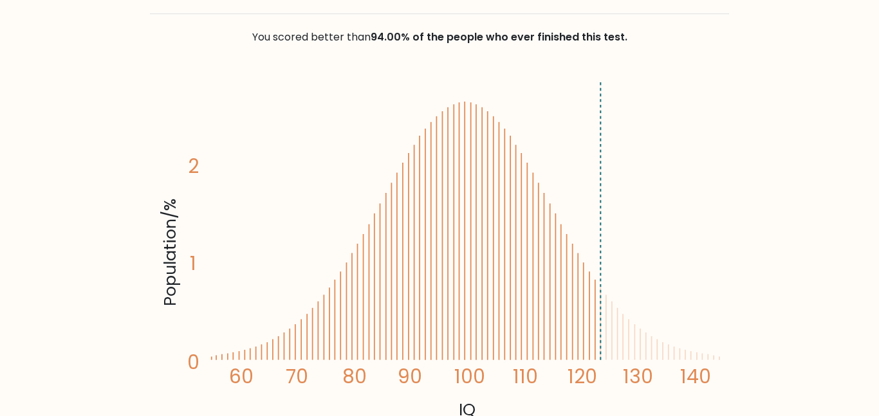
click at [601, 305] on icon at bounding box center [601, 324] width 0 height 73
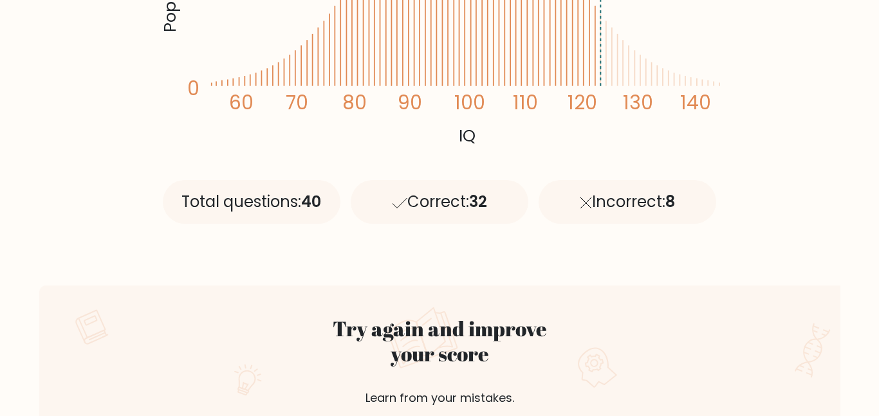
scroll to position [452, 0]
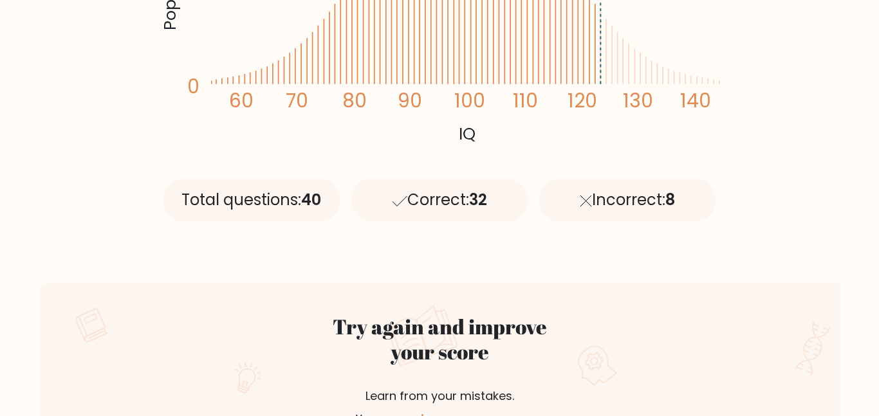
click at [453, 194] on div "Correct: 32" at bounding box center [440, 200] width 178 height 44
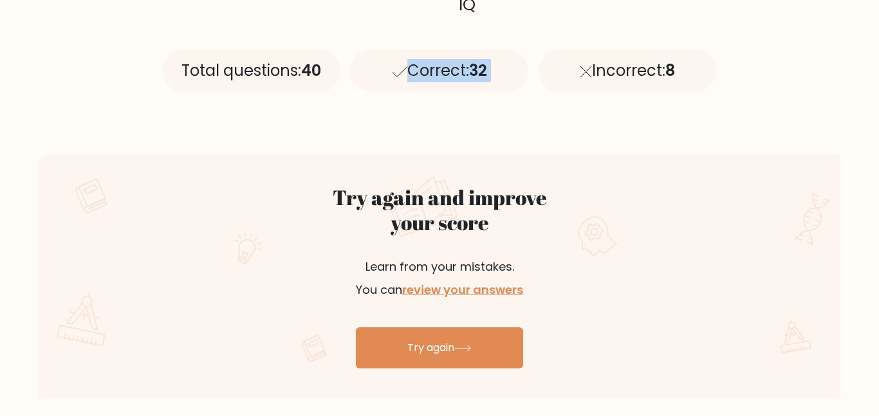
scroll to position [581, 0]
click at [449, 84] on div "Correct: 32" at bounding box center [440, 72] width 178 height 44
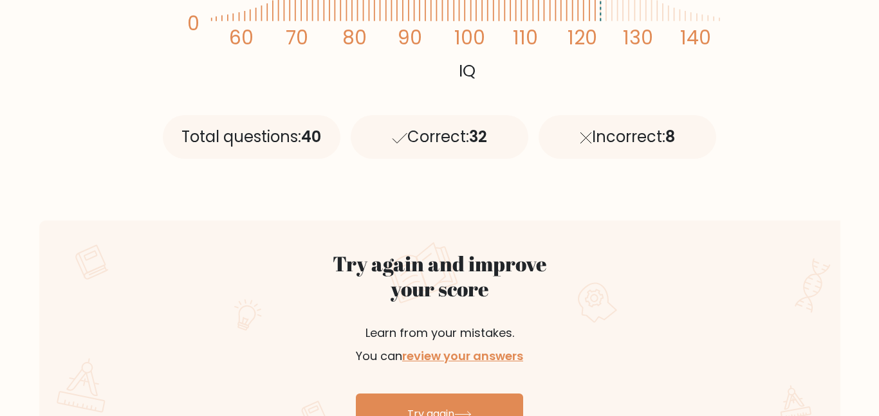
scroll to position [519, 0]
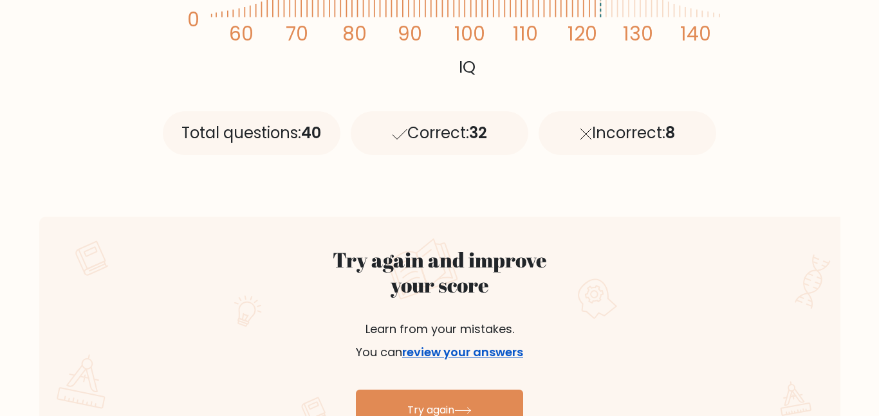
click at [495, 351] on link "review your answers" at bounding box center [462, 352] width 121 height 16
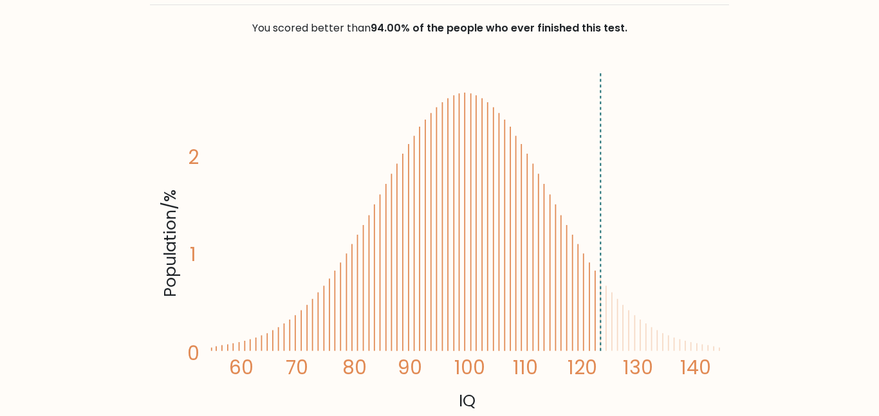
scroll to position [0, 0]
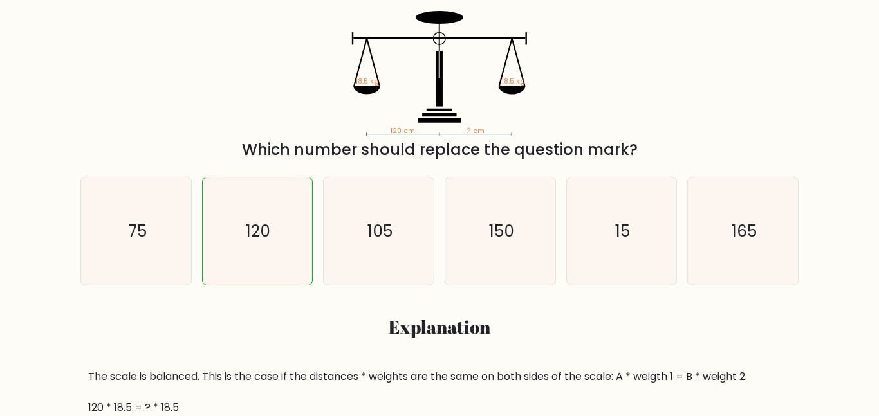
scroll to position [234, 0]
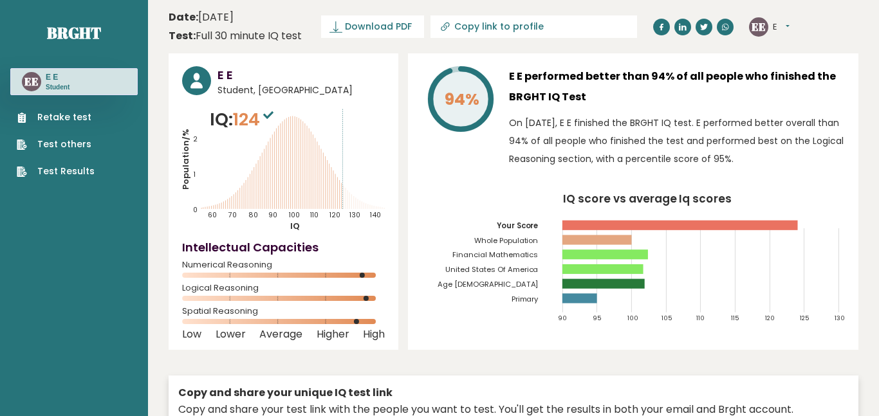
click at [272, 116] on icon at bounding box center [268, 115] width 10 height 8
click at [259, 116] on span "124" at bounding box center [255, 119] width 44 height 24
click at [220, 115] on p "IQ: 124" at bounding box center [243, 120] width 67 height 26
click at [221, 115] on p "IQ: 124" at bounding box center [243, 120] width 67 height 26
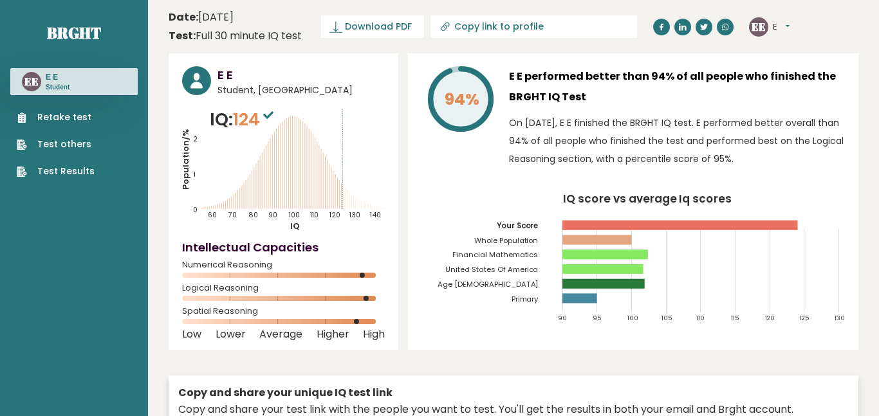
click at [234, 115] on p "IQ: 124" at bounding box center [243, 120] width 67 height 26
click at [584, 186] on div "94% E E performed better than 94% of all people who finished the BRGHT IQ Test …" at bounding box center [633, 201] width 450 height 297
click at [605, 228] on rect at bounding box center [680, 226] width 235 height 10
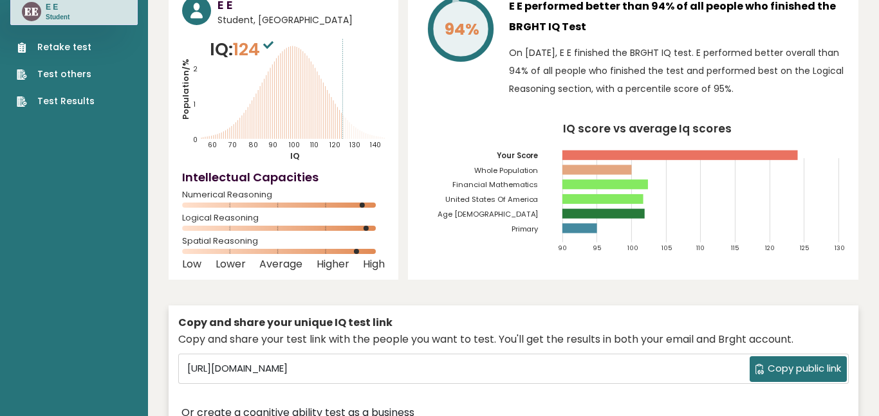
scroll to position [72, 0]
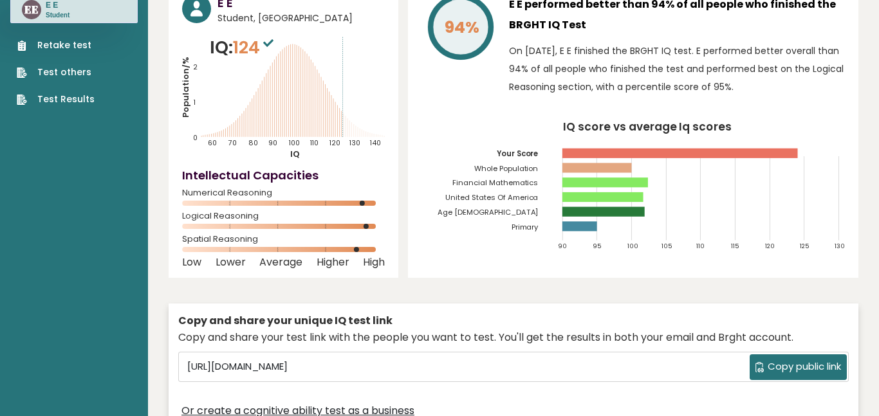
click at [378, 225] on rect at bounding box center [283, 226] width 203 height 5
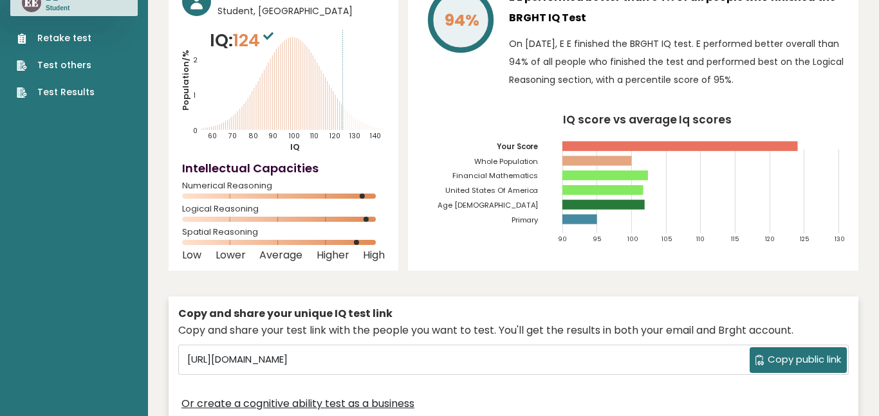
scroll to position [87, 0]
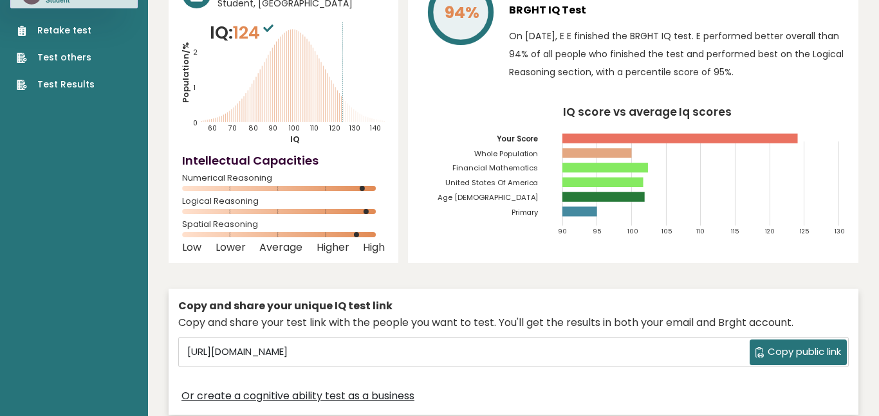
click at [586, 160] on icon "IQ score vs average Iq scores 90 95 100 105 110 115 120 125 130 Your Score Whol…" at bounding box center [632, 176] width 423 height 139
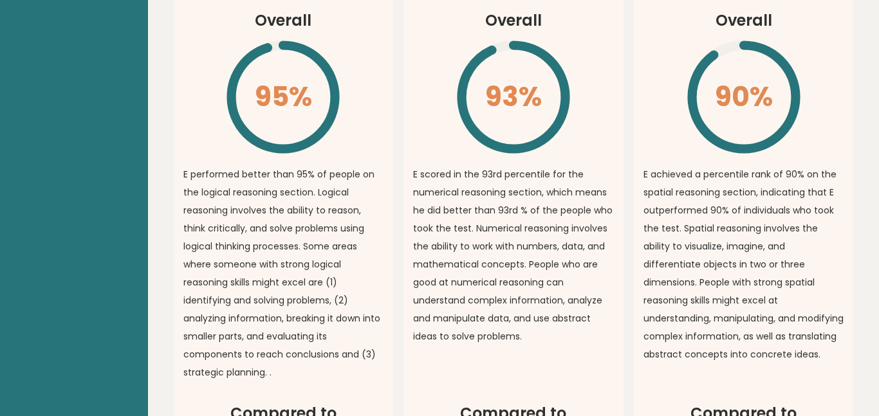
scroll to position [0, 0]
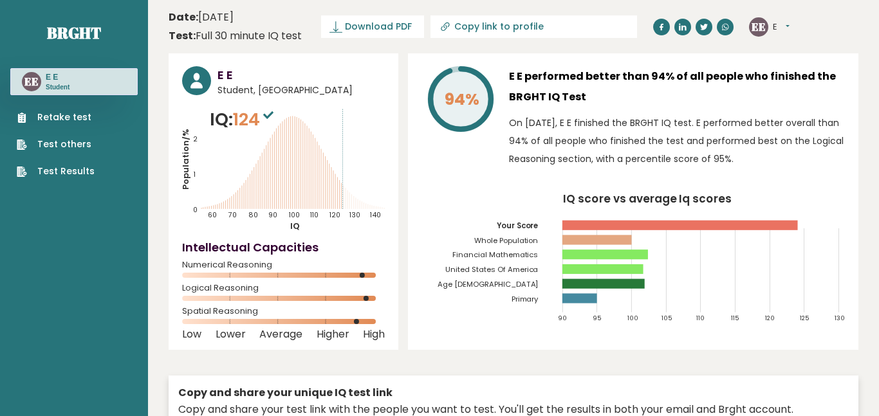
click at [775, 33] on div "EE E Dashboard Profile Settings Logout" at bounding box center [769, 26] width 41 height 19
click at [789, 23] on button "E" at bounding box center [781, 27] width 17 height 13
click at [793, 60] on link "Profile" at bounding box center [806, 65] width 66 height 18
click at [775, 30] on button "E" at bounding box center [781, 27] width 17 height 13
click at [808, 86] on link "Settings" at bounding box center [806, 83] width 66 height 18
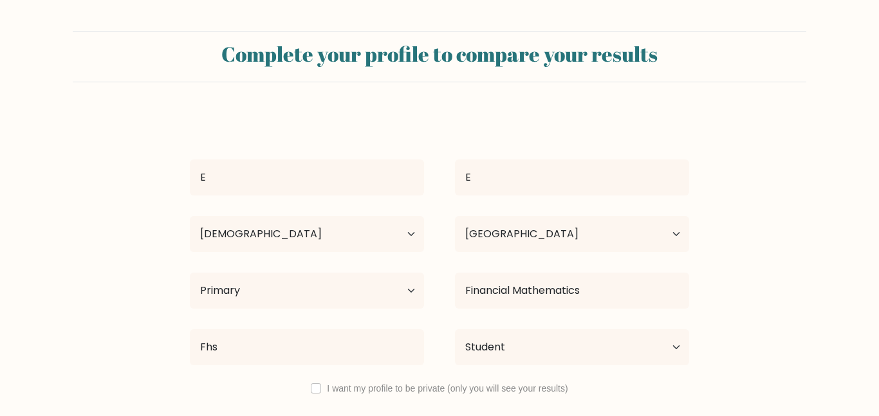
select select "25_34"
select select "US"
select select "primary"
select select "student"
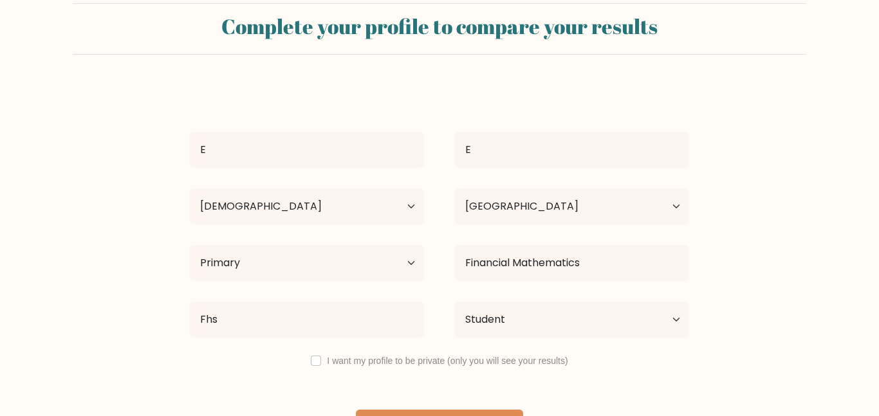
scroll to position [35, 0]
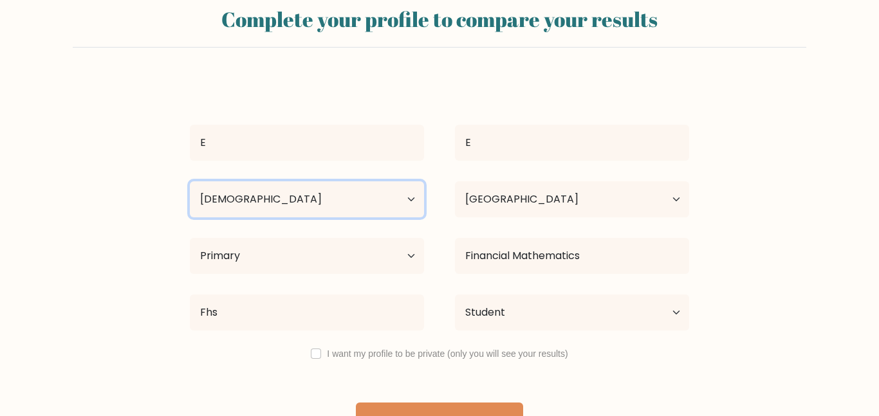
click at [329, 194] on select "Age Under [DEMOGRAPHIC_DATA] [DEMOGRAPHIC_DATA] [DEMOGRAPHIC_DATA] [DEMOGRAPHIC…" at bounding box center [307, 199] width 234 height 36
select select "min_18"
click at [190, 181] on select "Age Under [DEMOGRAPHIC_DATA] [DEMOGRAPHIC_DATA] [DEMOGRAPHIC_DATA] [DEMOGRAPHIC…" at bounding box center [307, 199] width 234 height 36
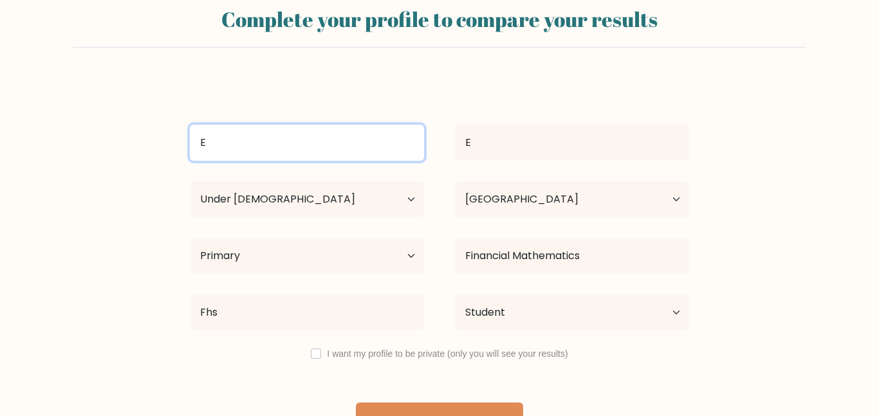
drag, startPoint x: 282, startPoint y: 140, endPoint x: 181, endPoint y: 118, distance: 103.2
click at [181, 118] on form "Complete your profile to compare your results E E Age Under [DEMOGRAPHIC_DATA] …" at bounding box center [439, 220] width 879 height 448
type input "[PERSON_NAME]"
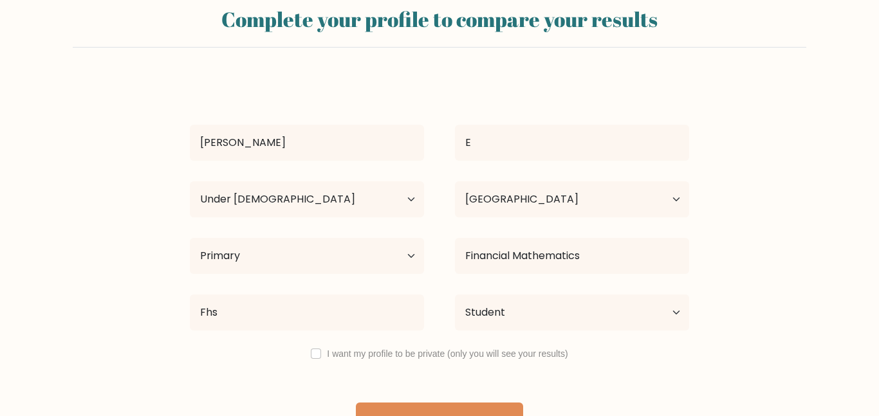
click at [114, 221] on form "Complete your profile to compare your results [PERSON_NAME] E Age Under [DEMOGR…" at bounding box center [439, 220] width 879 height 448
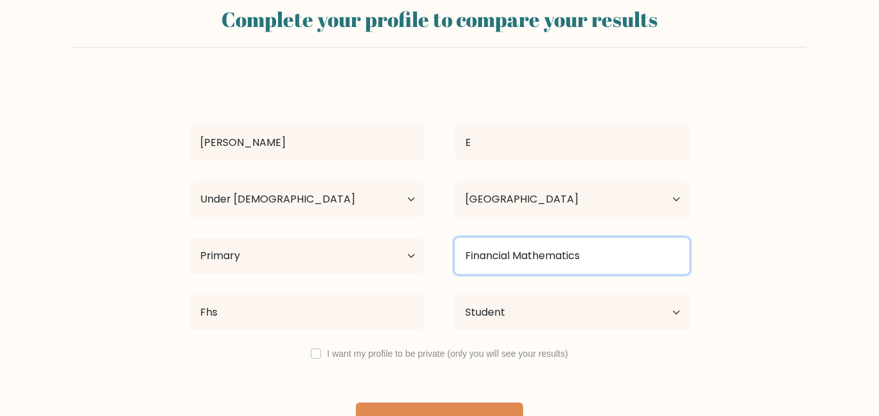
click at [530, 264] on input "Financial Mathematics" at bounding box center [572, 256] width 234 height 36
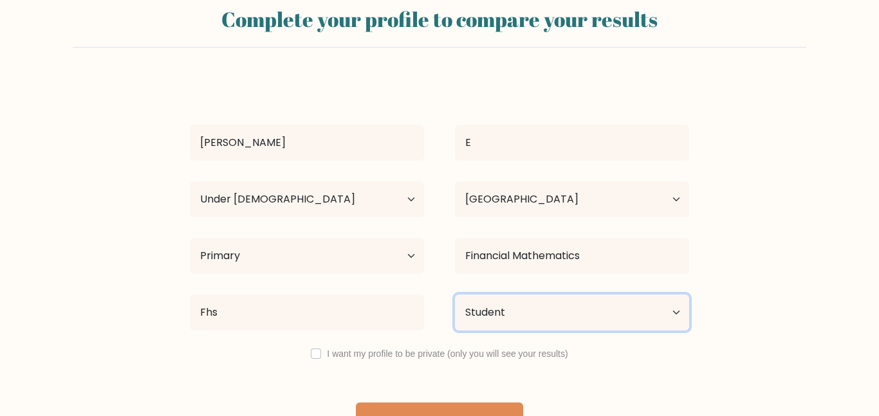
click at [549, 312] on select "Current employment status Employed Student Retired Other / prefer not to answer" at bounding box center [572, 313] width 234 height 36
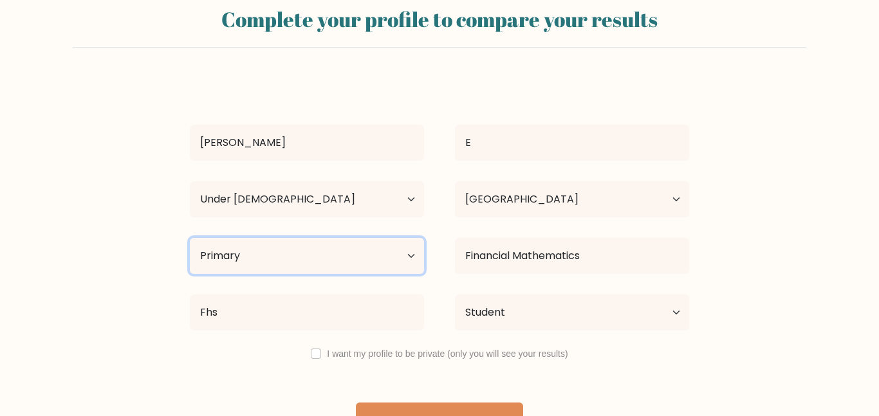
click at [328, 248] on select "Highest education level No schooling Primary Lower Secondary Upper Secondary Oc…" at bounding box center [307, 256] width 234 height 36
click at [190, 238] on select "Highest education level No schooling Primary Lower Secondary Upper Secondary Oc…" at bounding box center [307, 256] width 234 height 36
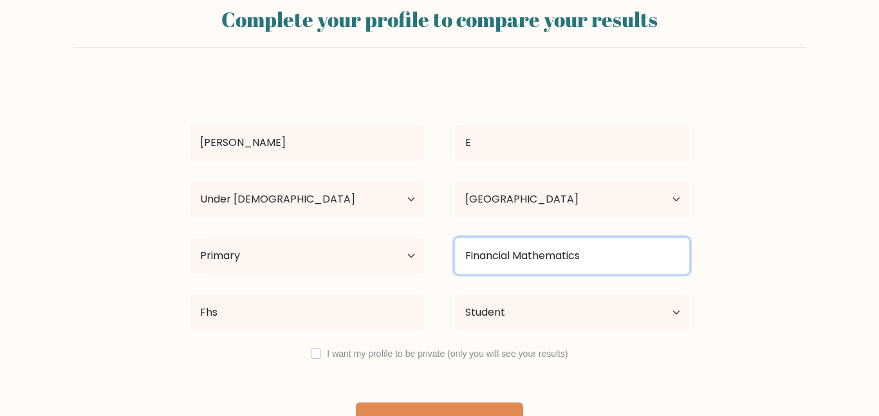
click at [492, 246] on input "Financial Mathematics" at bounding box center [572, 256] width 234 height 36
drag, startPoint x: 640, startPoint y: 248, endPoint x: 263, endPoint y: 236, distance: 376.6
click at [263, 236] on div "Highest education level No schooling Primary Lower Secondary Upper Secondary Oc…" at bounding box center [439, 256] width 530 height 46
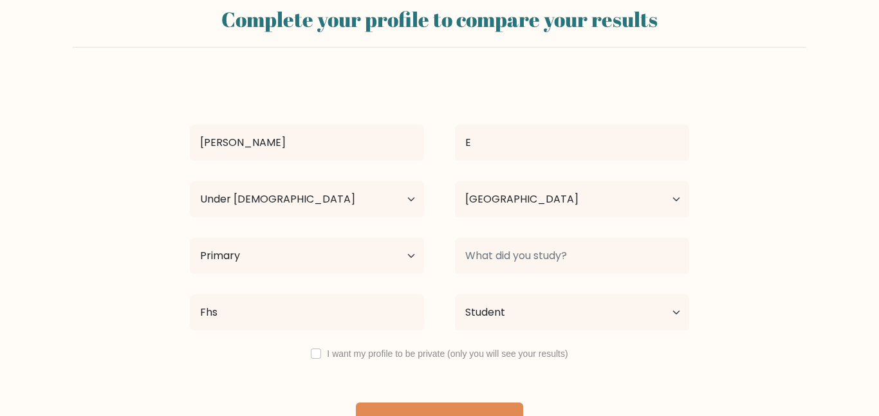
click at [793, 304] on form "Complete your profile to compare your results Kyle E Age Under 18 years old 18-…" at bounding box center [439, 220] width 879 height 448
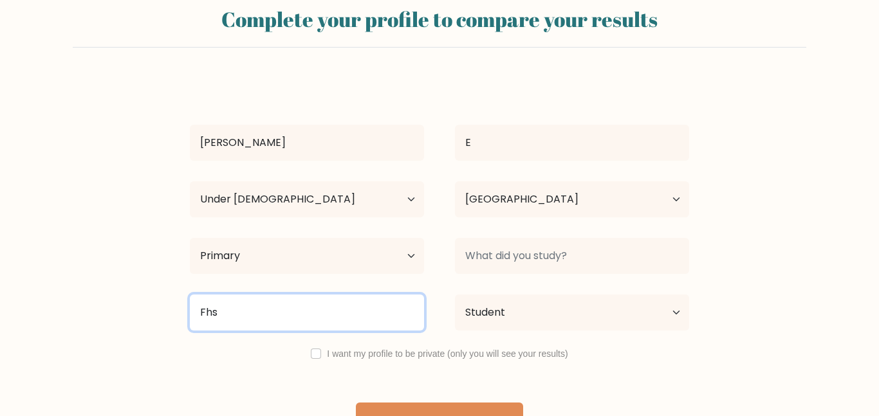
click at [322, 302] on input "Fhs" at bounding box center [307, 313] width 234 height 36
type input "F"
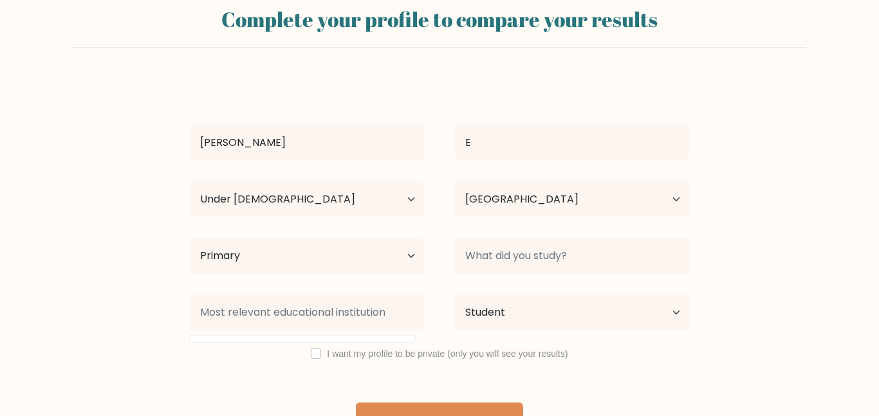
click at [11, 300] on form "Complete your profile to compare your results Kyle E Age Under 18 years old 18-…" at bounding box center [439, 220] width 879 height 448
click at [313, 262] on select "Highest education level No schooling Primary Lower Secondary Upper Secondary Oc…" at bounding box center [307, 256] width 234 height 36
select select "upper_secondary"
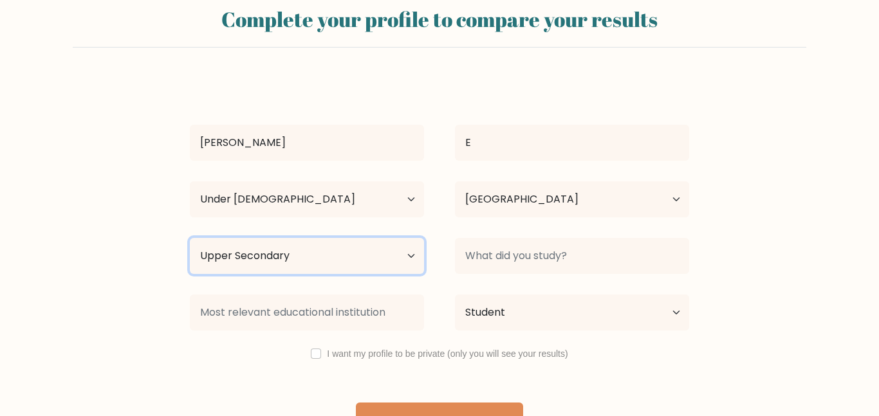
click at [190, 238] on select "Highest education level No schooling Primary Lower Secondary Upper Secondary Oc…" at bounding box center [307, 256] width 234 height 36
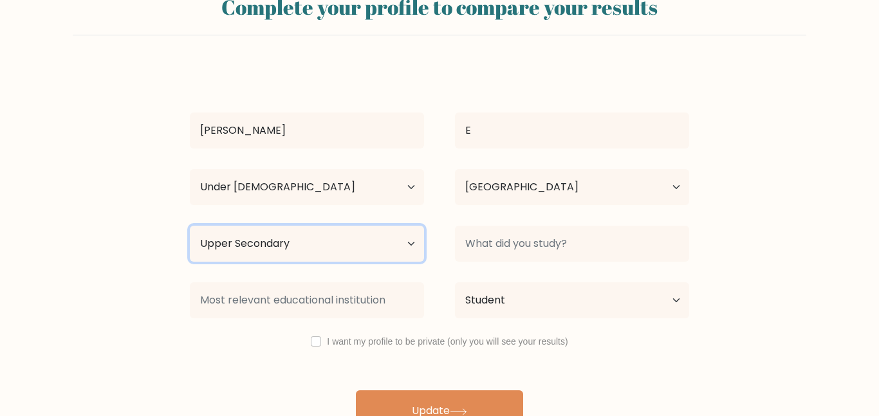
scroll to position [71, 0]
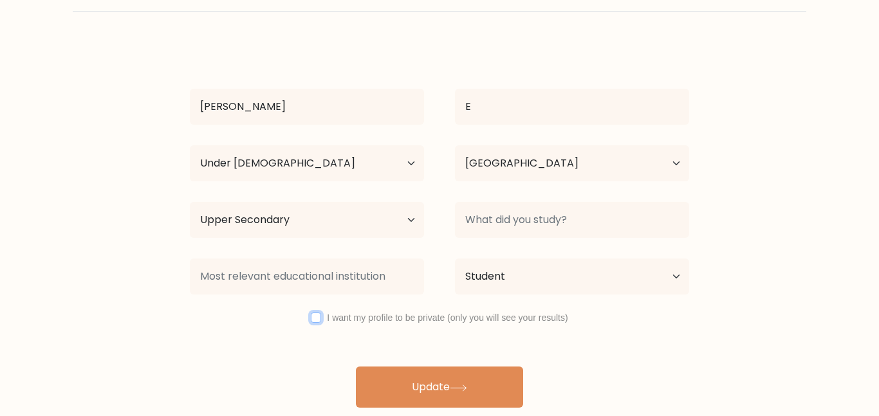
click at [314, 317] on input "checkbox" at bounding box center [316, 318] width 10 height 10
checkbox input "true"
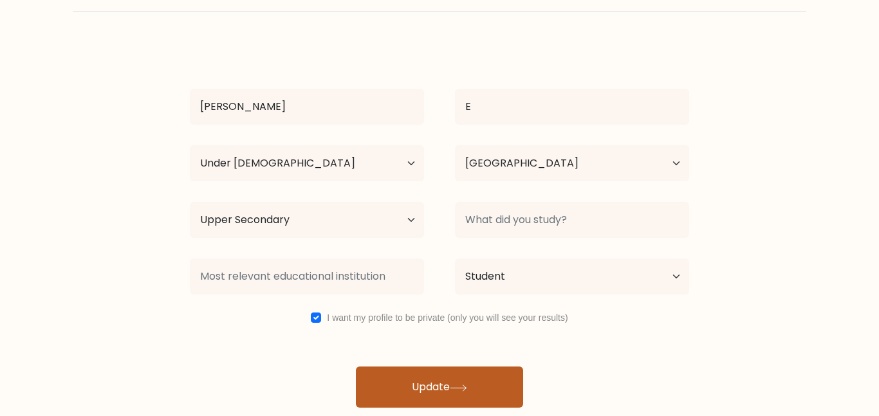
click at [456, 392] on button "Update" at bounding box center [439, 387] width 167 height 41
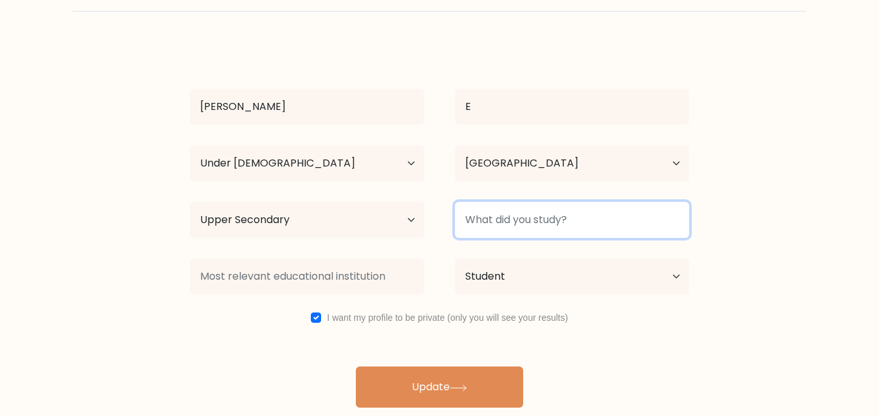
click at [591, 229] on input at bounding box center [572, 220] width 234 height 36
type input "None"
click at [356, 367] on button "Update" at bounding box center [439, 387] width 167 height 41
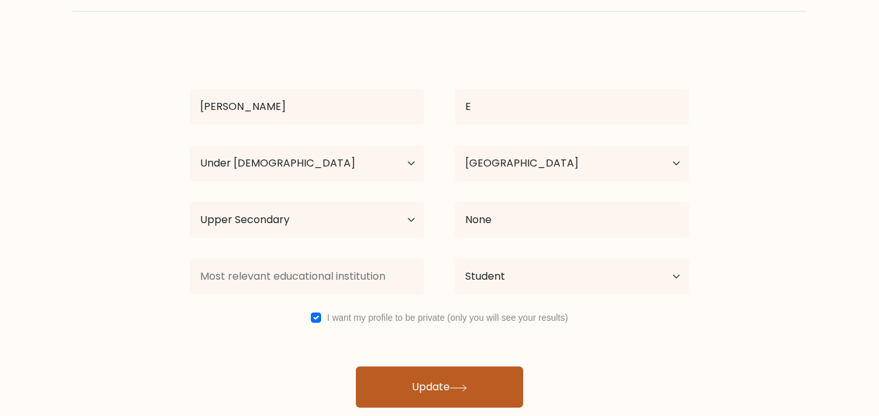
click at [439, 376] on button "Update" at bounding box center [439, 387] width 167 height 41
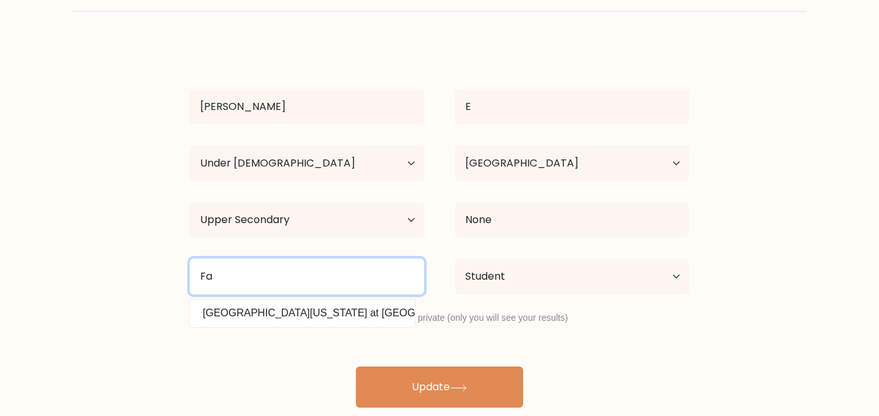
type input "F"
type input "None"
click at [356, 367] on button "Update" at bounding box center [439, 387] width 167 height 41
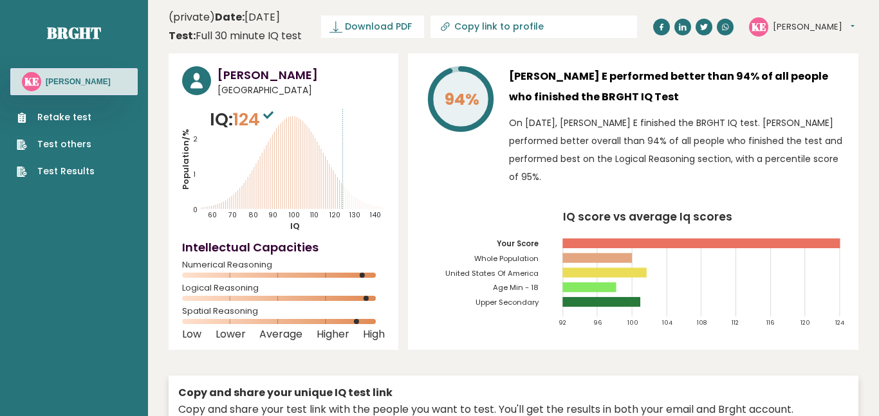
click at [788, 26] on header "(private) Date: [DATE] Test: Full 30 minute IQ test Download PDF Downloading...…" at bounding box center [514, 26] width 690 height 41
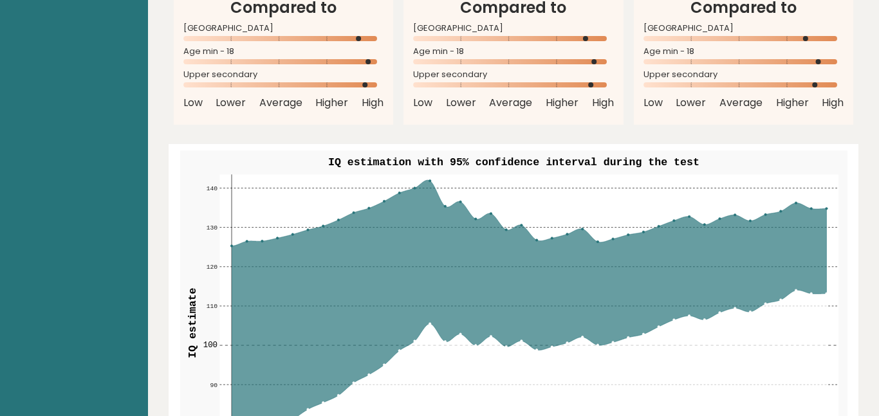
scroll to position [1392, 0]
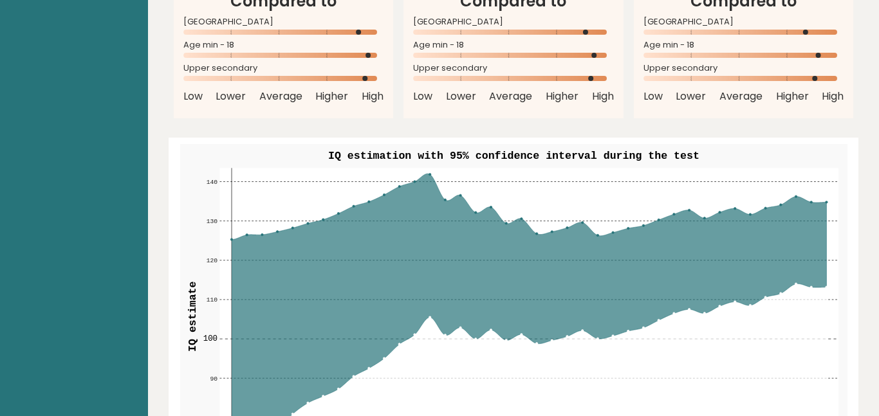
click at [429, 175] on circle at bounding box center [430, 174] width 2 height 2
click at [432, 185] on rect at bounding box center [528, 316] width 618 height 297
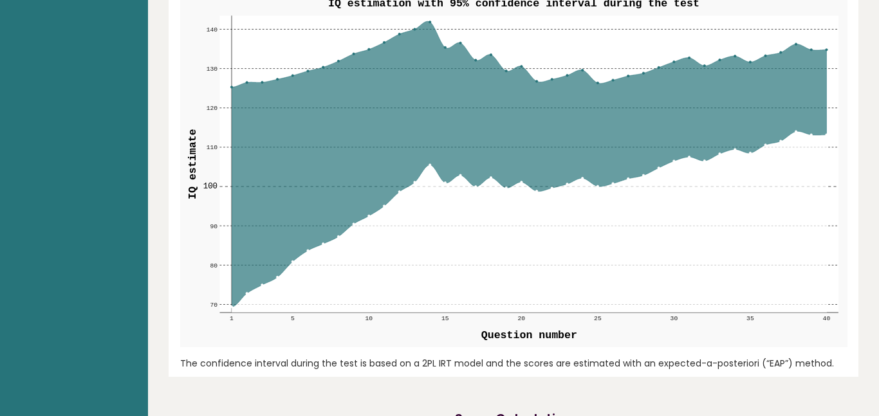
scroll to position [1544, 0]
click at [430, 35] on icon at bounding box center [529, 165] width 595 height 286
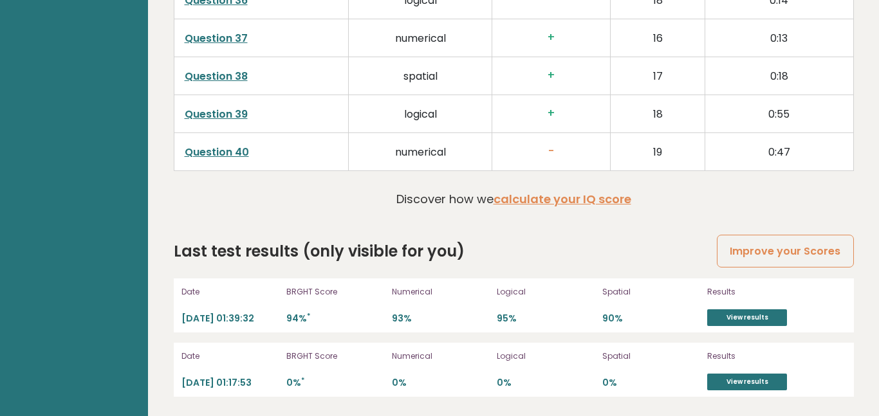
scroll to position [0, 0]
